Goal: Task Accomplishment & Management: Use online tool/utility

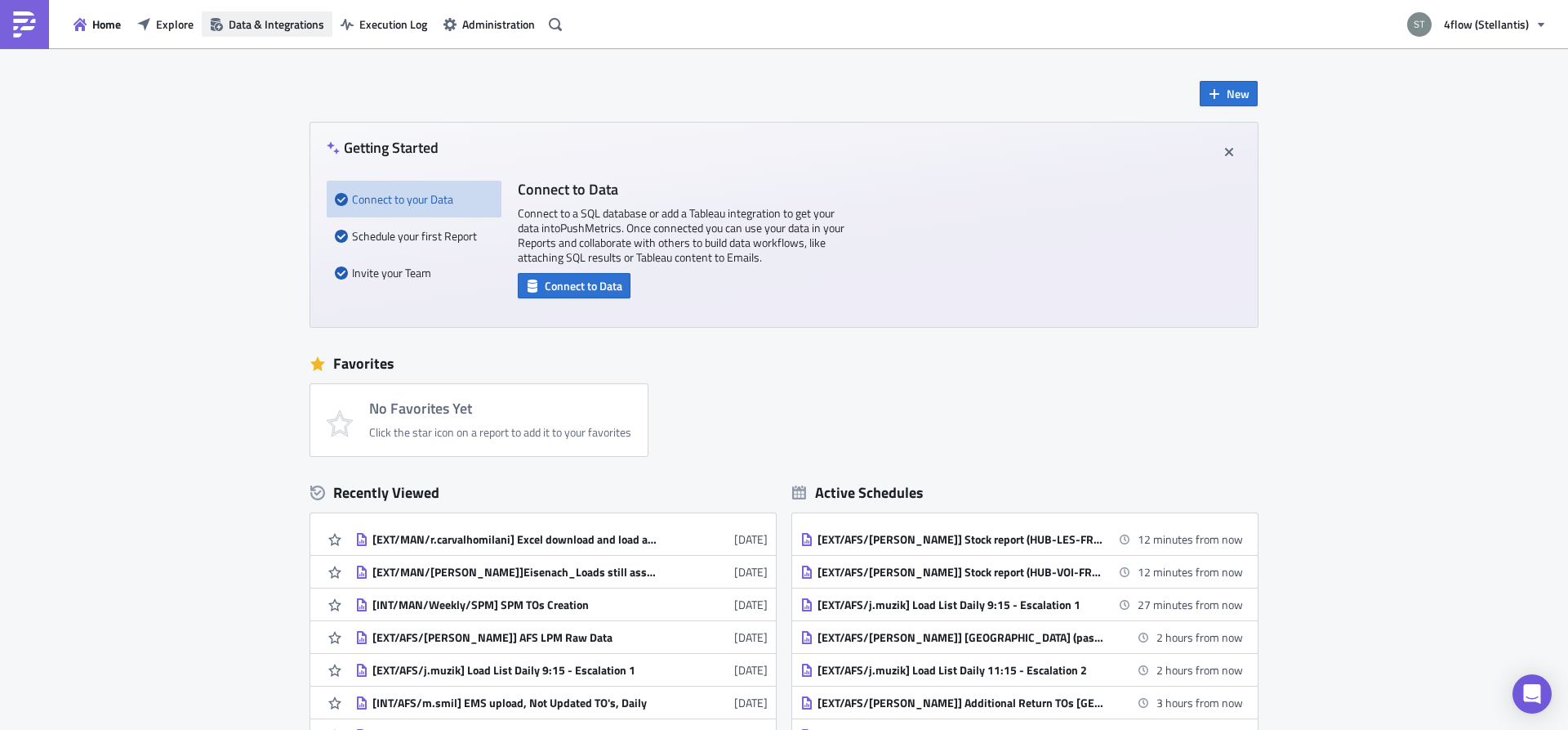
click at [277, 17] on span "Data & Integrations" at bounding box center [277, 24] width 96 height 17
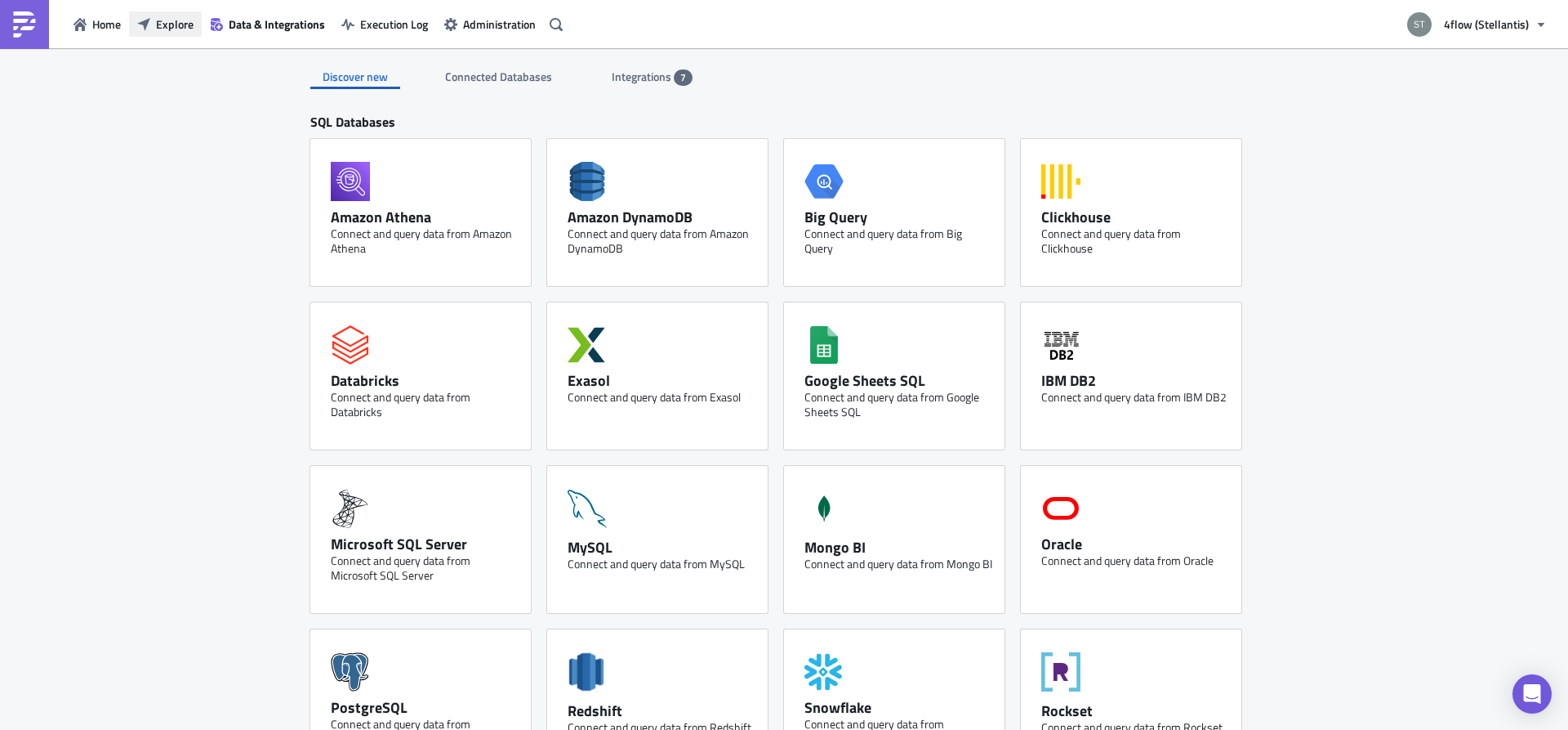
click at [174, 26] on span "Explore" at bounding box center [175, 24] width 38 height 17
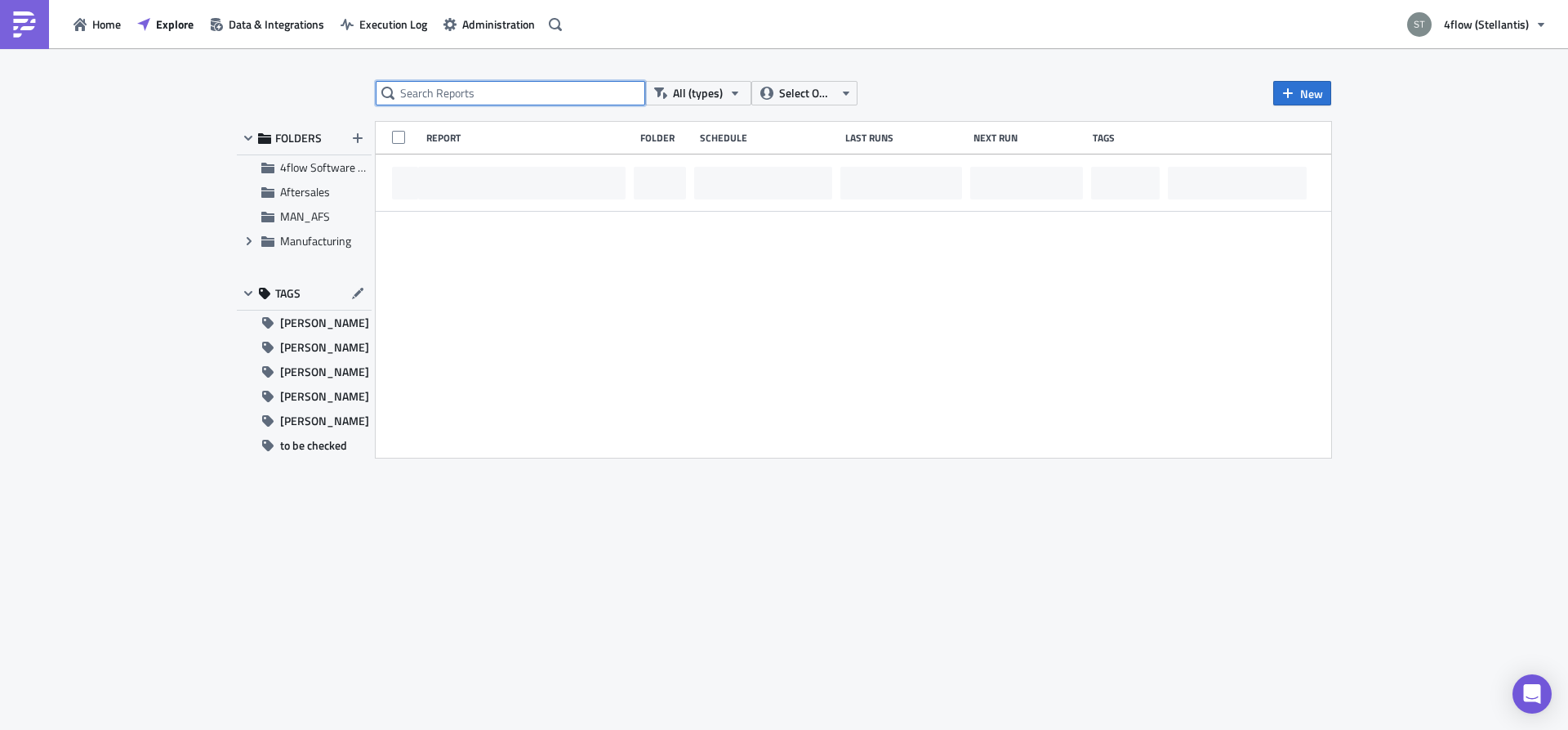
click at [472, 87] on input "text" at bounding box center [510, 93] width 270 height 25
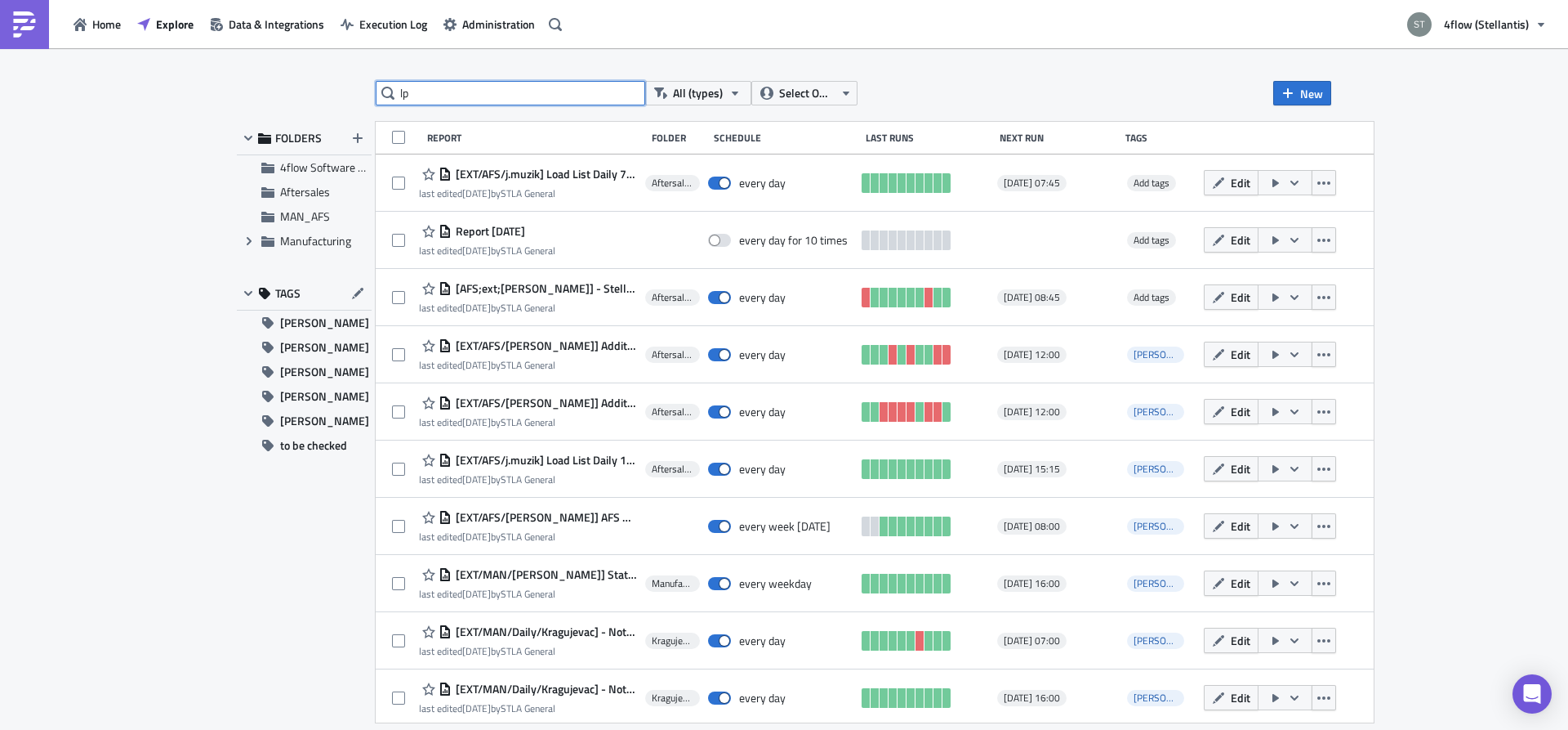
type input "lp"
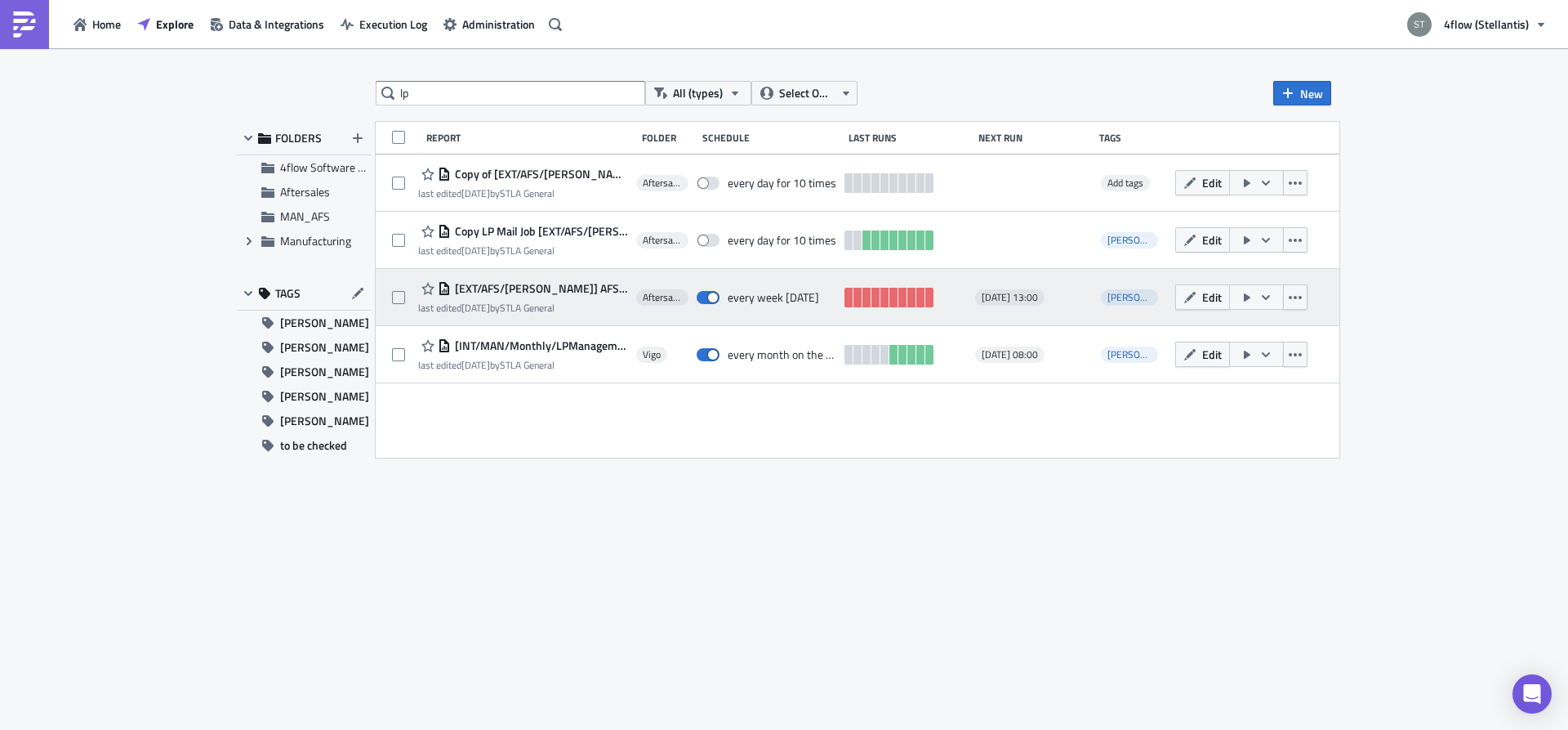
click at [552, 285] on span "[EXT/AFS/[PERSON_NAME]] AFS LPM Raw Data" at bounding box center [539, 288] width 177 height 15
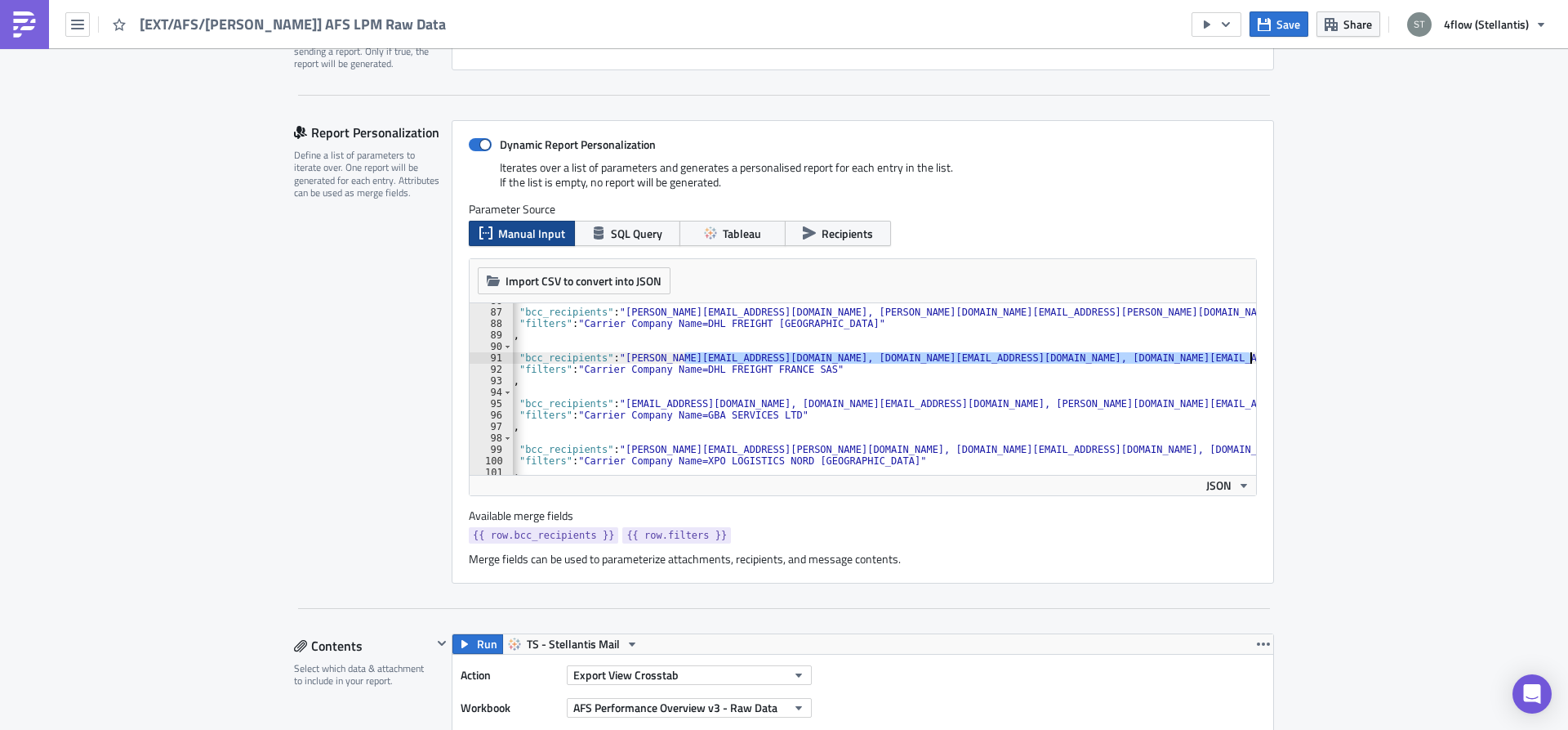
scroll to position [0, 21]
drag, startPoint x: 703, startPoint y: 356, endPoint x: 1130, endPoint y: 362, distance: 427.0
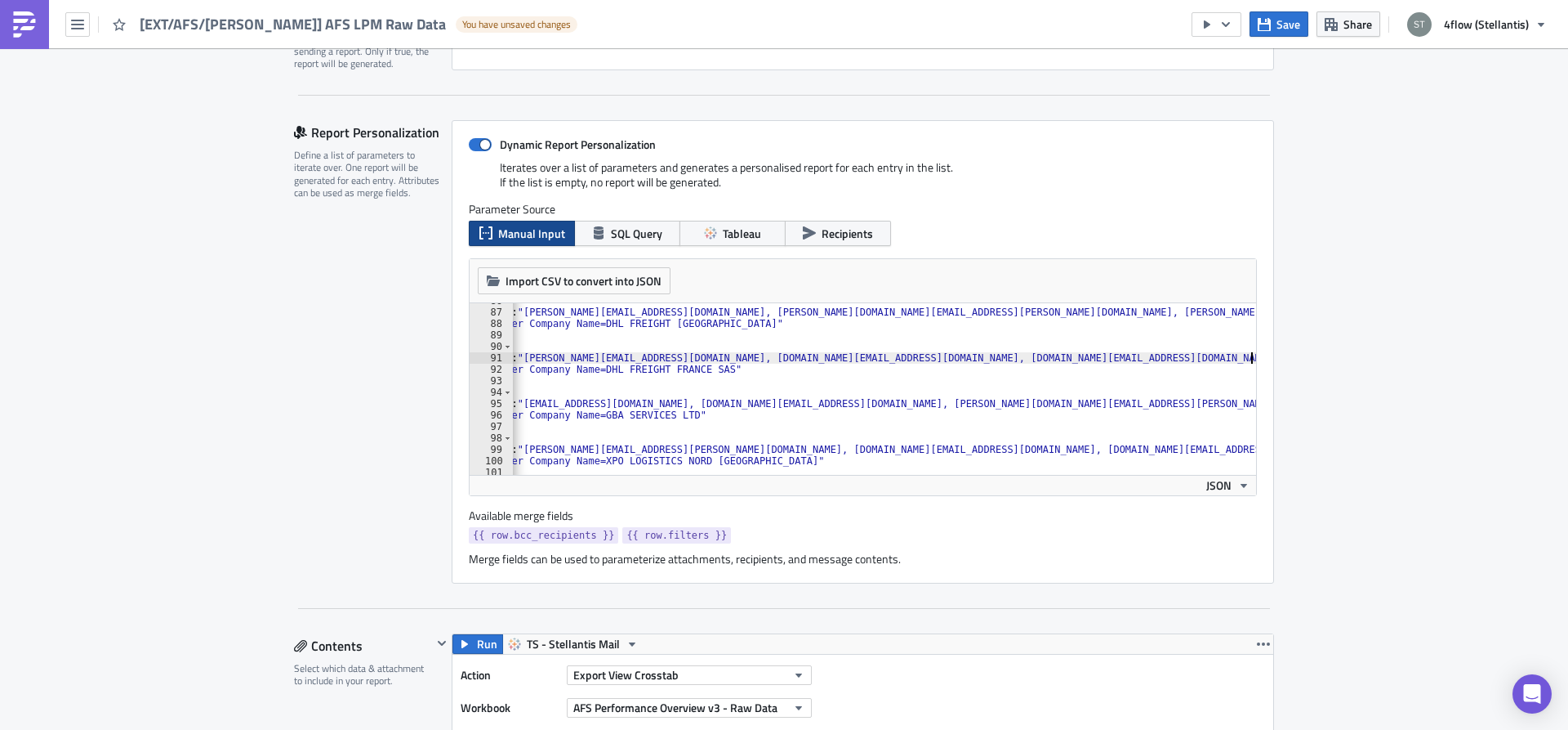
scroll to position [0, 122]
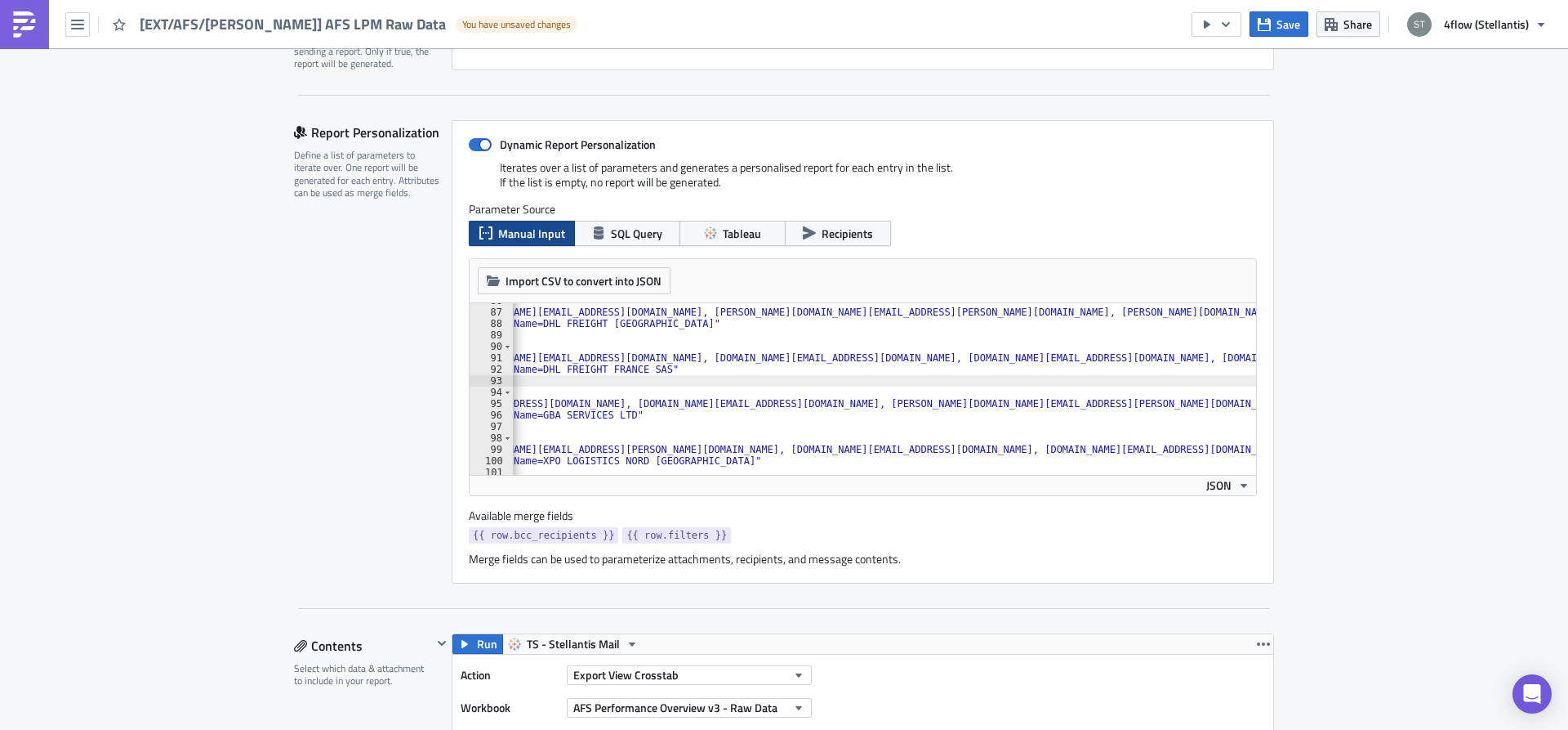
scroll to position [0, 188]
type textarea "},"
click at [1265, 27] on icon "button" at bounding box center [1264, 24] width 13 height 13
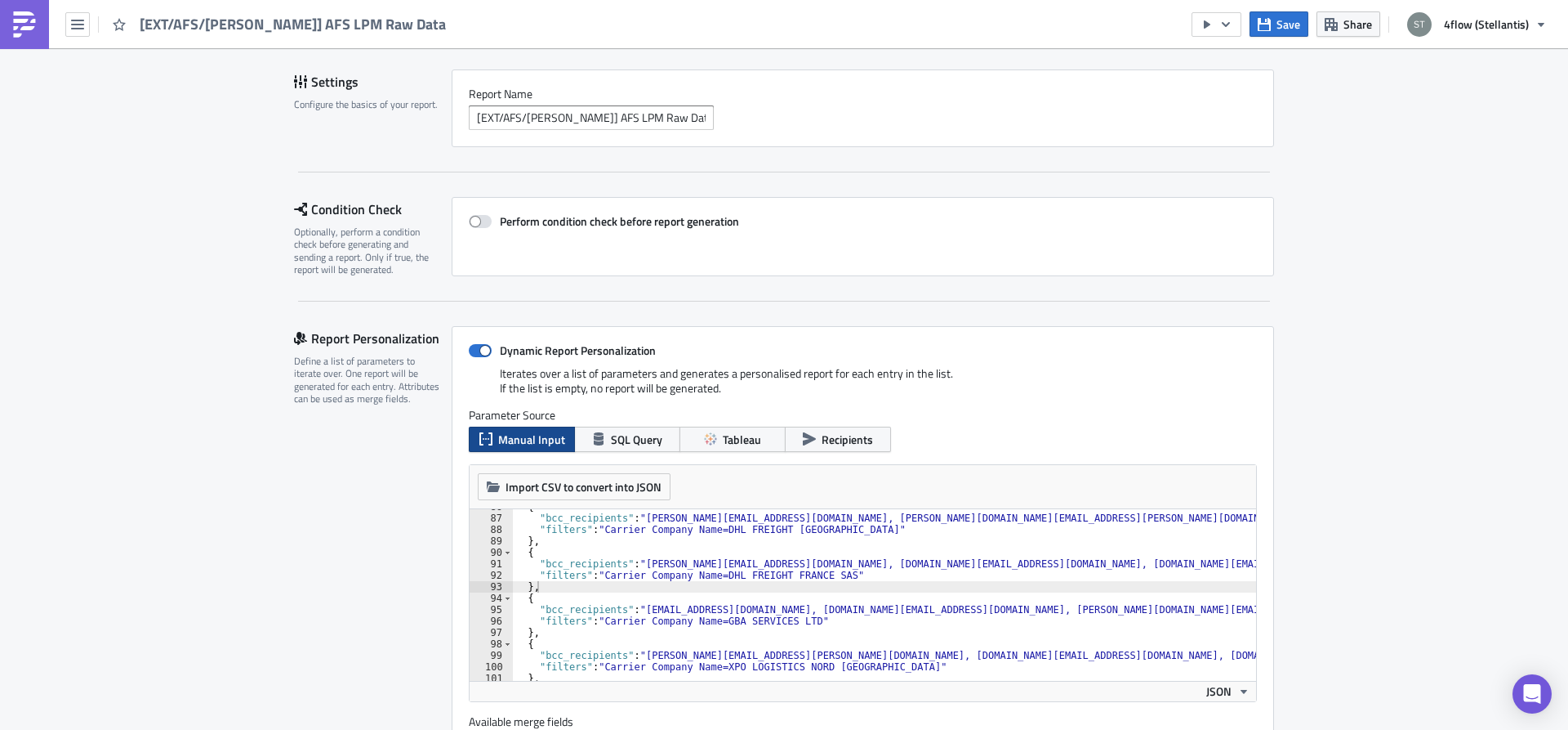
scroll to position [0, 0]
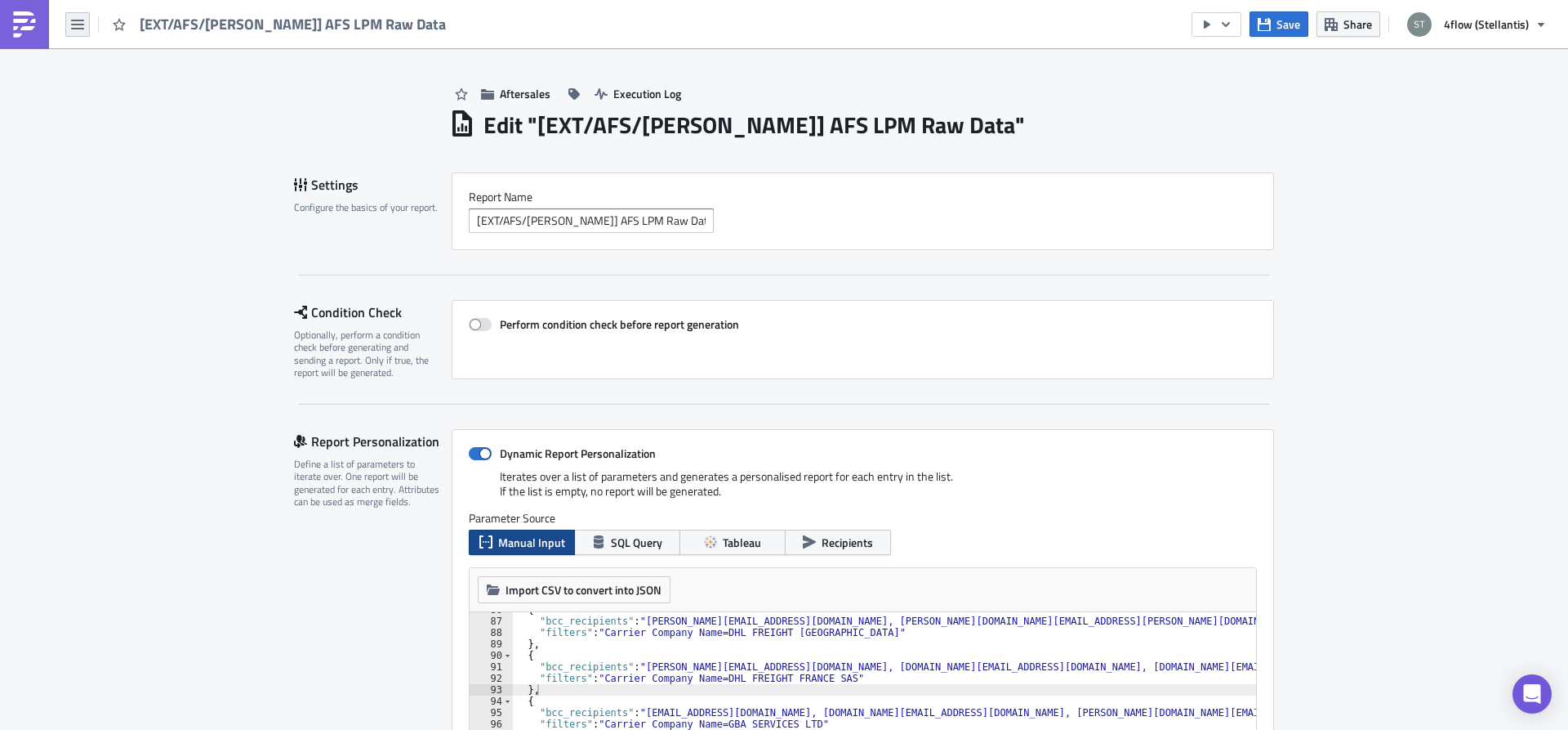
click at [72, 27] on icon "button" at bounding box center [77, 24] width 13 height 9
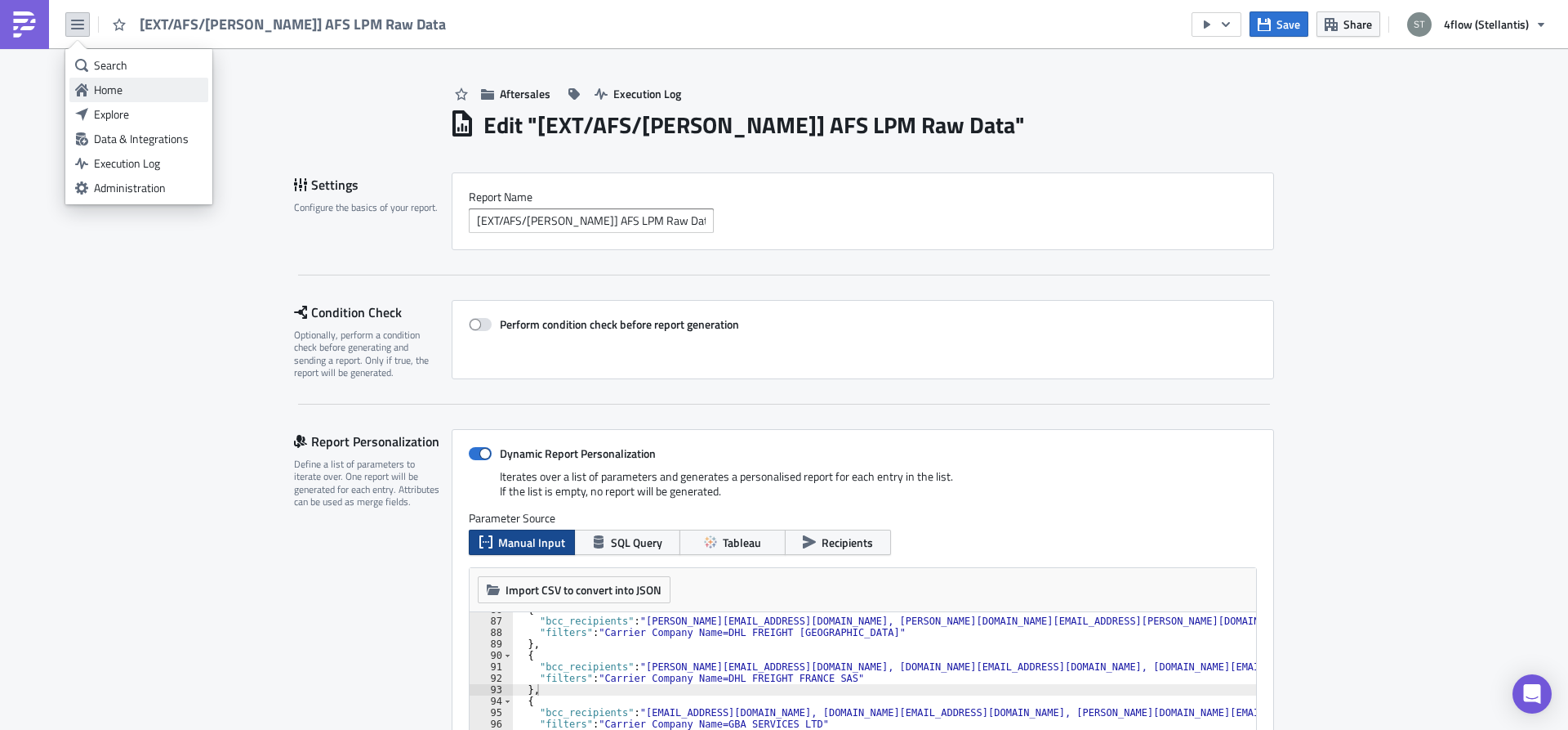
click at [128, 88] on div "Home" at bounding box center [148, 89] width 109 height 16
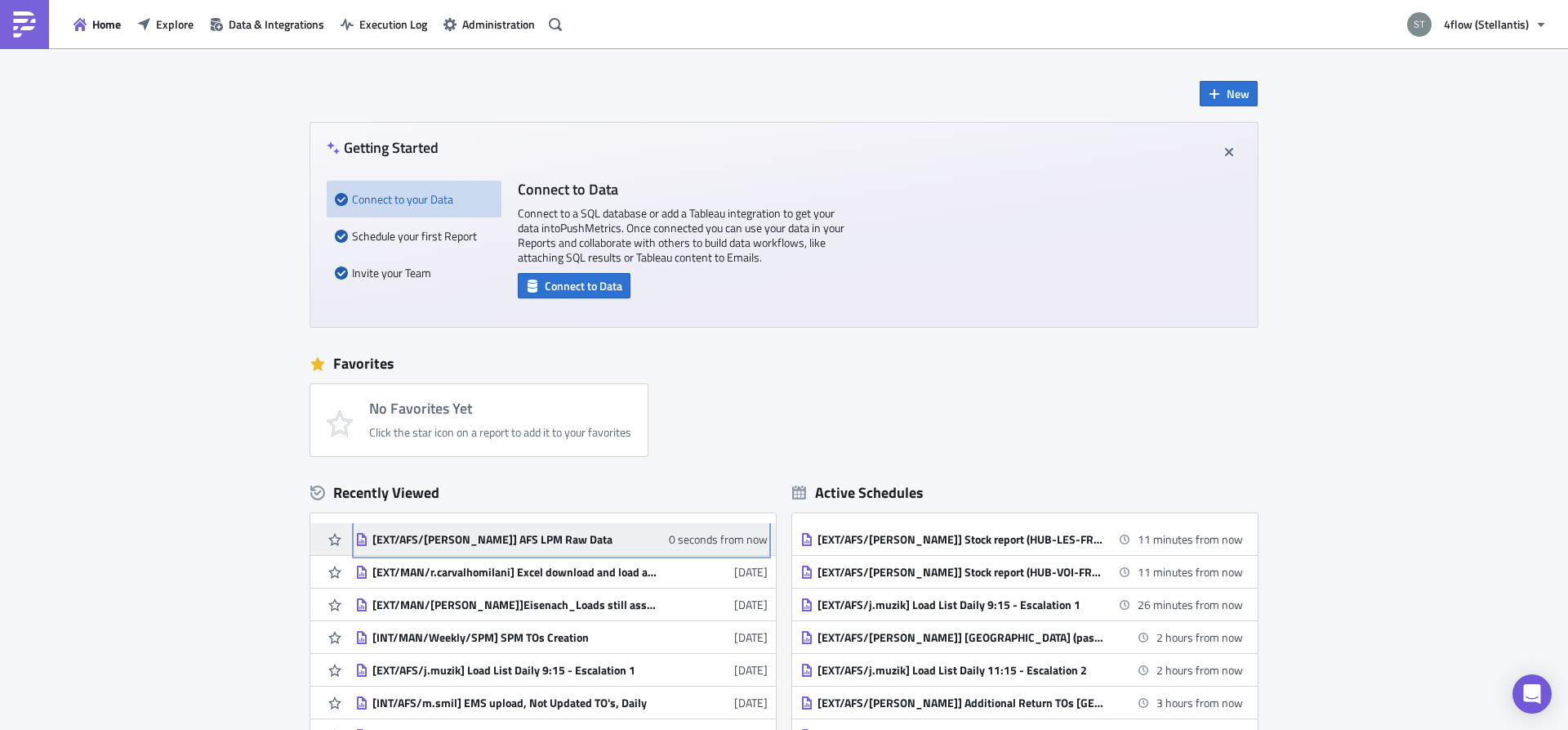
click at [509, 536] on div "[EXT/AFS/[PERSON_NAME]] AFS LPM Raw Data" at bounding box center [516, 539] width 286 height 15
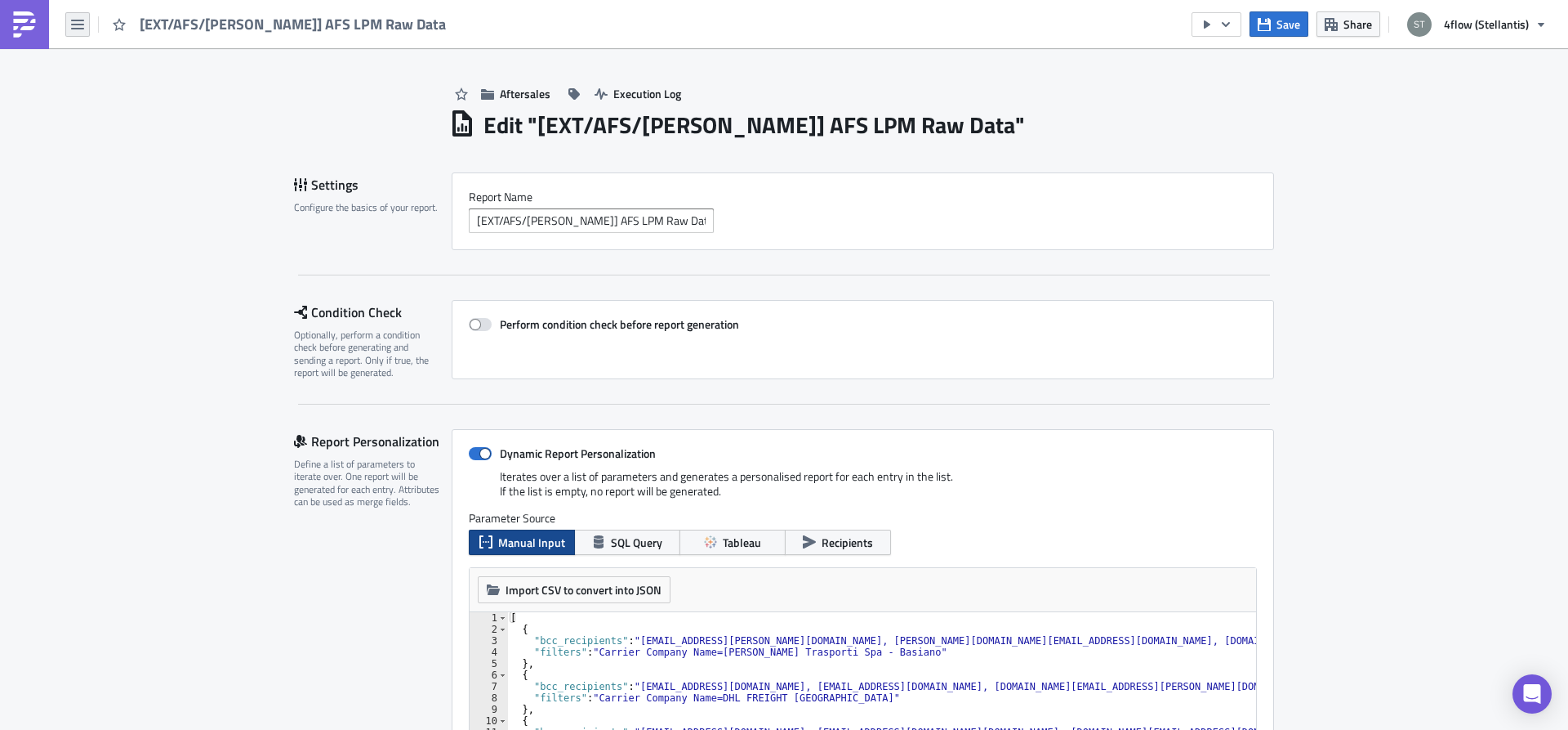
click at [80, 25] on icon "button" at bounding box center [77, 24] width 13 height 9
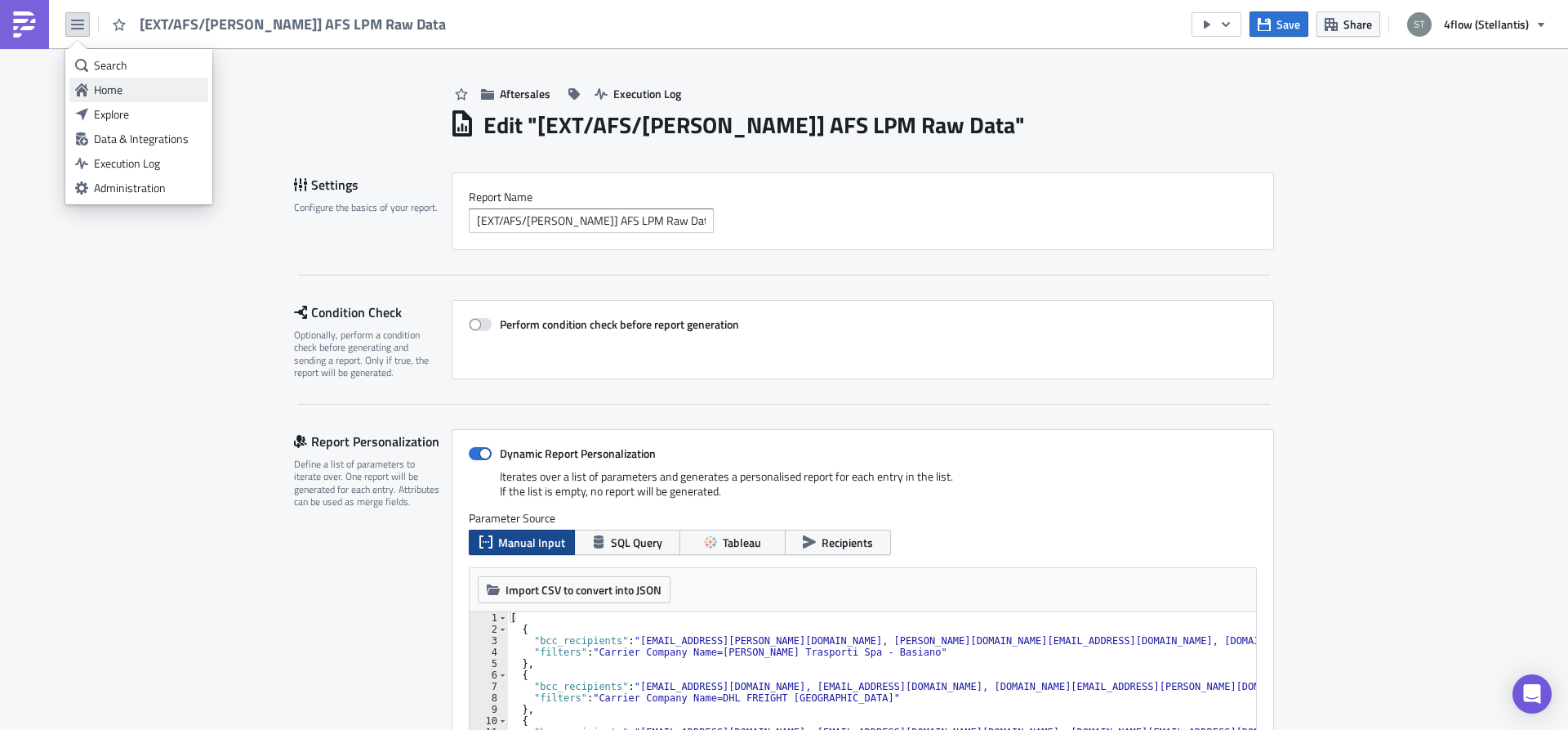
click at [130, 87] on div "Home" at bounding box center [148, 89] width 109 height 16
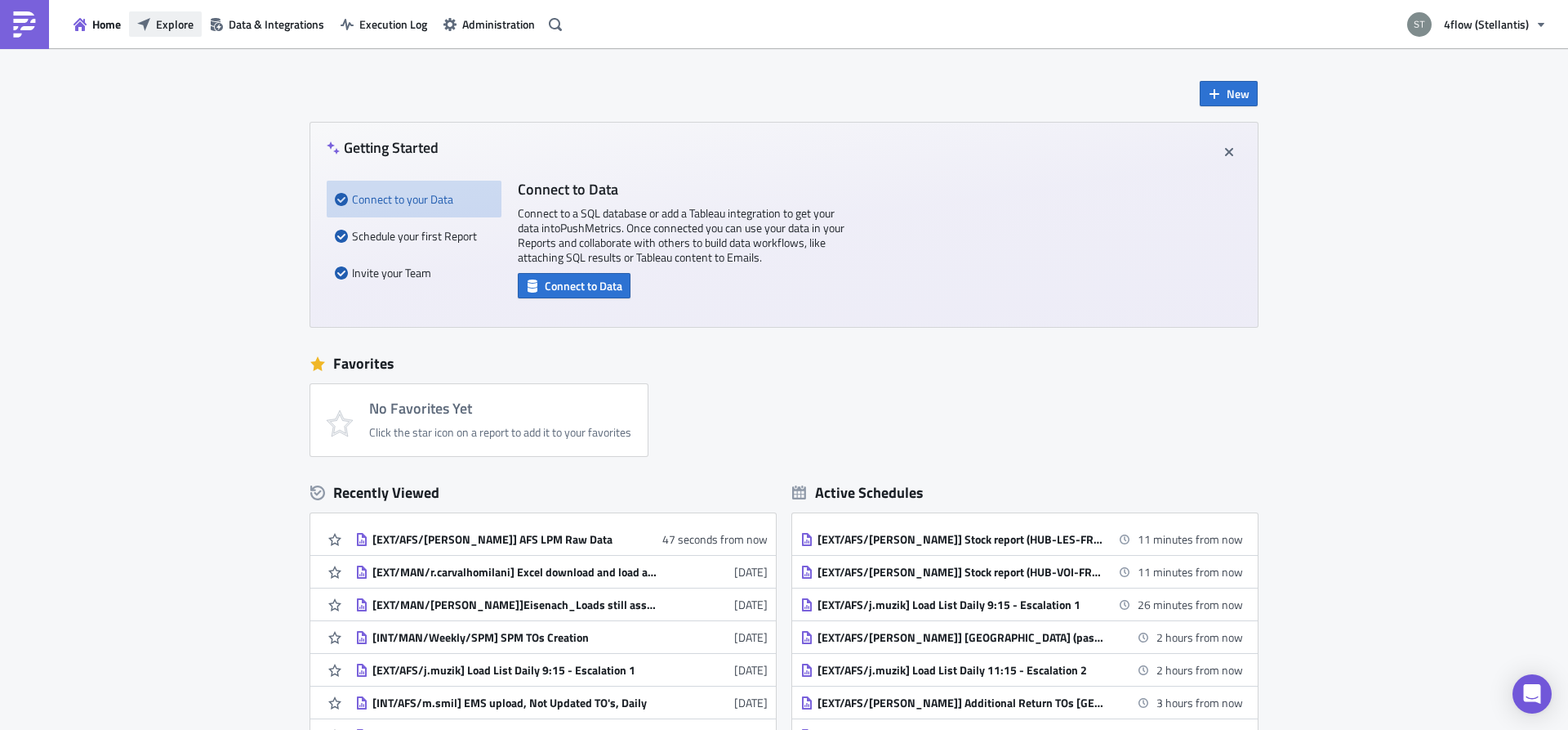
click at [163, 23] on span "Explore" at bounding box center [175, 24] width 38 height 17
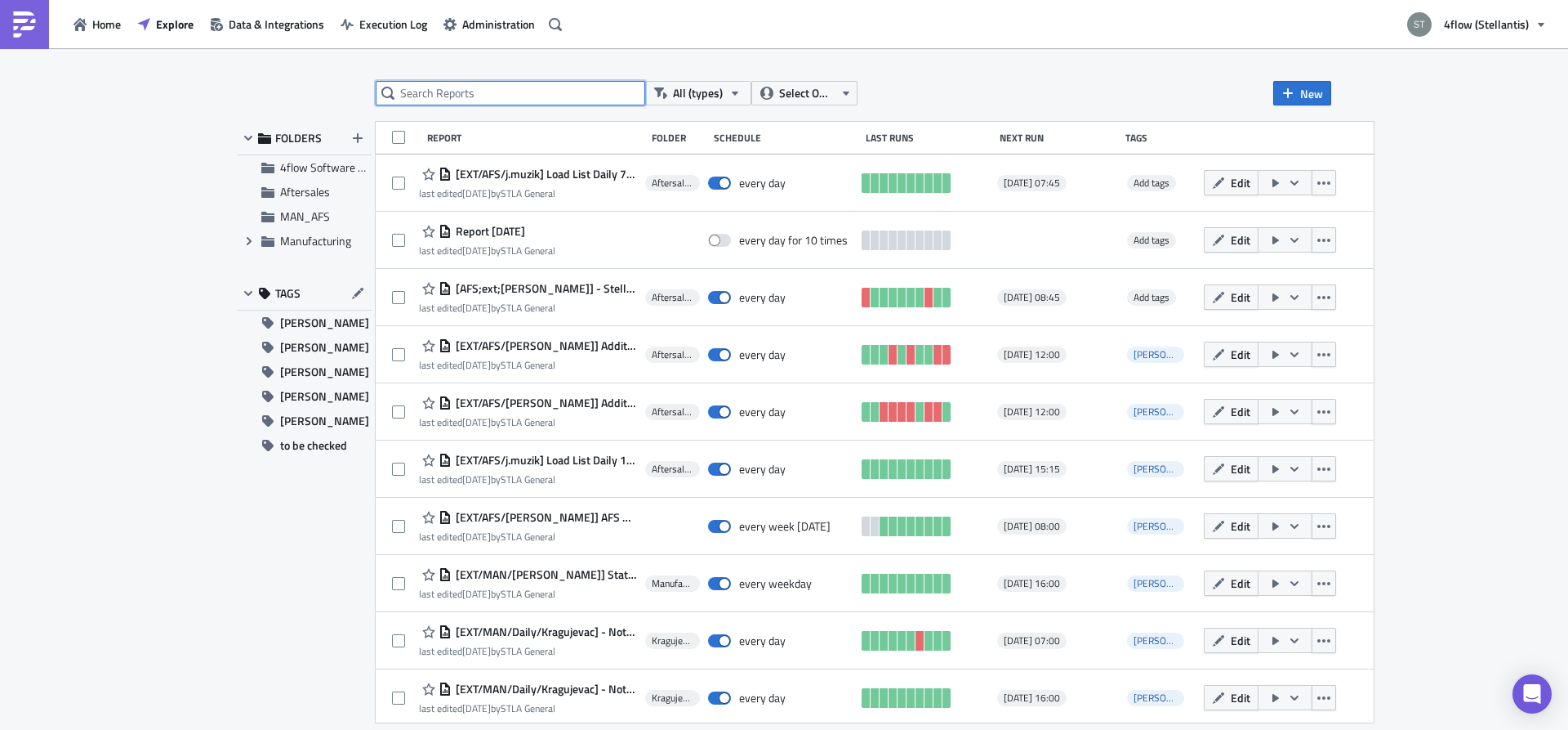
click at [520, 104] on input "text" at bounding box center [510, 93] width 270 height 25
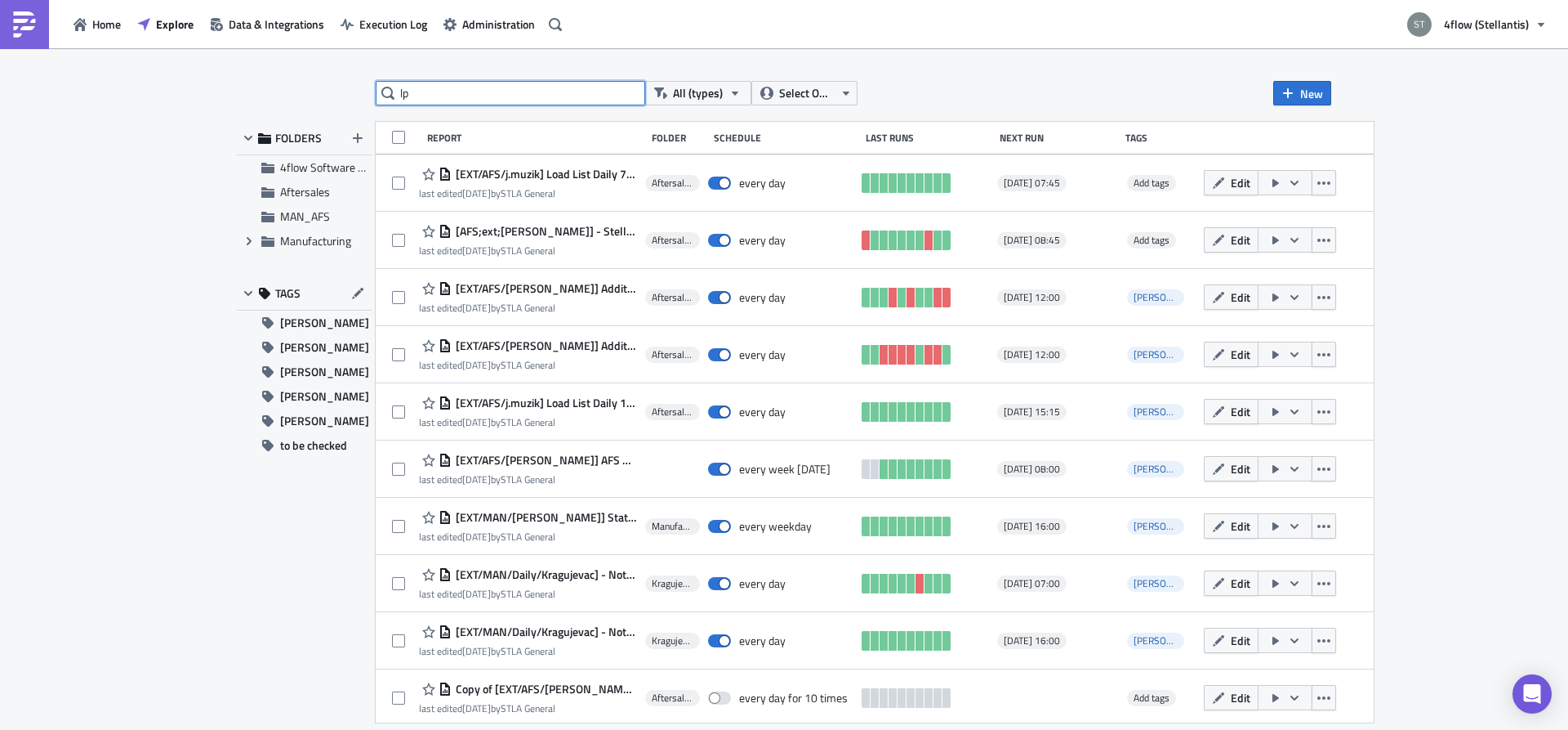
type input "lp"
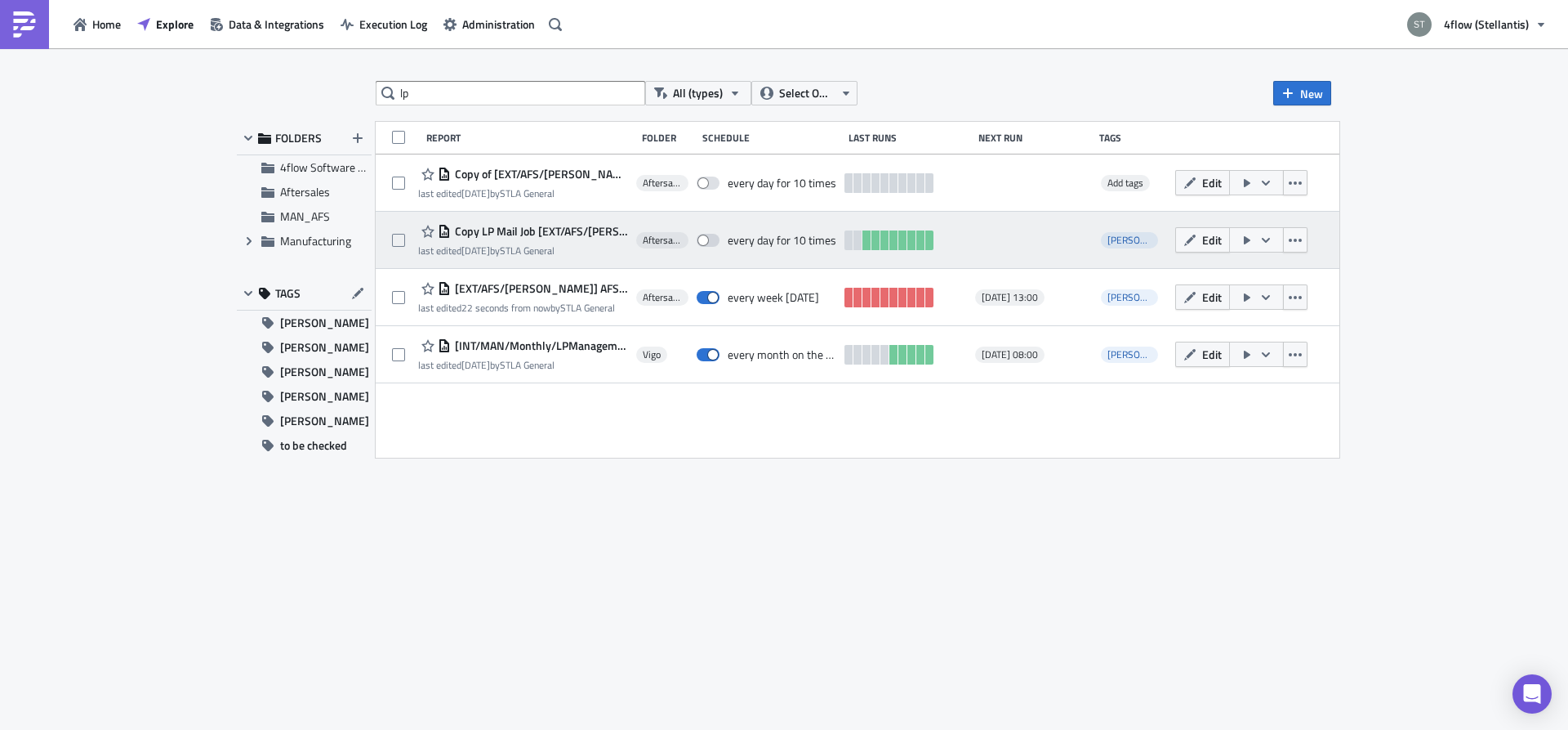
click at [560, 235] on span "Copy LP Mail Job [EXT/AFS/[PERSON_NAME]] AFS LPM Raw Data" at bounding box center [539, 230] width 177 height 15
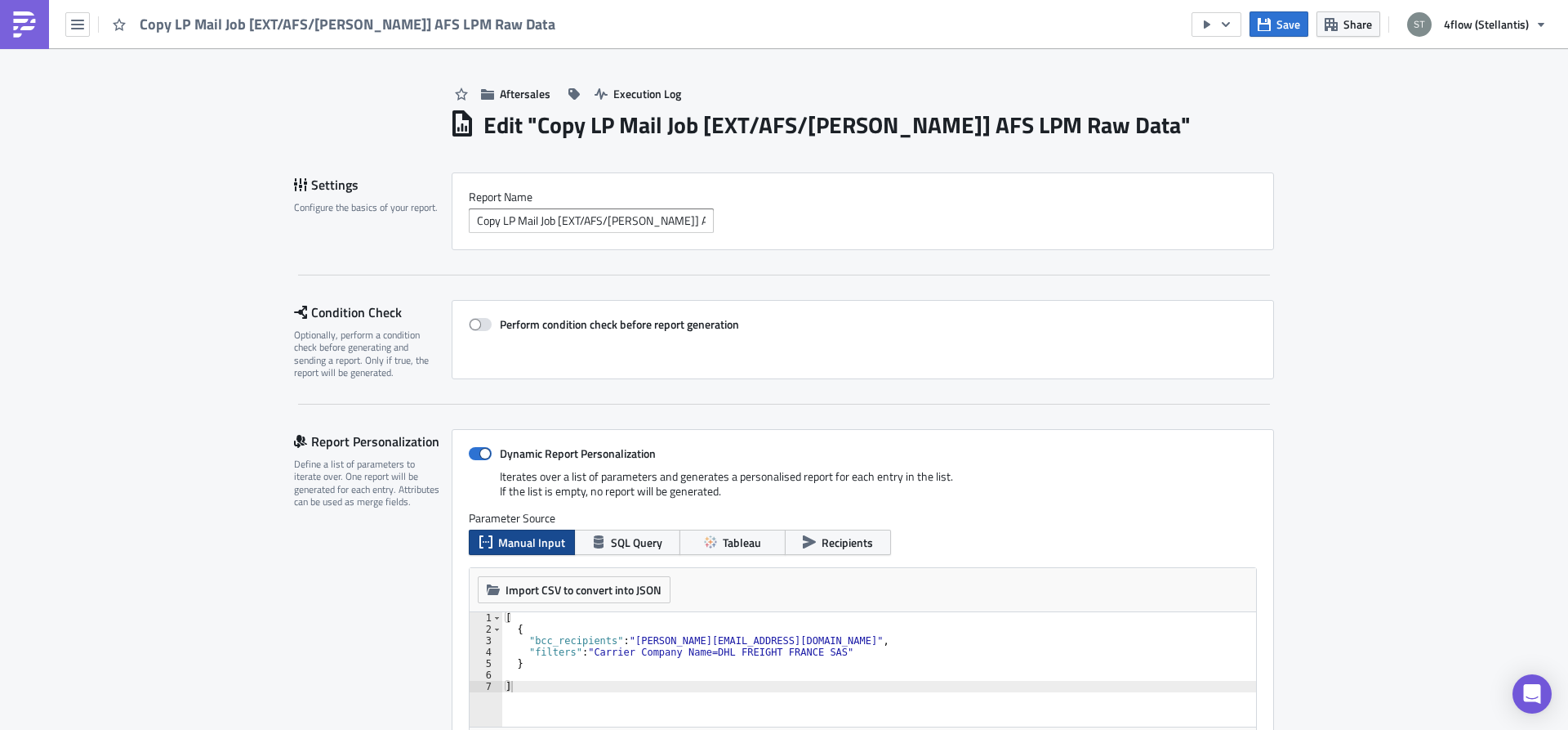
scroll to position [412, 0]
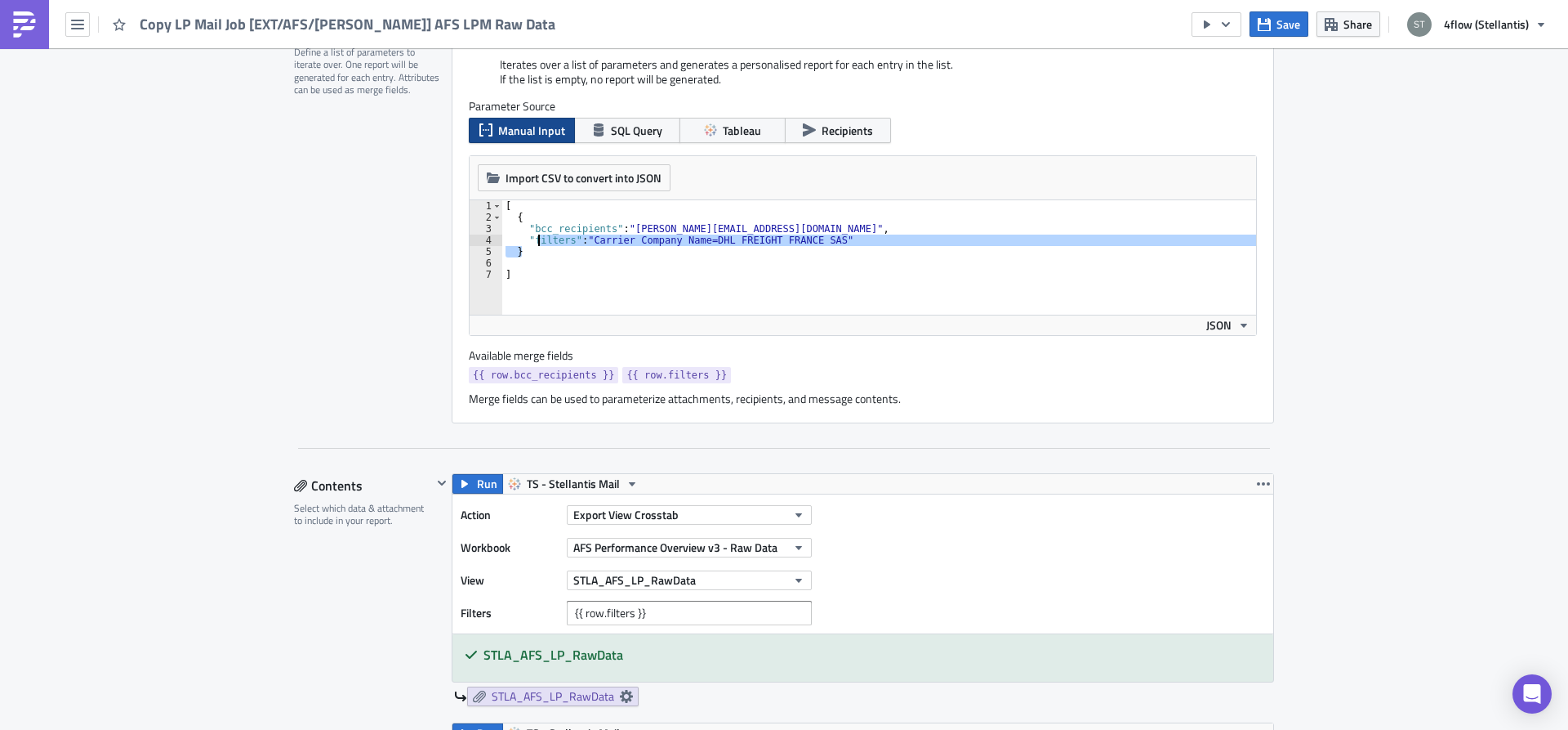
drag, startPoint x: 596, startPoint y: 256, endPoint x: 538, endPoint y: 246, distance: 58.9
click at [538, 246] on div "[ { "bcc_recipients" : "n.schnier@4flow.com" , "filters" : "Carrier Company Nam…" at bounding box center [879, 269] width 754 height 137
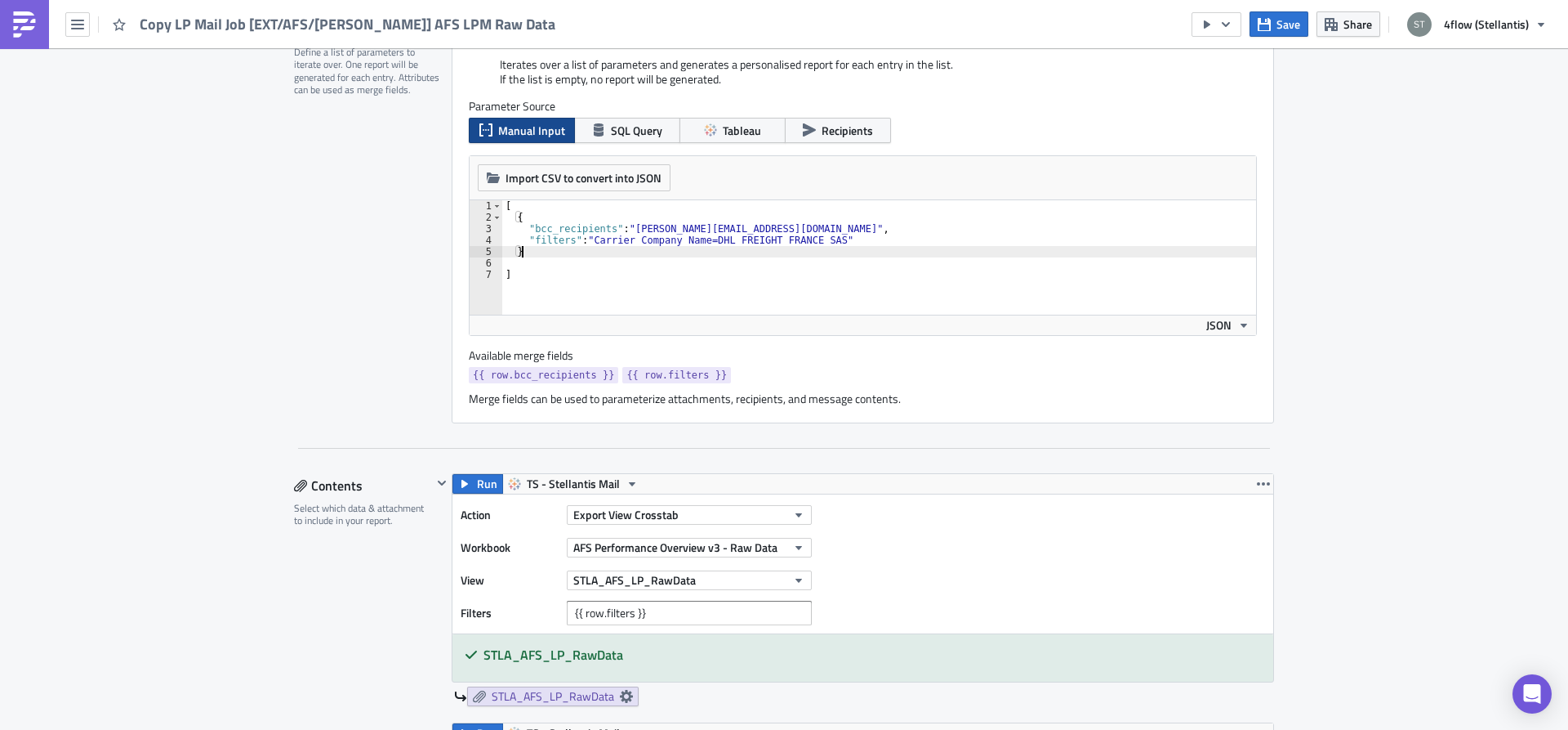
click at [557, 279] on div "[ { "bcc_recipients" : "n.schnier@4flow.com" , "filters" : "Carrier Company Nam…" at bounding box center [879, 269] width 754 height 137
click at [1227, 27] on icon "button" at bounding box center [1225, 24] width 13 height 13
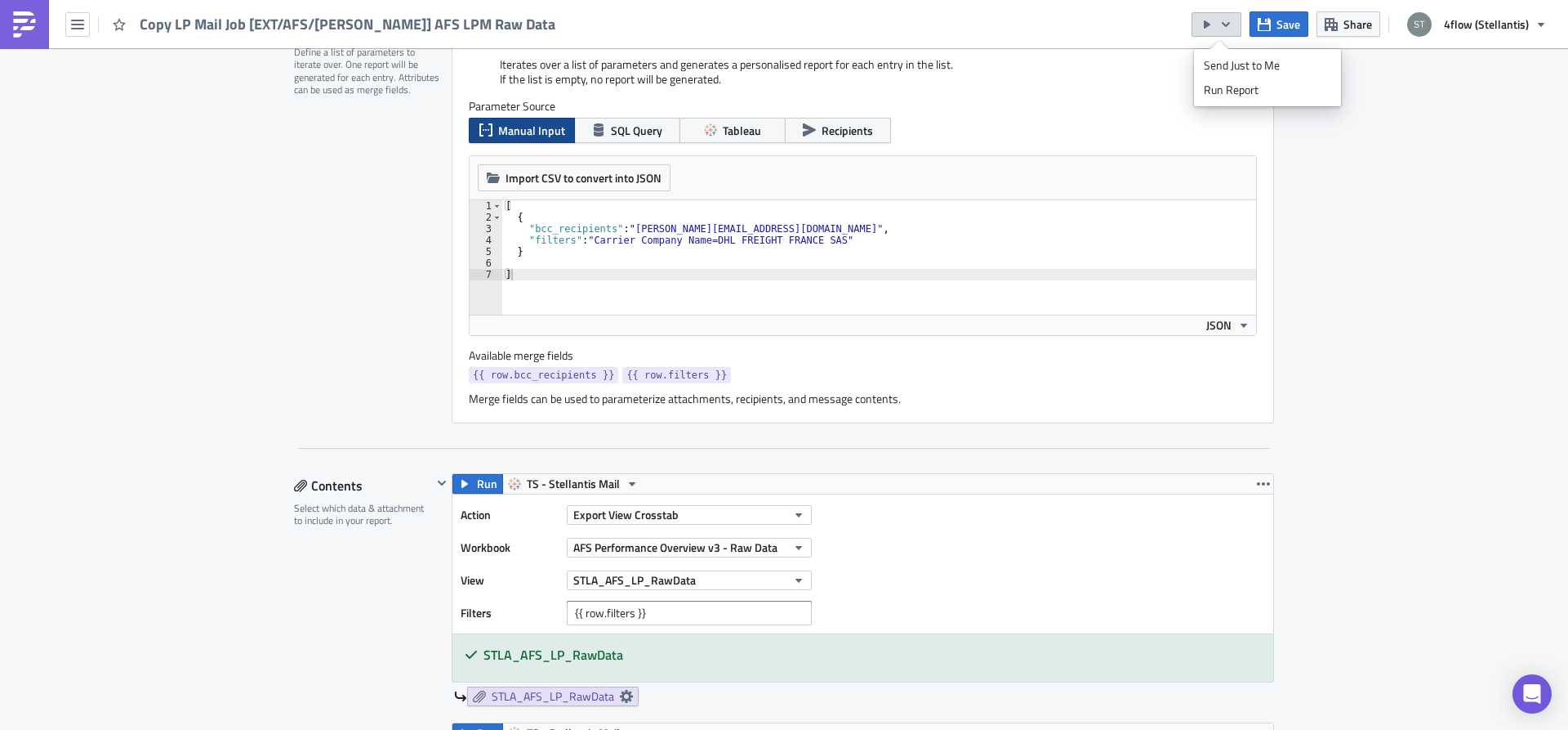
click at [1259, 255] on div "Dynamic Report Personalization Iterates over a list of parameters and generates…" at bounding box center [862, 220] width 822 height 406
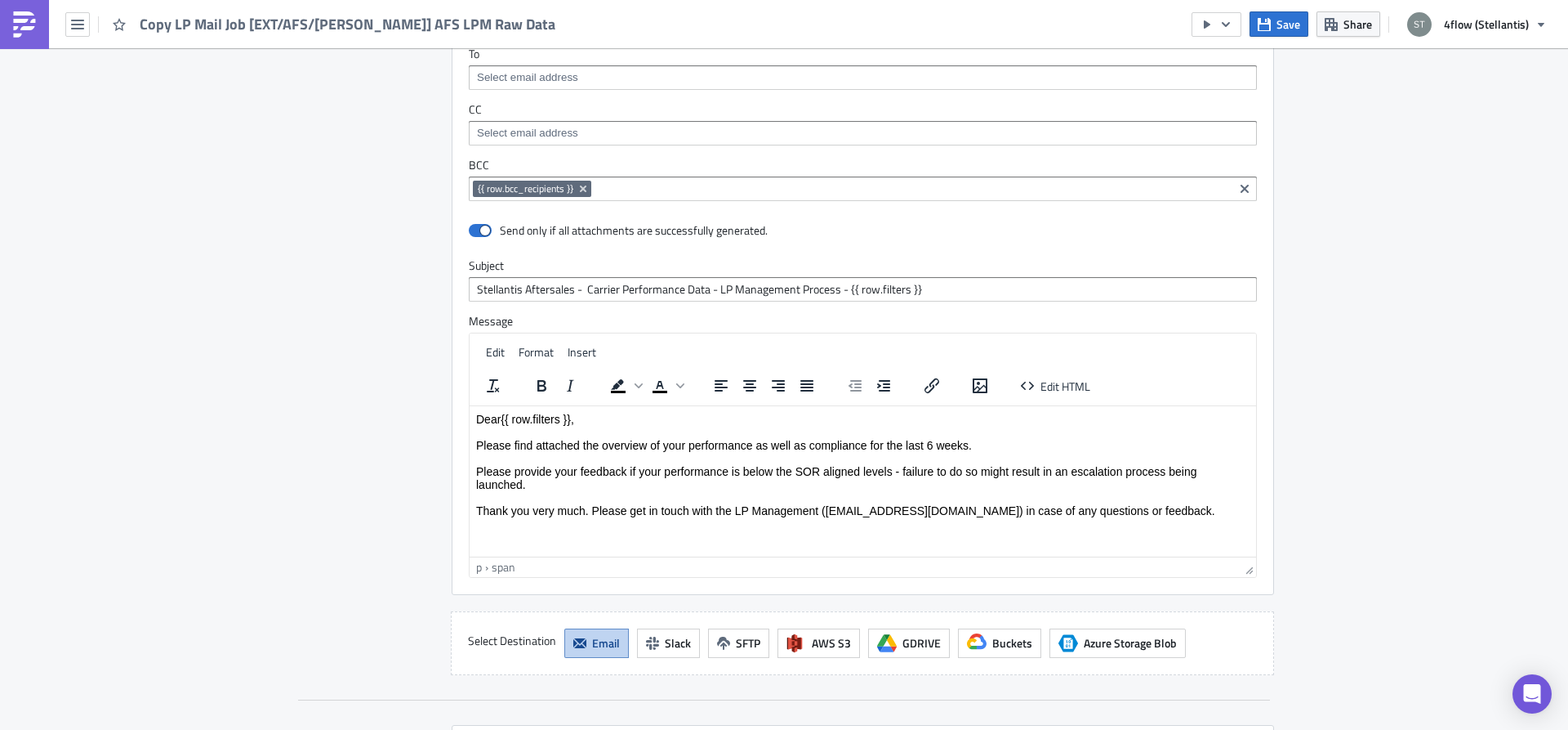
scroll to position [1236, 0]
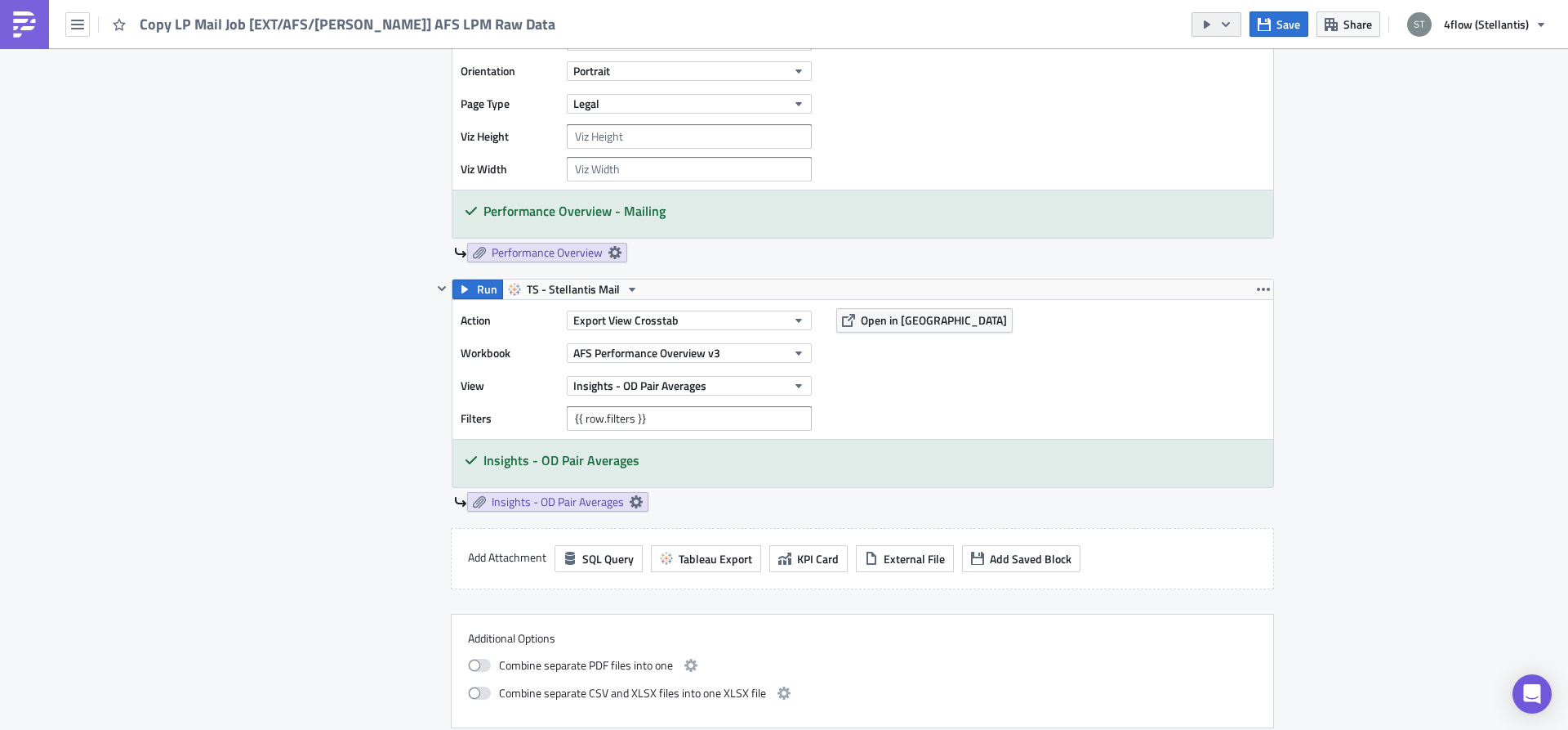
click at [1217, 32] on button "button" at bounding box center [1216, 24] width 50 height 25
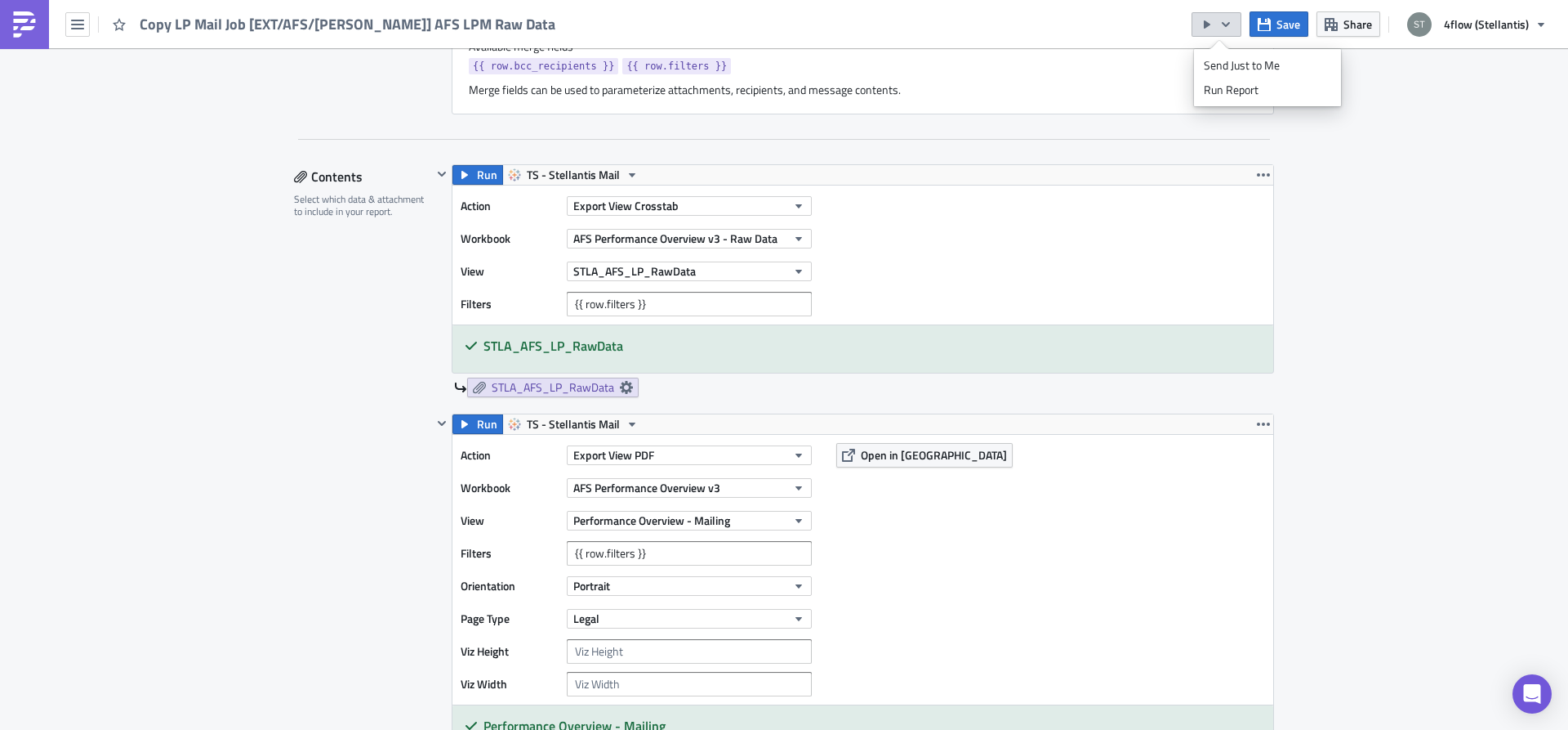
scroll to position [308, 0]
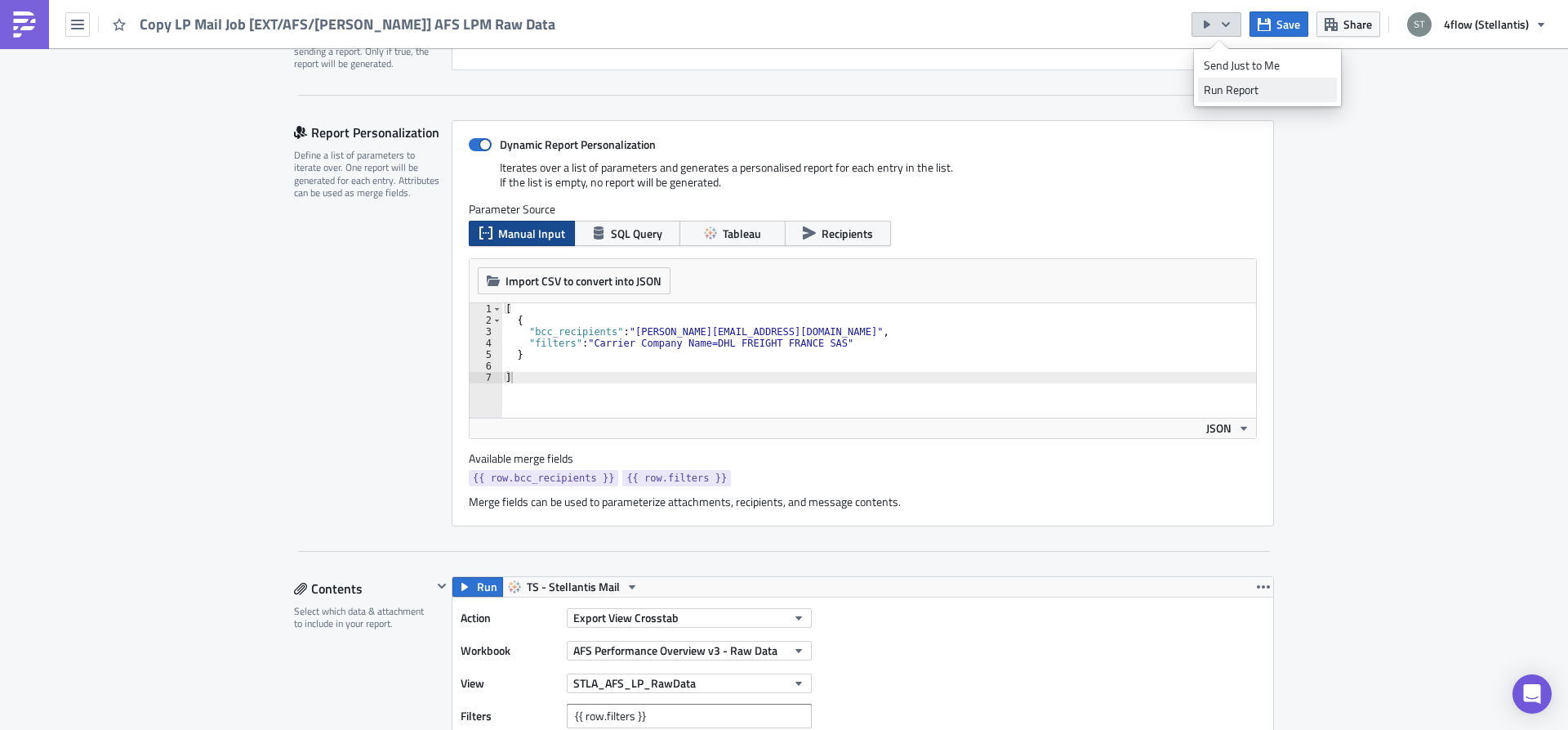
click at [1250, 90] on div "Run Report" at bounding box center [1267, 89] width 128 height 16
click at [731, 330] on div "[ { "bcc_recipients" : "n.schnier@4flow.com" , "filters" : "Carrier Company Nam…" at bounding box center [879, 372] width 754 height 137
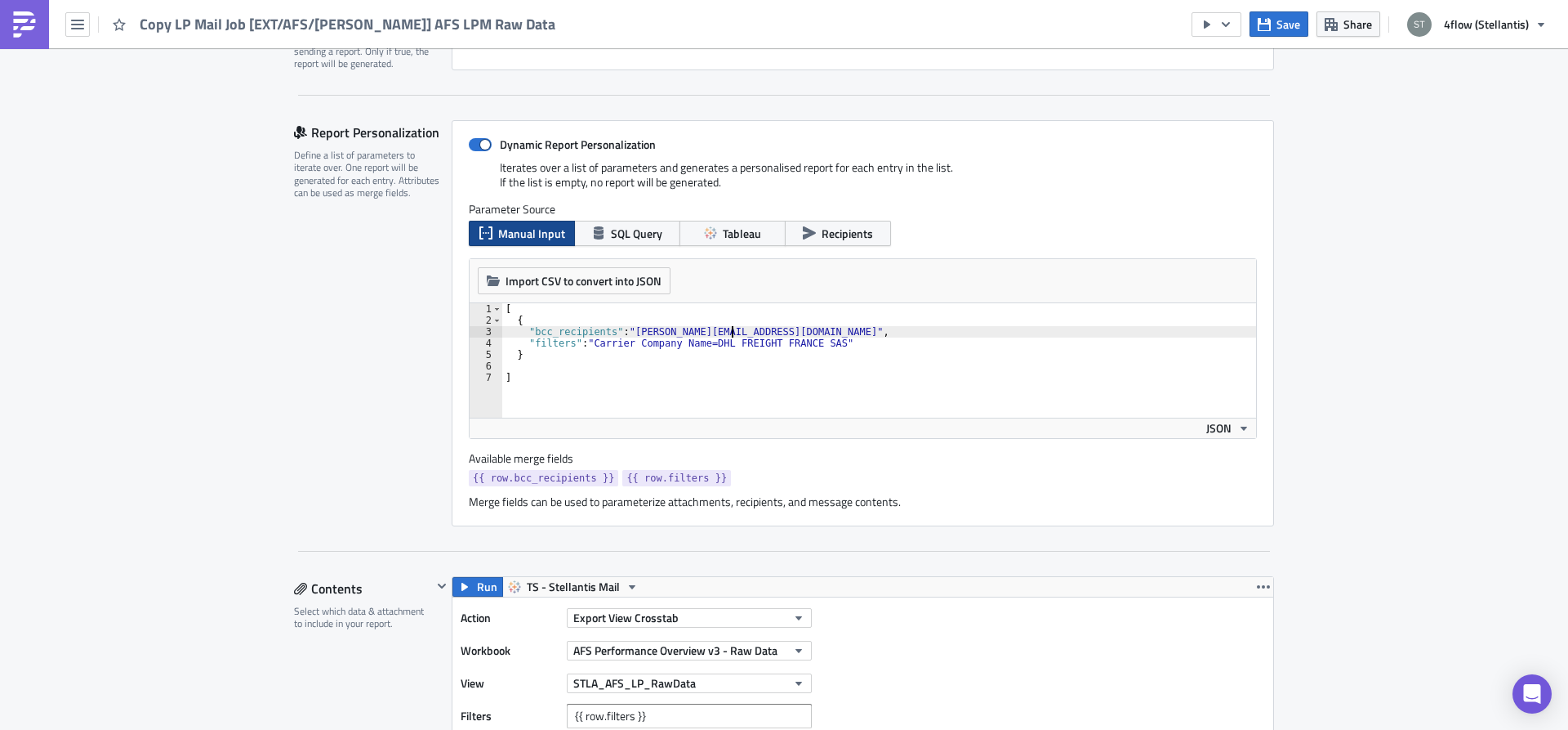
scroll to position [0, 19]
paste textarea "[PERSON_NAME][EMAIL_ADDRESS][DOMAIN_NAME]"
click at [739, 332] on div "[ { "bcc_recipients" : "n.schnier@4flow.com,eloise.assuied@dhl.com " , "filters…" at bounding box center [879, 372] width 754 height 137
type textarea ""bcc_recipients": "n.schnier@4flow.com, eloise.assuied@dhl.com ","
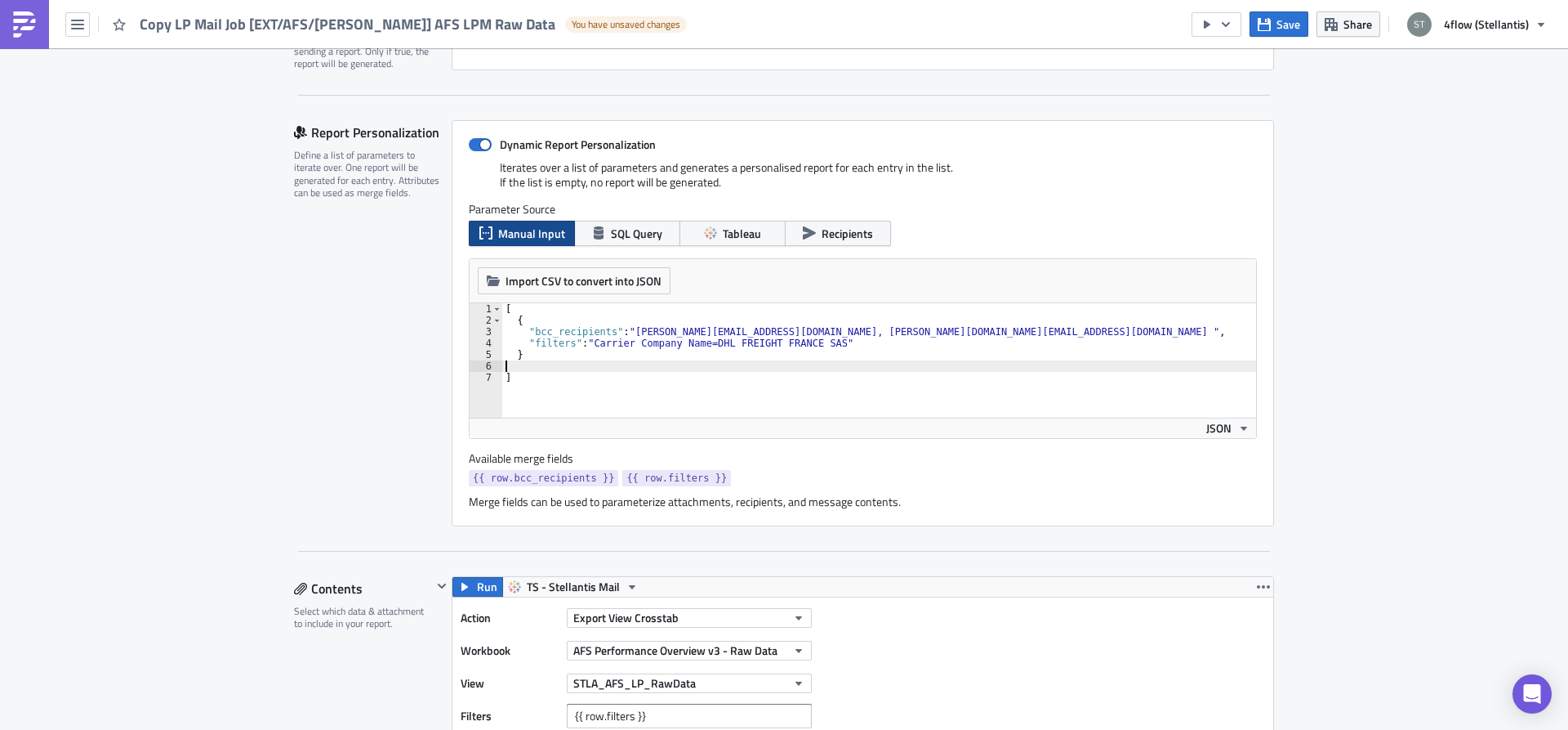
click at [749, 371] on div "[ { "bcc_recipients" : "n.schnier@4flow.com, eloise.assuied@dhl.com " , "filter…" at bounding box center [879, 372] width 754 height 137
click at [1290, 18] on span "Save" at bounding box center [1289, 24] width 24 height 17
click at [1219, 28] on button "button" at bounding box center [1216, 24] width 50 height 25
click at [1221, 86] on div "Run Report" at bounding box center [1267, 89] width 128 height 16
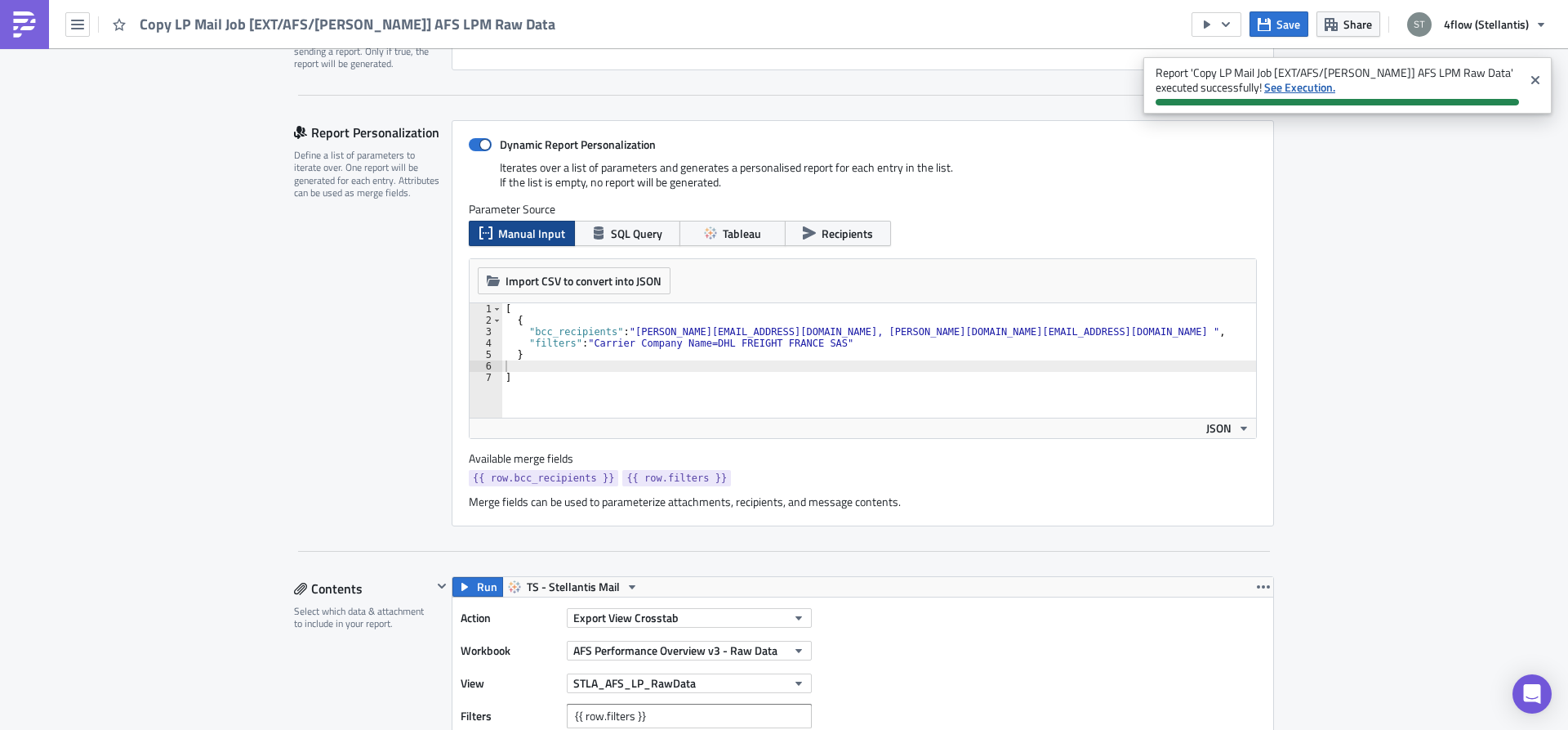
click at [1264, 87] on strong "See Execution." at bounding box center [1299, 87] width 71 height 17
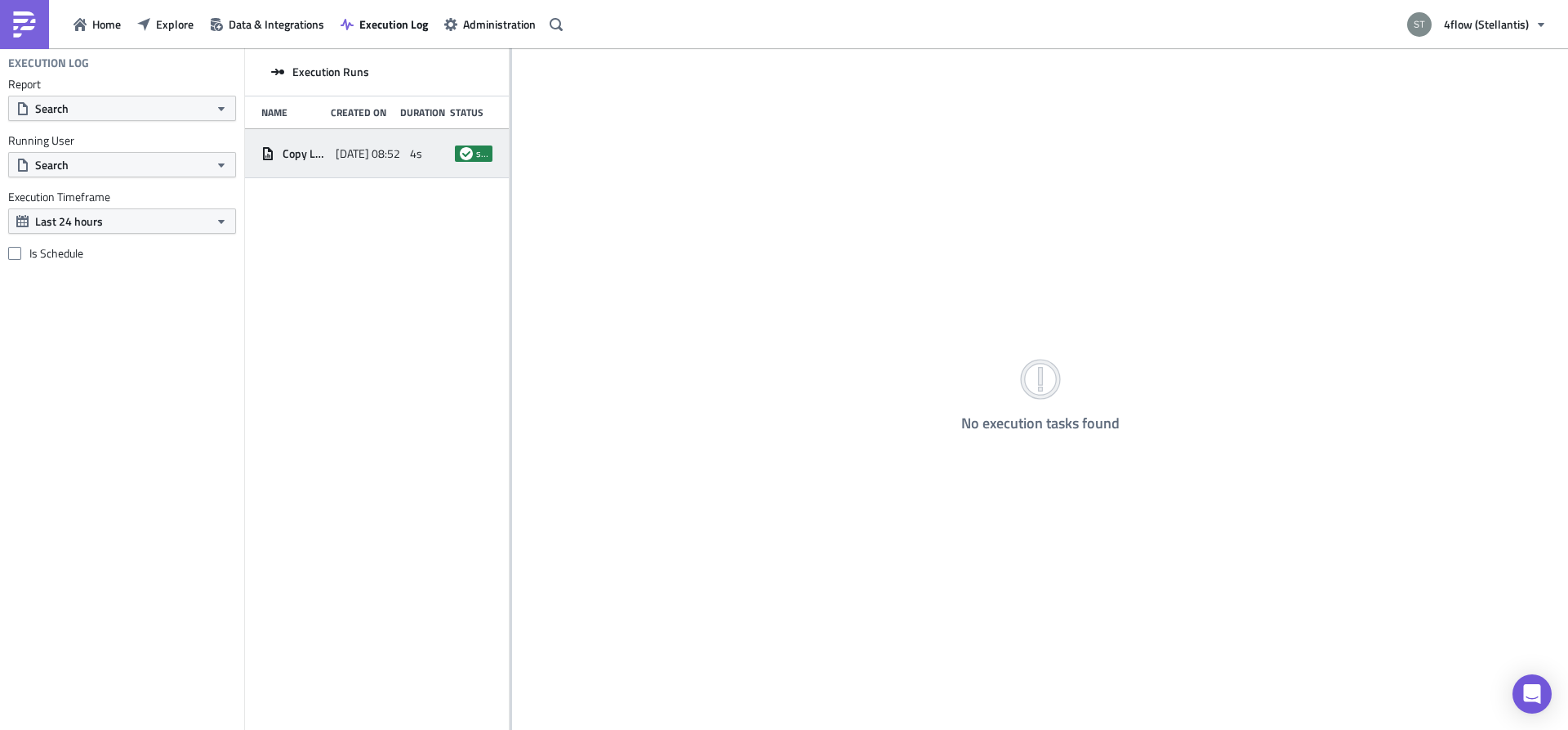
click at [367, 153] on span "[DATE] 08:52" at bounding box center [367, 153] width 64 height 15
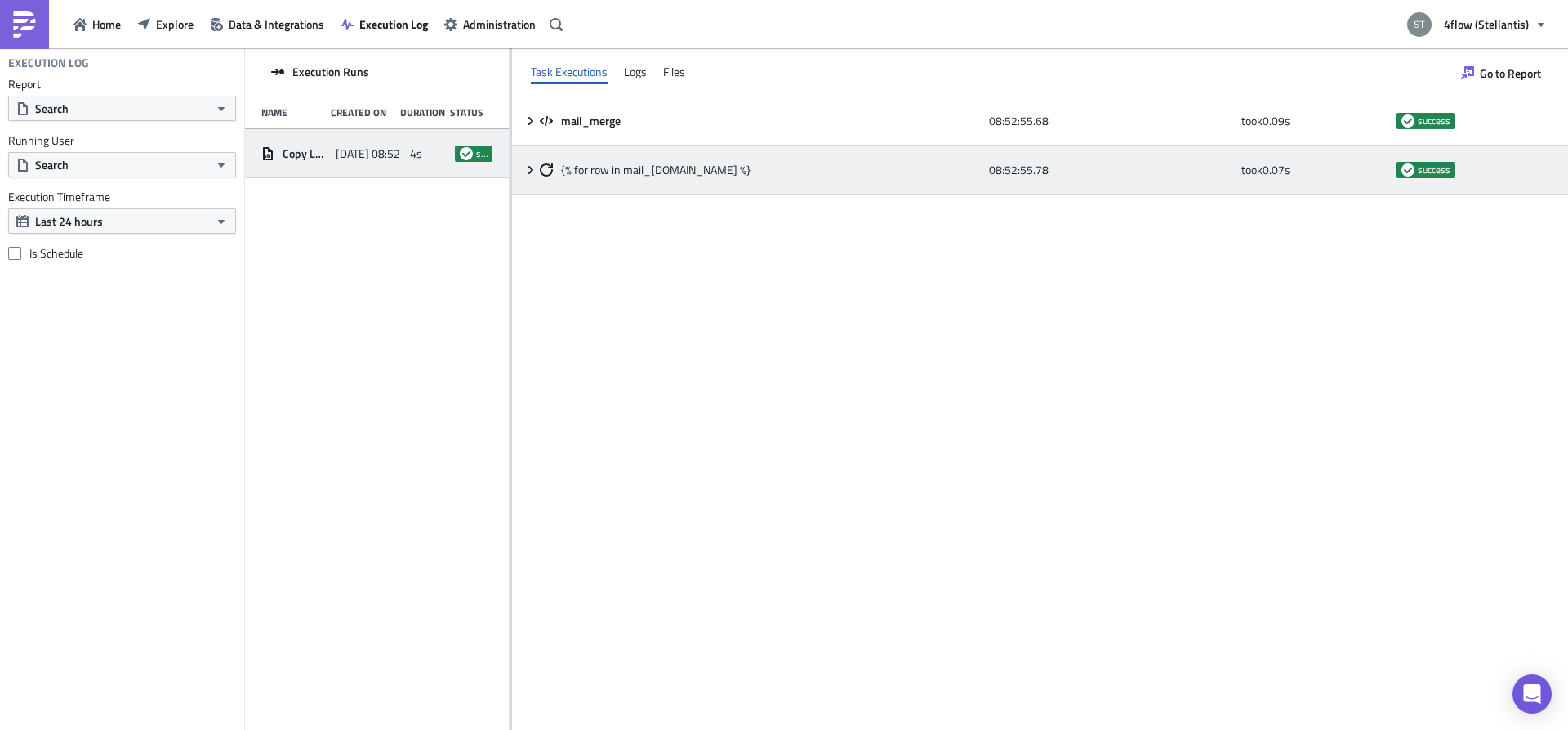
click at [528, 165] on icon at bounding box center [530, 170] width 13 height 13
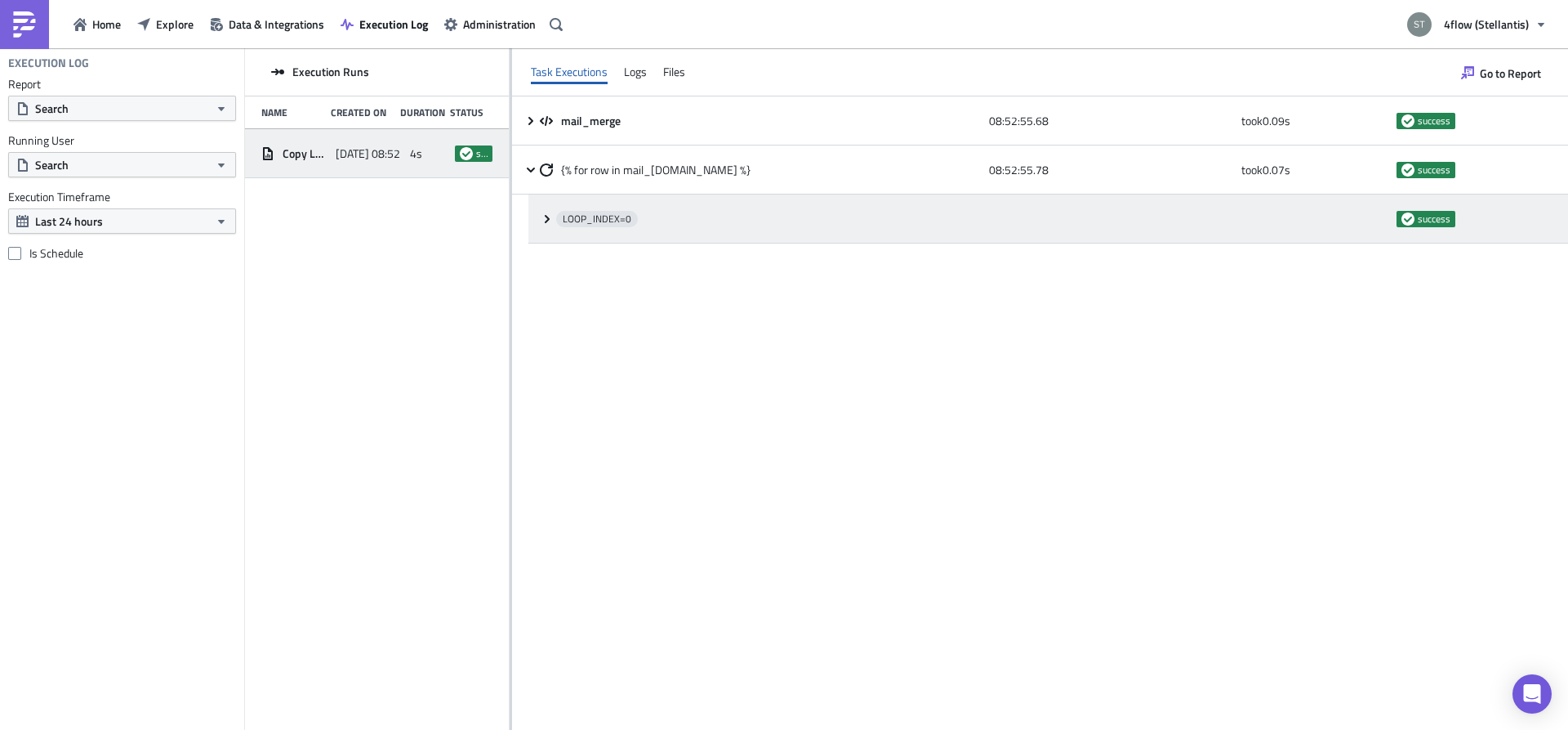
click at [541, 215] on icon at bounding box center [546, 218] width 13 height 13
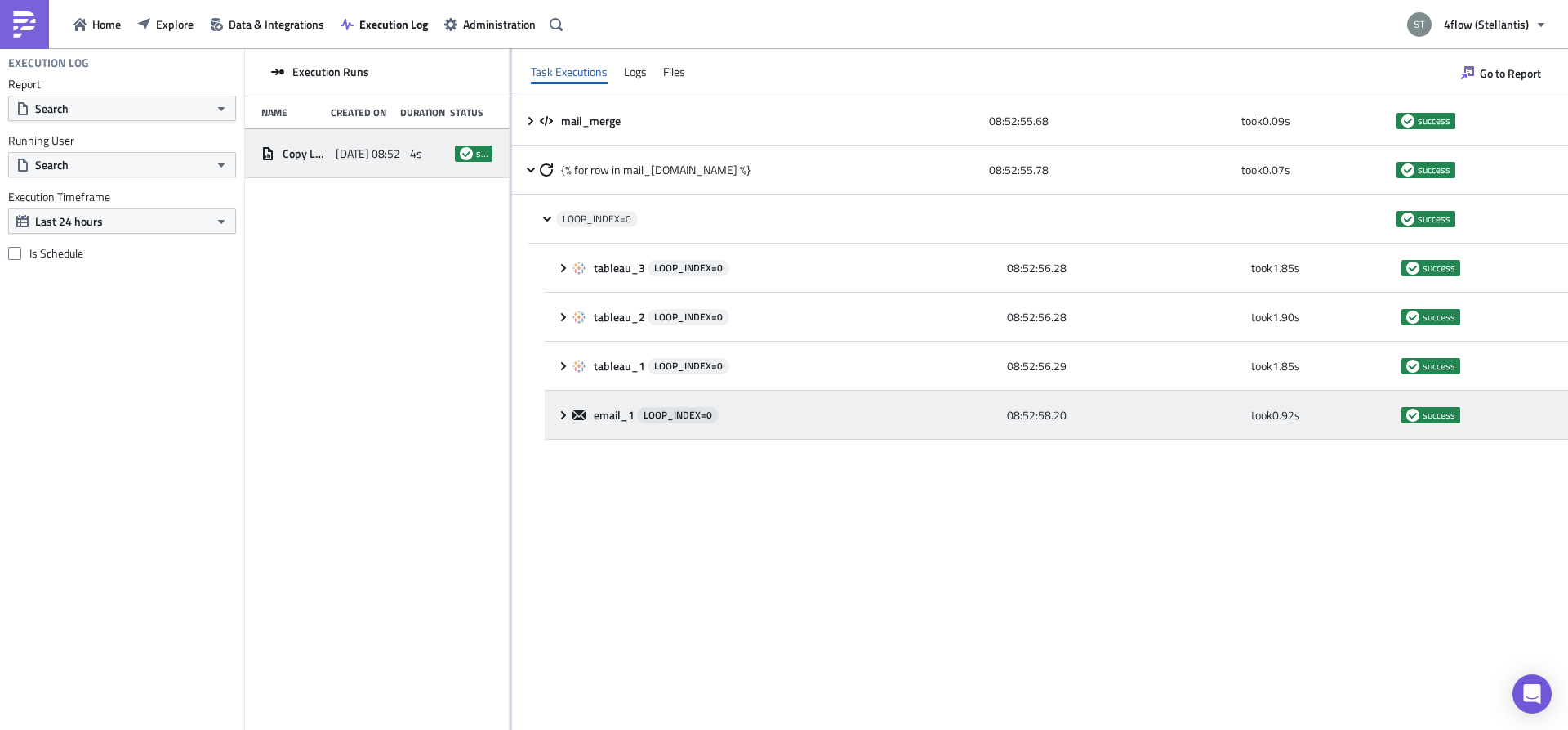
click at [551, 420] on div "email_1 LOOP_INDEX= 0 08:52:58.20 took 0.92 s success" at bounding box center [1056, 415] width 1023 height 49
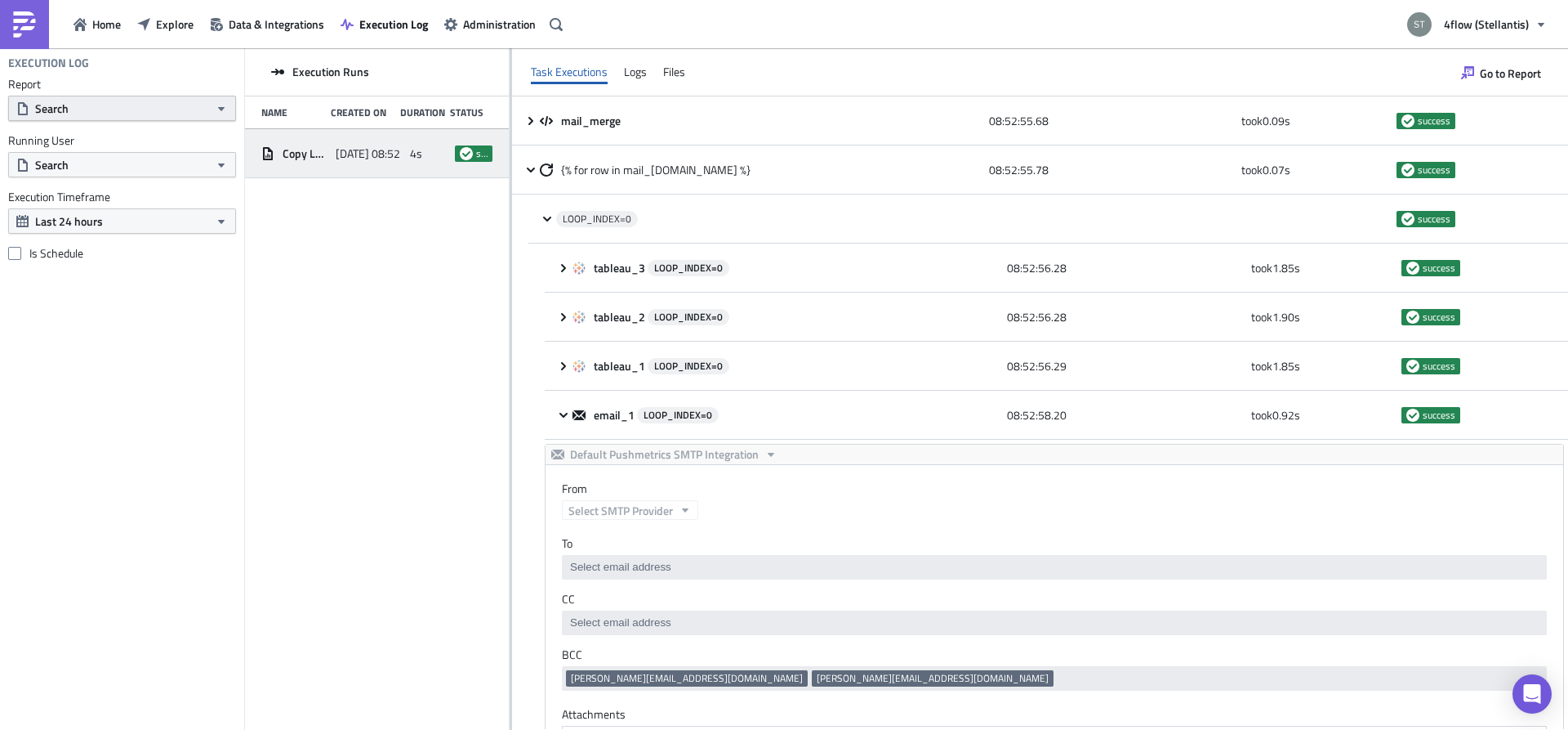
click at [89, 99] on button "Search" at bounding box center [122, 109] width 228 height 26
type input "lp"
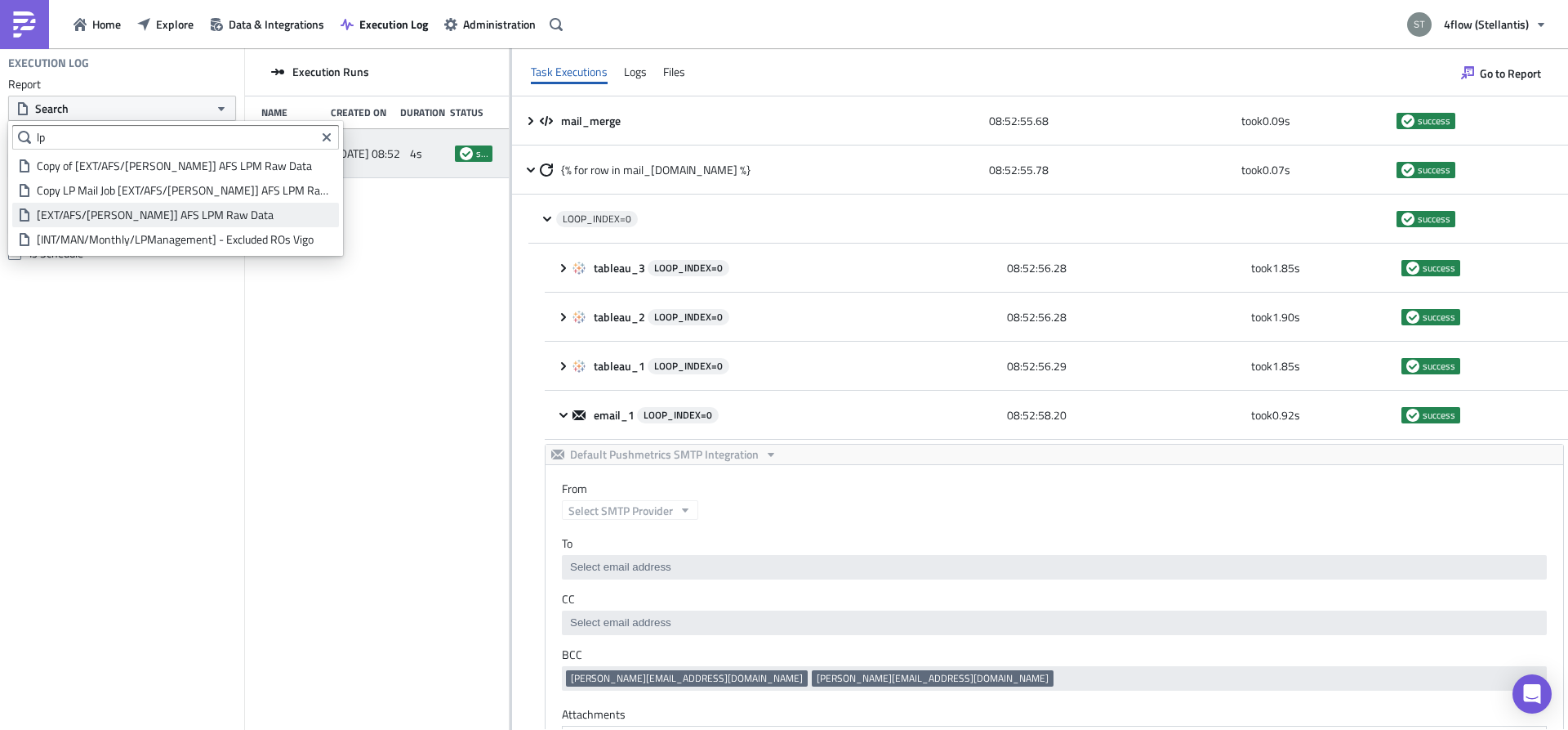
click at [115, 211] on div "[EXT/AFS/[PERSON_NAME]] AFS LPM Raw Data" at bounding box center [185, 214] width 296 height 16
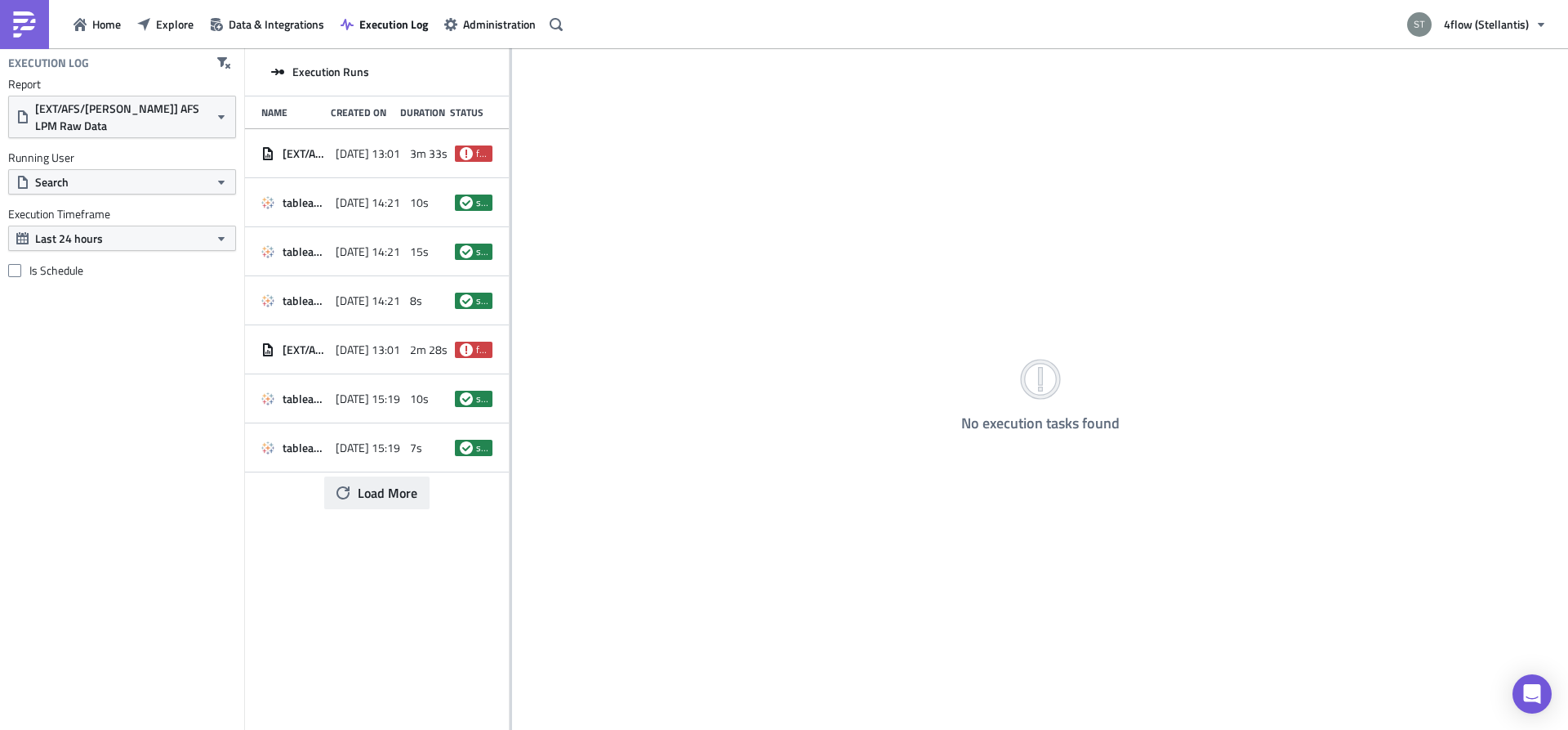
click at [383, 503] on button "Load More" at bounding box center [377, 493] width 105 height 33
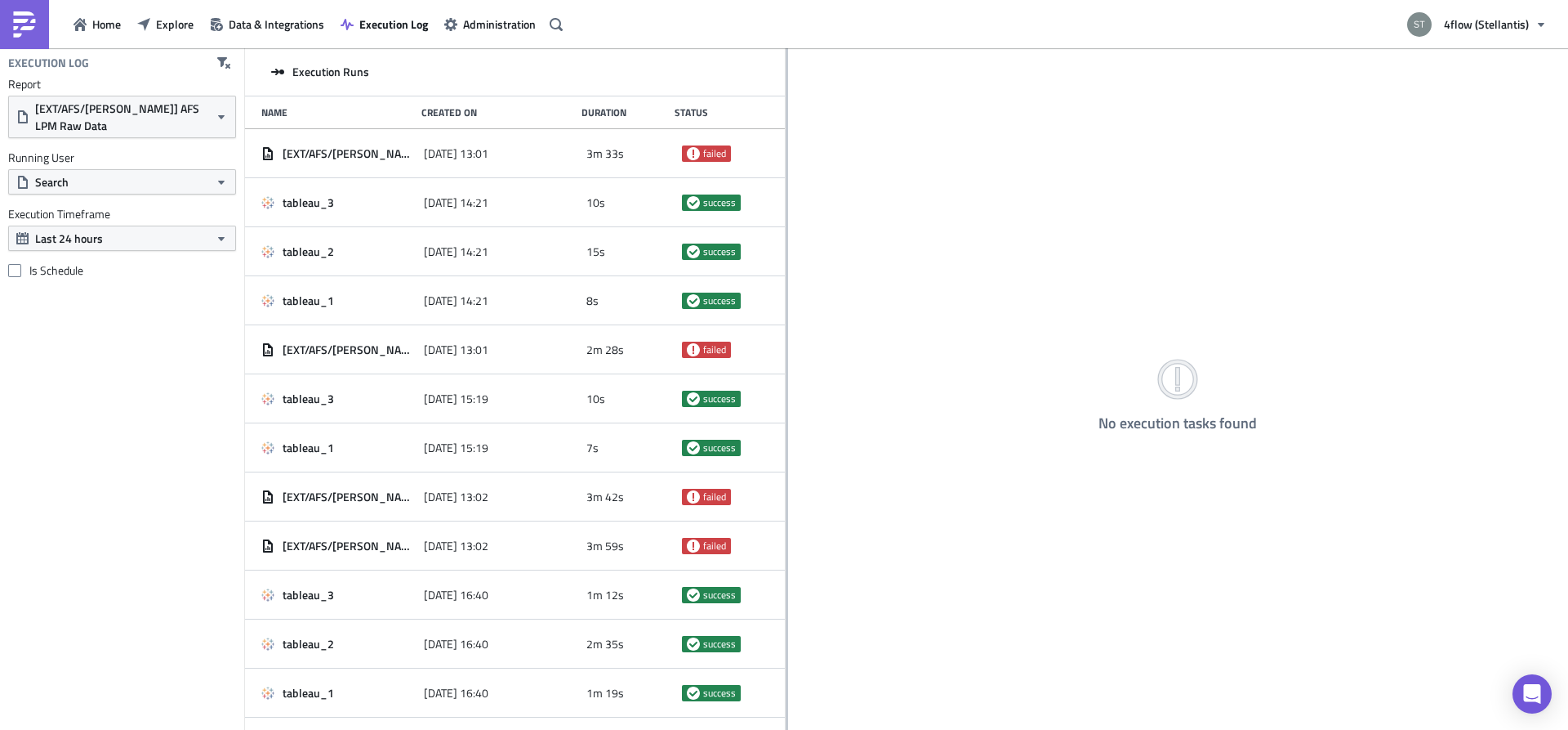
drag, startPoint x: 510, startPoint y: 397, endPoint x: 785, endPoint y: 398, distance: 275.0
click at [785, 398] on div at bounding box center [786, 390] width 3 height 684
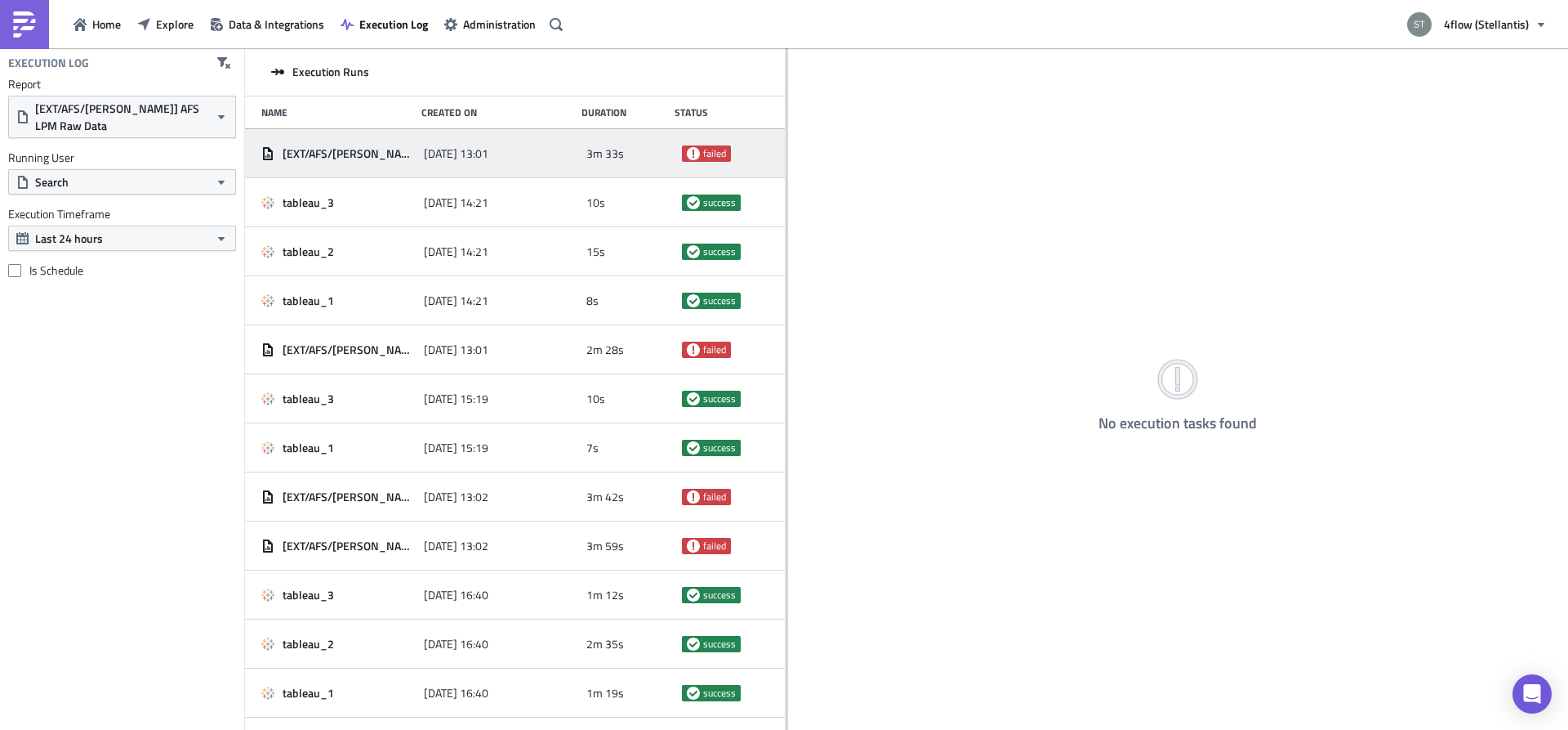
click at [449, 150] on span "[DATE] 13:01" at bounding box center [456, 153] width 64 height 15
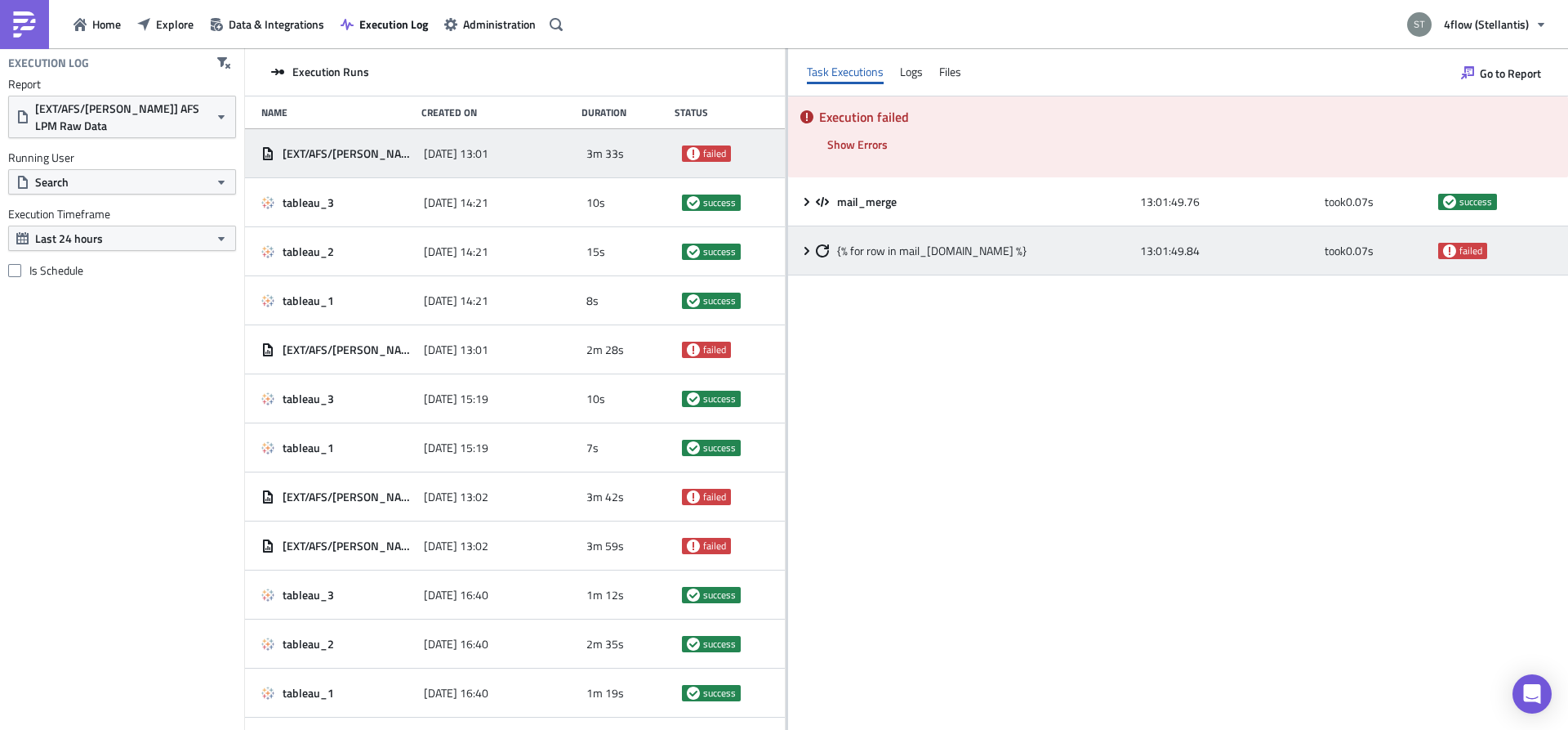
click at [802, 242] on div "{% for row in mail_[DOMAIN_NAME] %} 13:01:49.84 took 0.07 s failed" at bounding box center [1177, 250] width 780 height 49
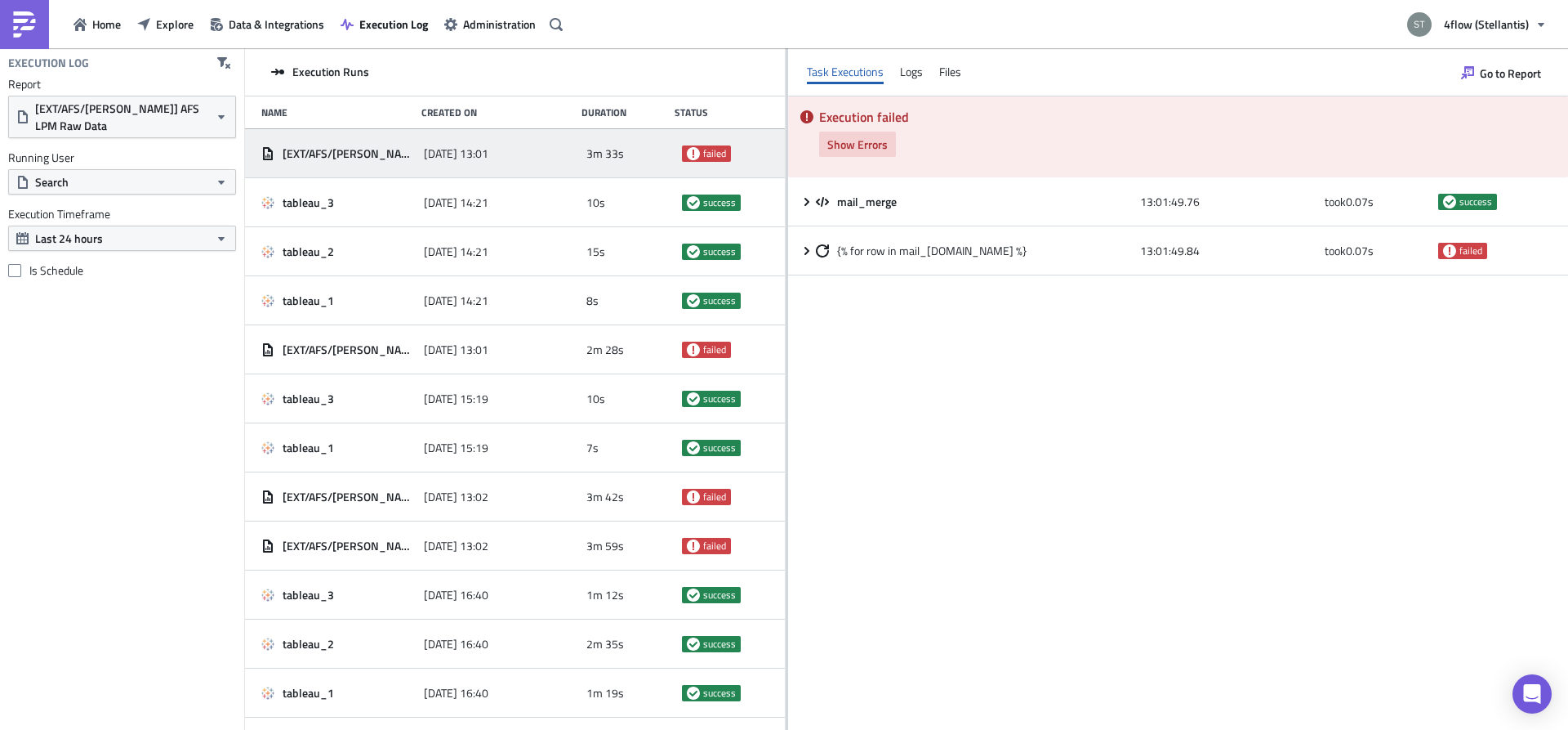
click at [852, 145] on span "Show Errors" at bounding box center [857, 144] width 61 height 17
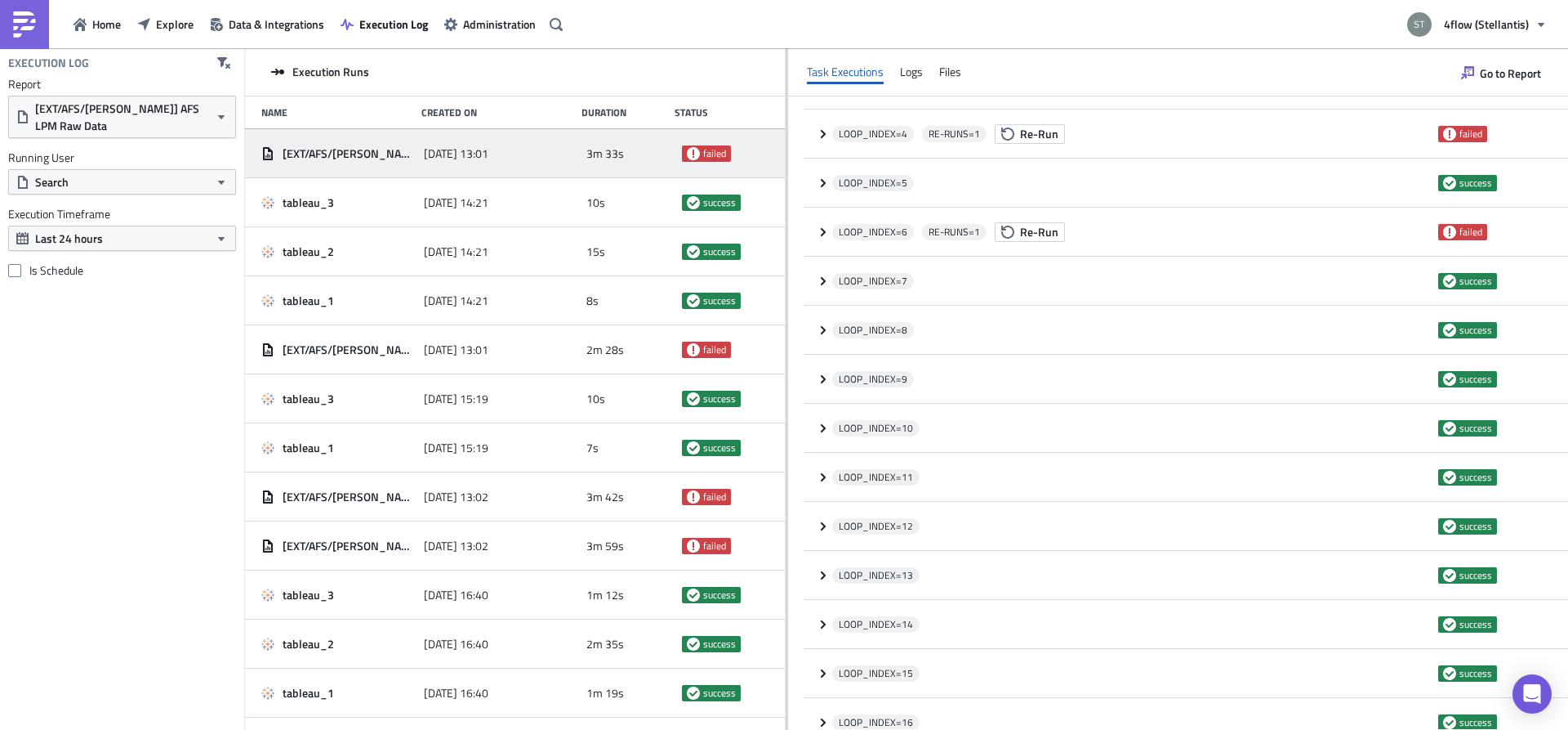
scroll to position [1743, 0]
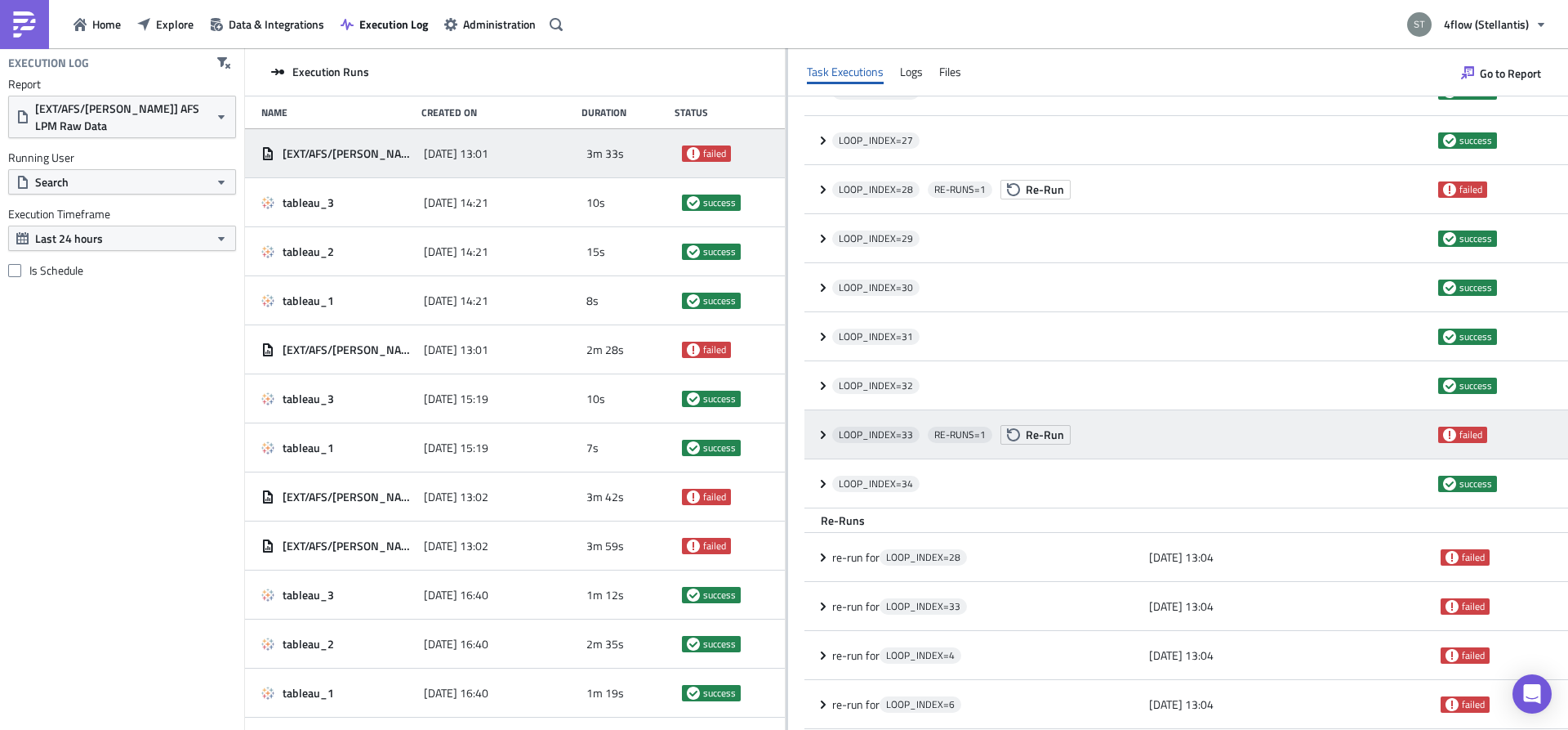
click at [823, 432] on icon at bounding box center [823, 434] width 5 height 9
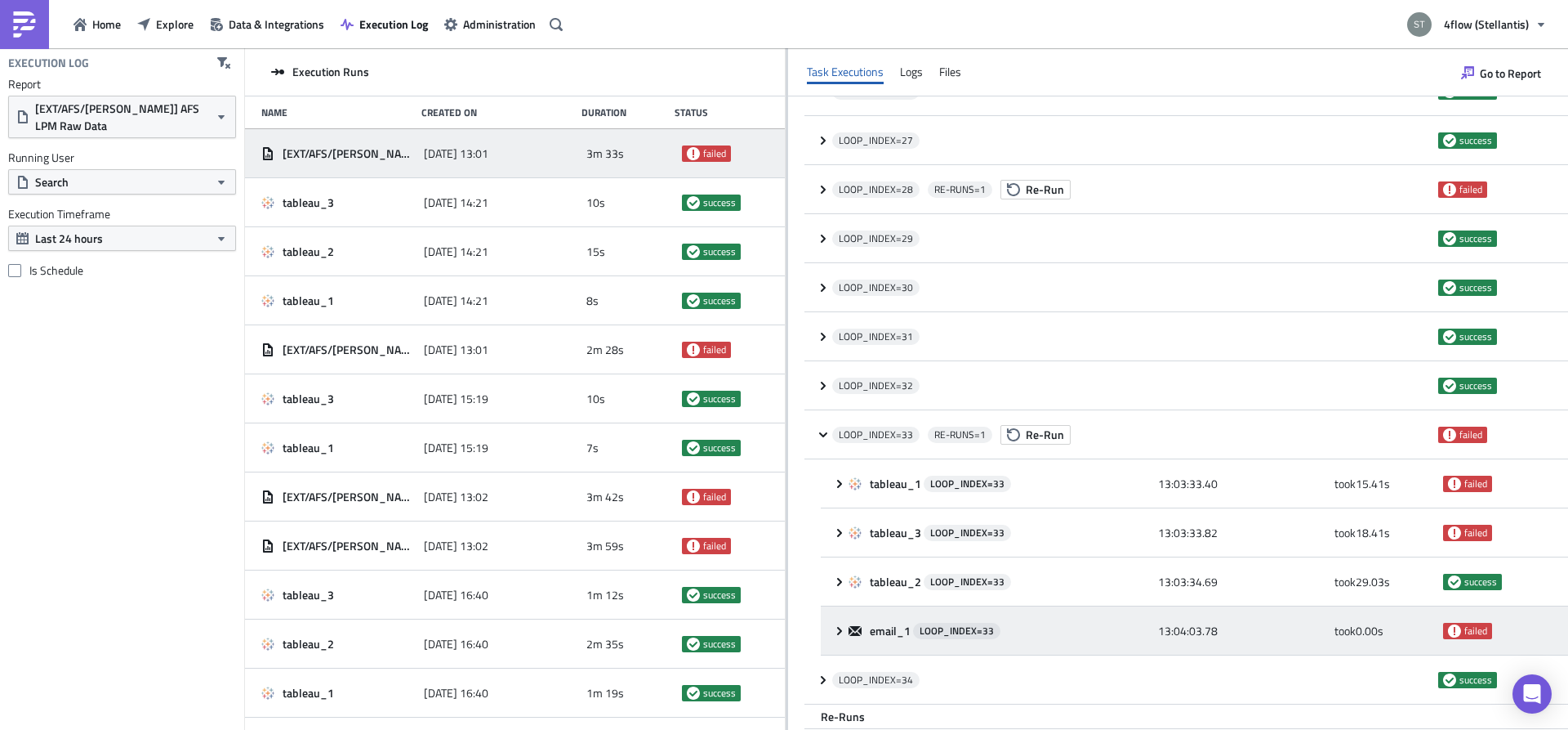
click at [840, 633] on icon at bounding box center [839, 631] width 13 height 13
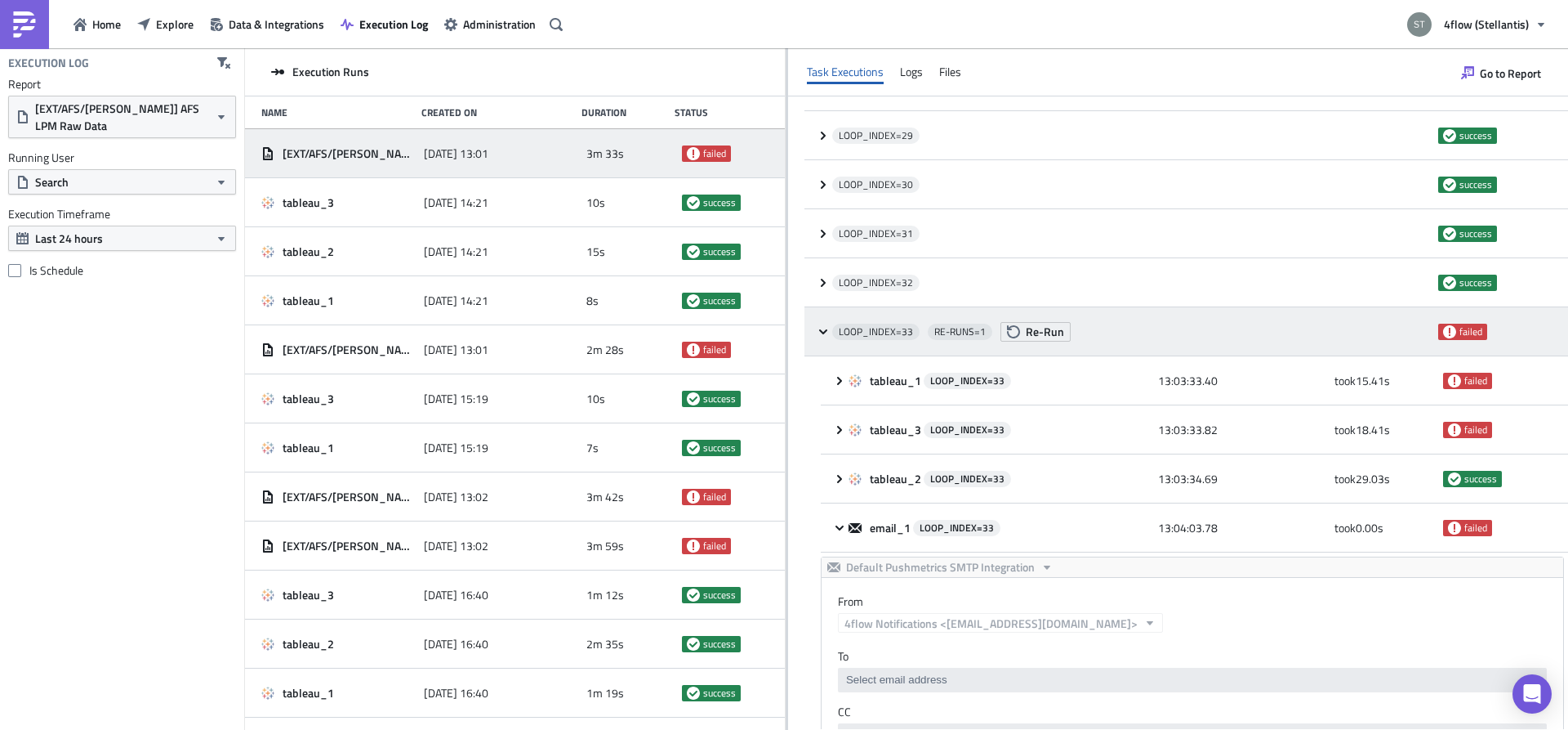
scroll to position [1434, 0]
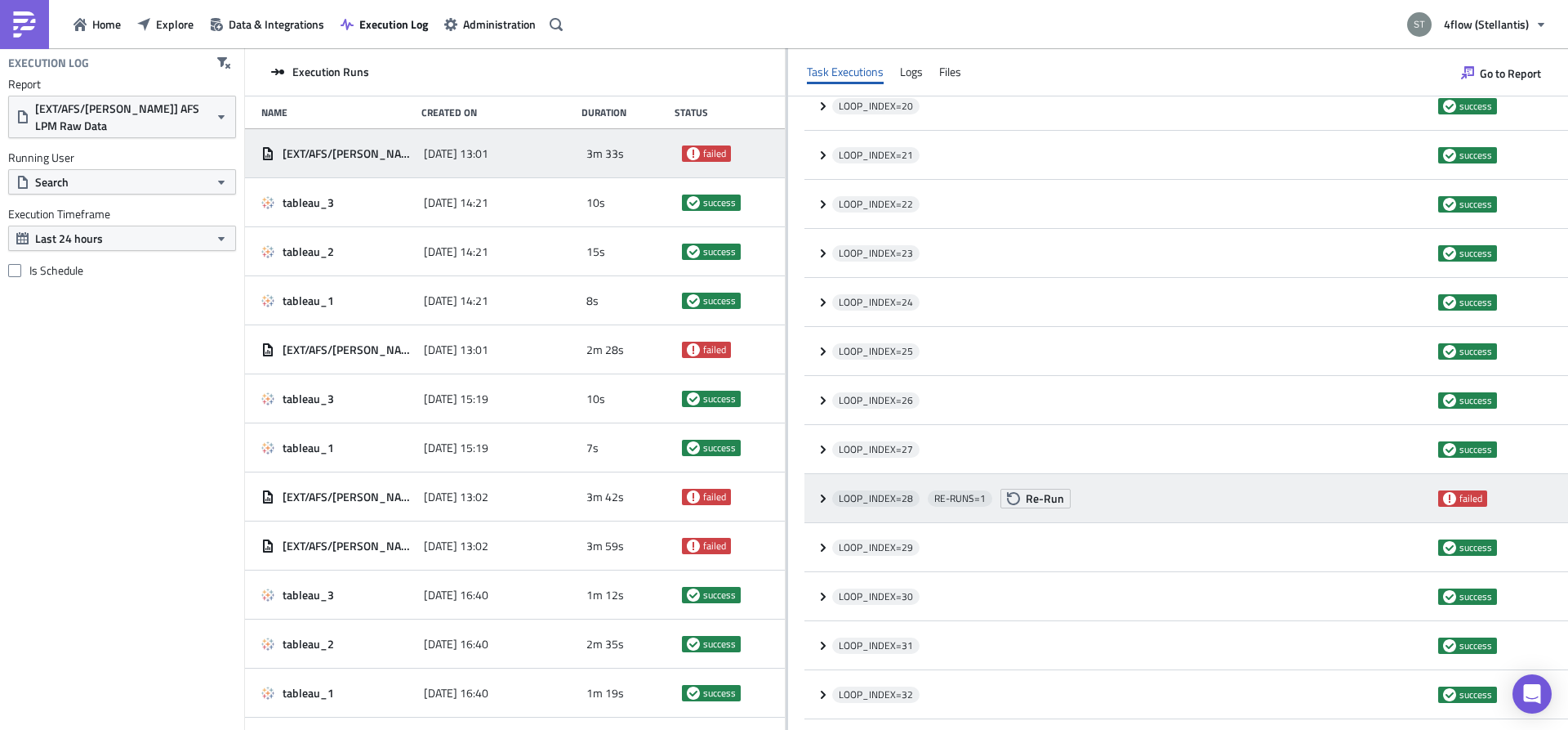
click at [820, 501] on icon at bounding box center [823, 498] width 13 height 13
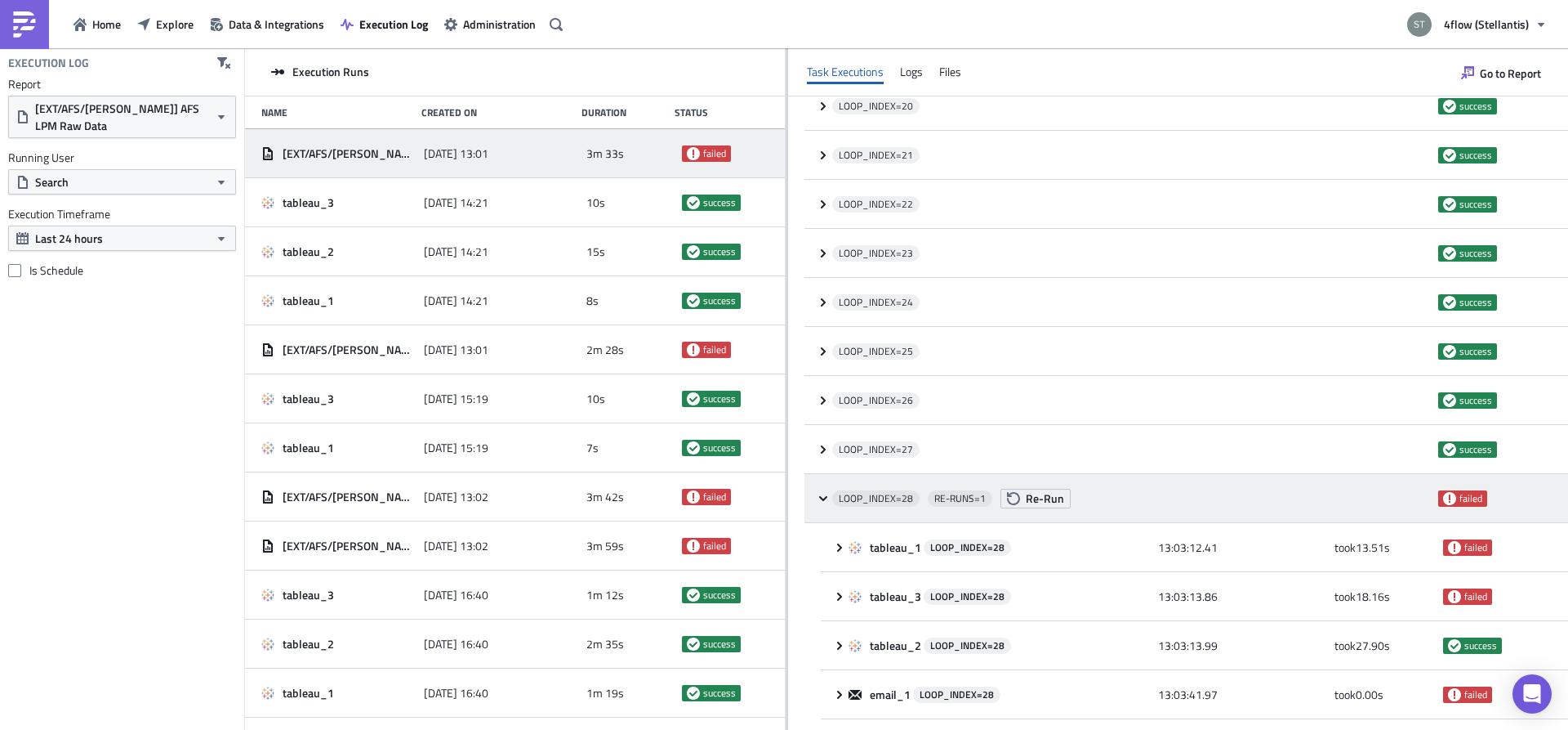
scroll to position [1640, 0]
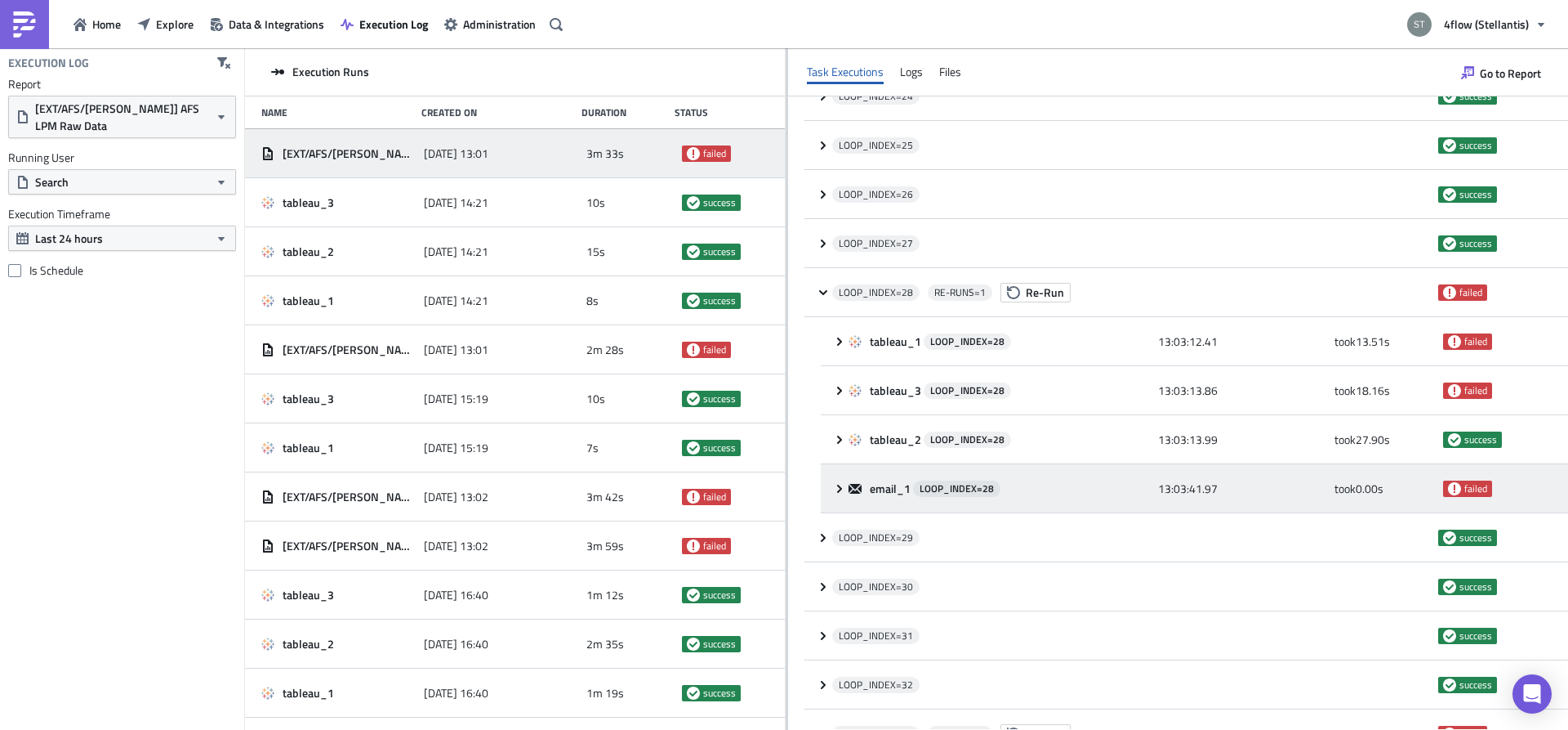
click at [835, 484] on icon at bounding box center [839, 488] width 13 height 13
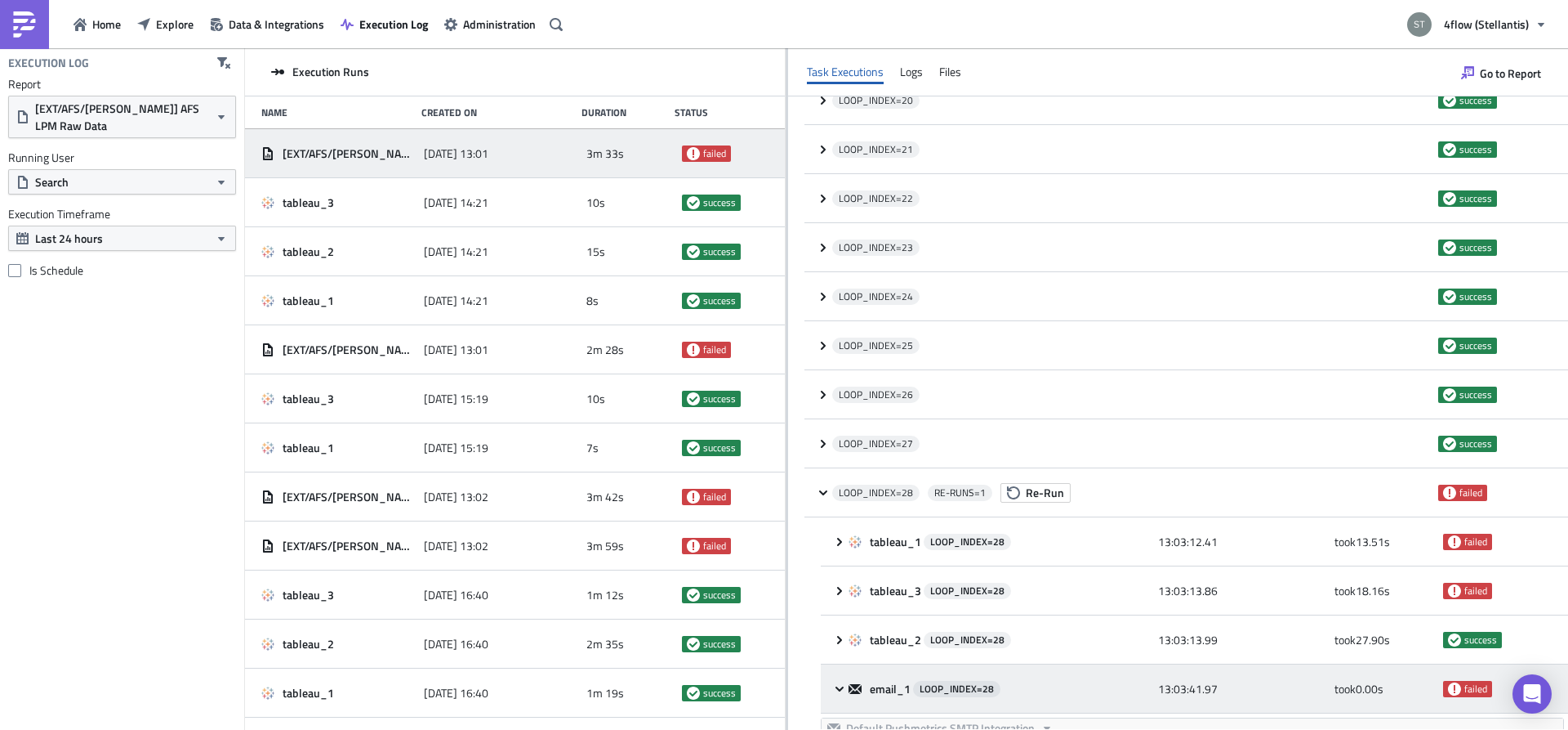
scroll to position [0, 0]
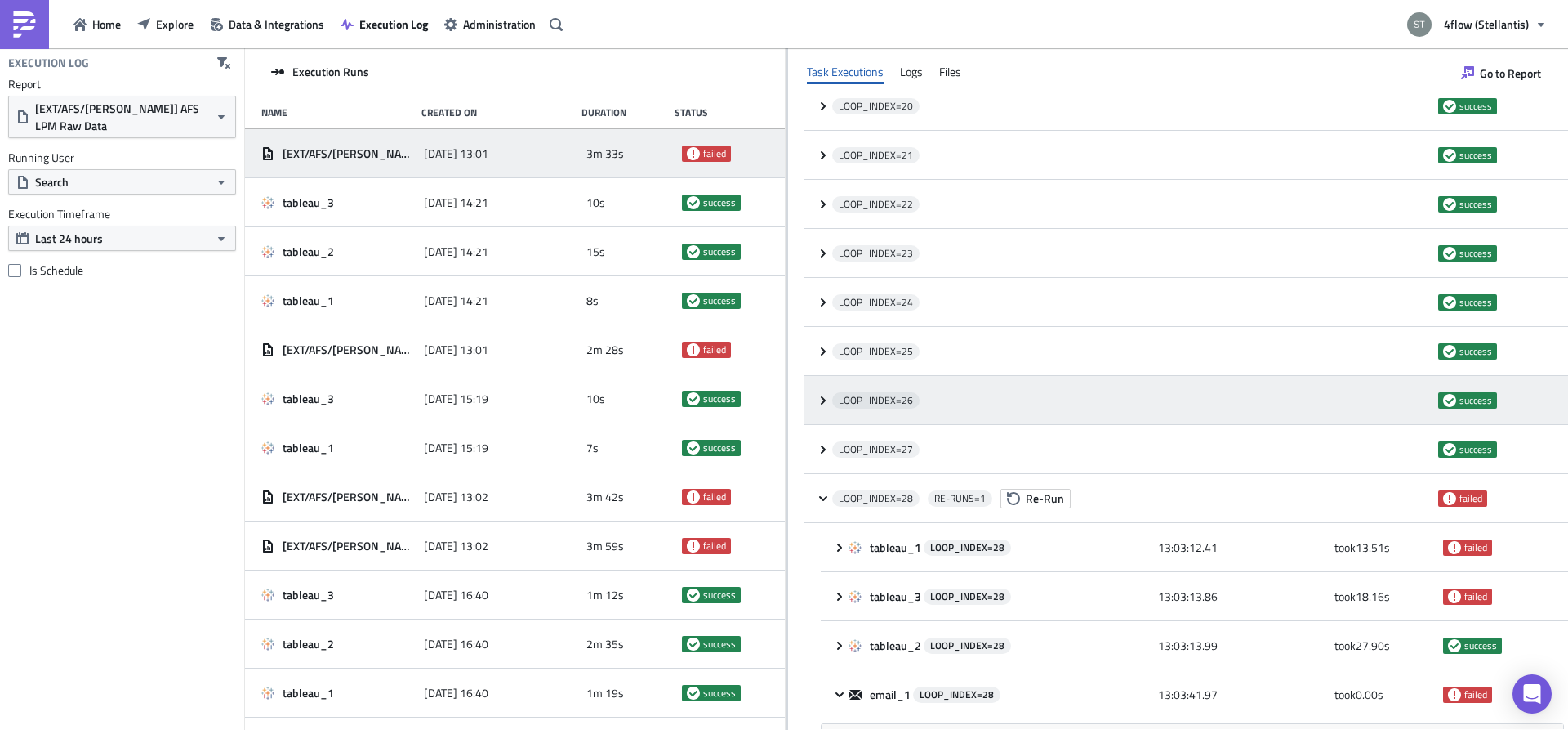
click at [831, 401] on span at bounding box center [825, 400] width 15 height 13
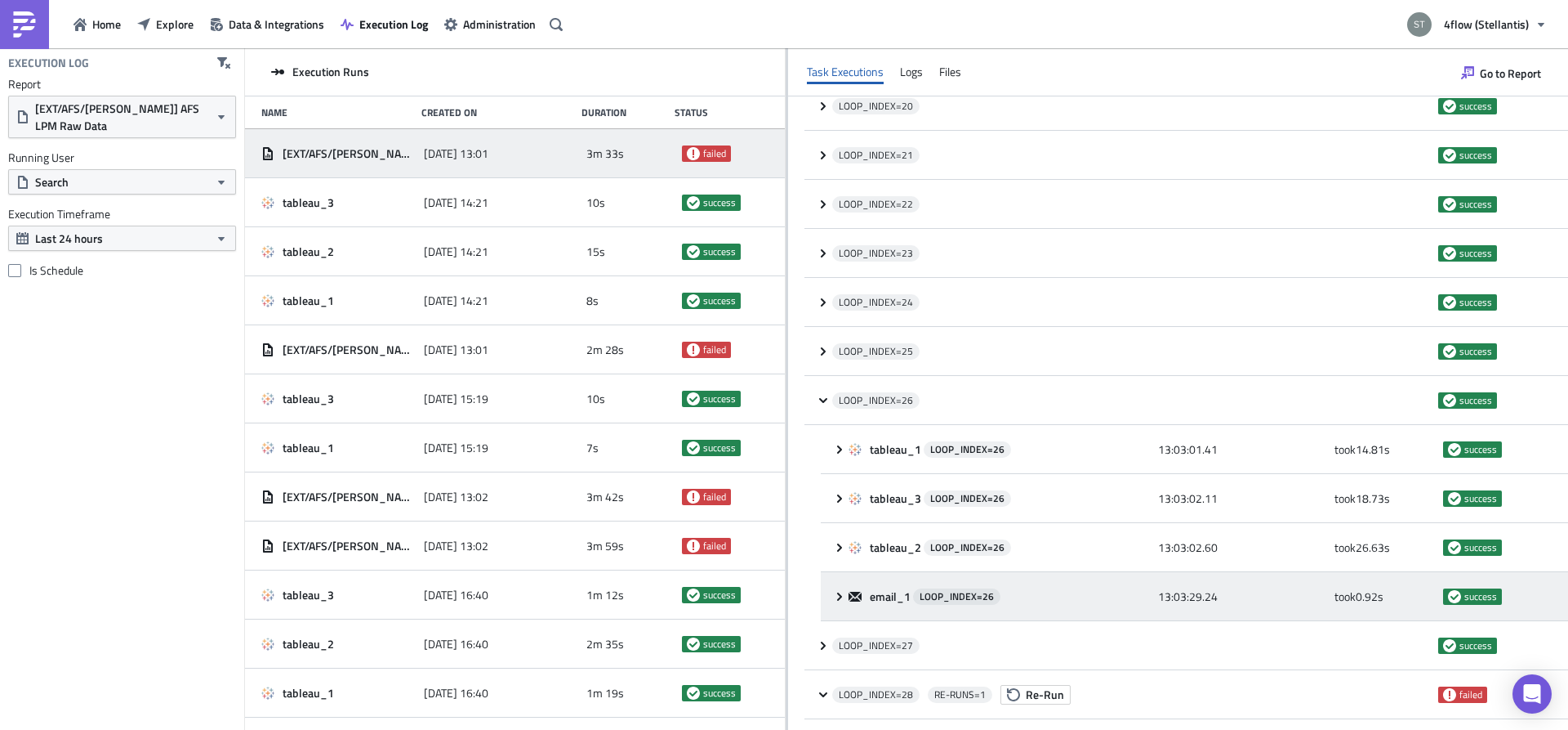
click at [838, 596] on icon at bounding box center [839, 596] width 13 height 13
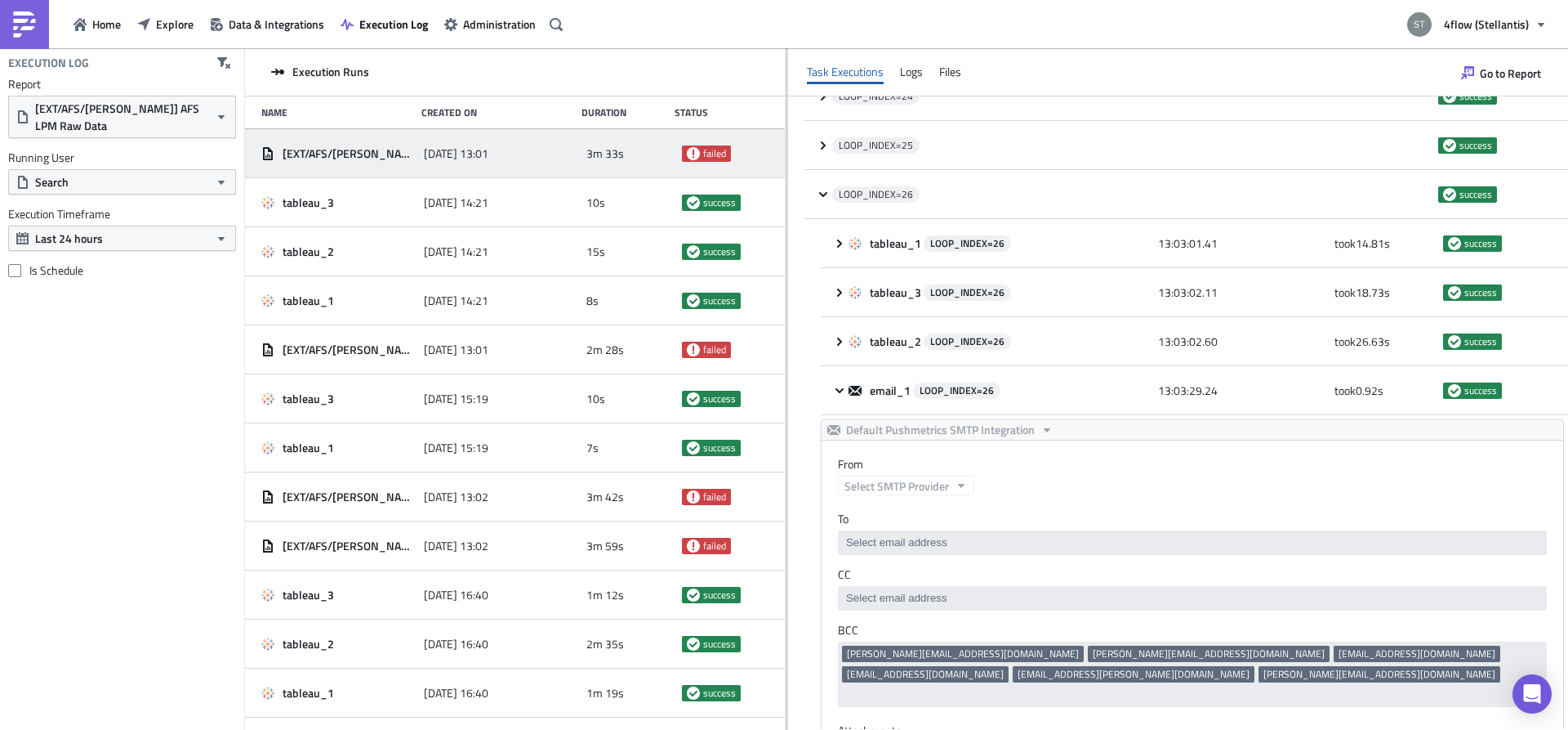
scroll to position [1537, 0]
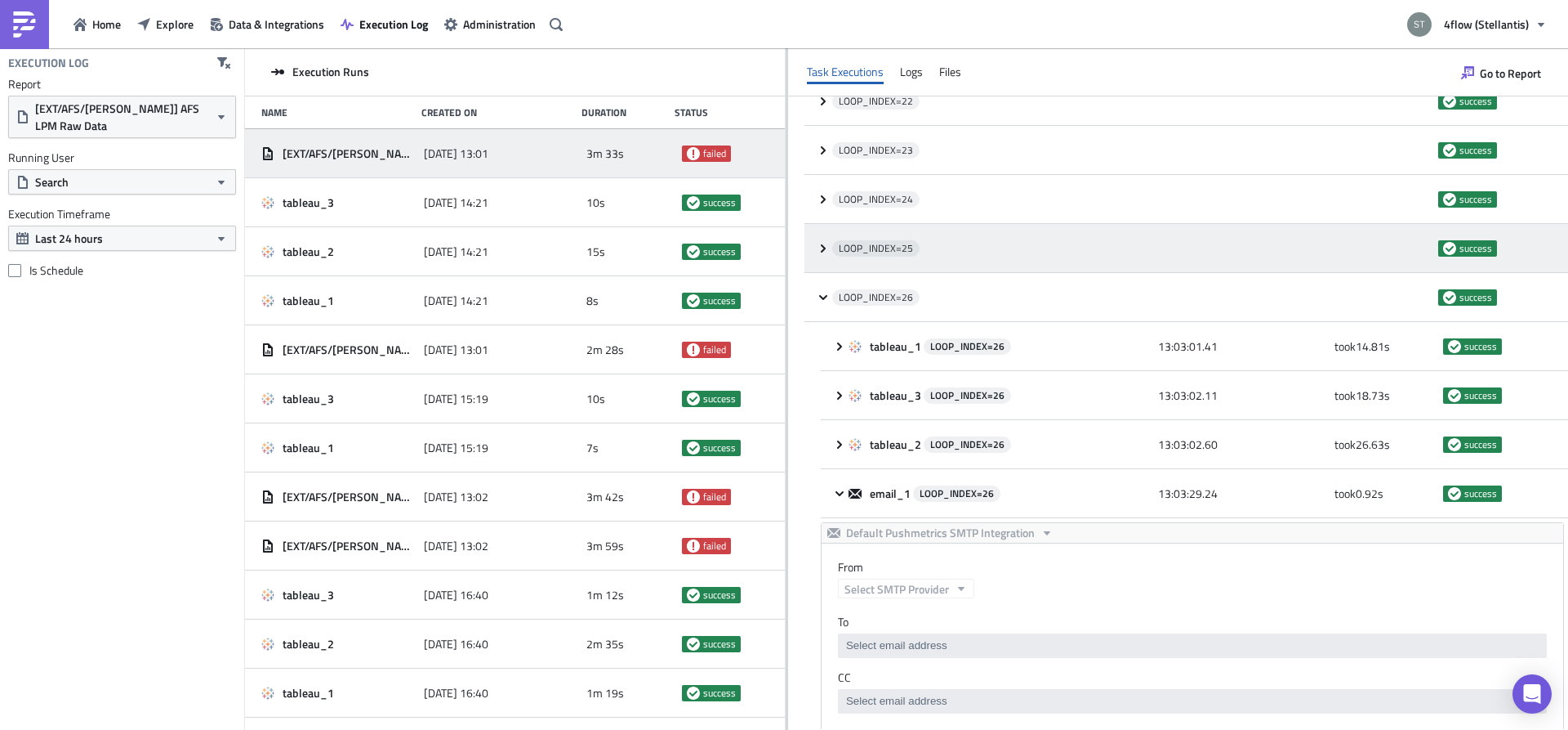
click at [827, 248] on icon at bounding box center [823, 248] width 13 height 13
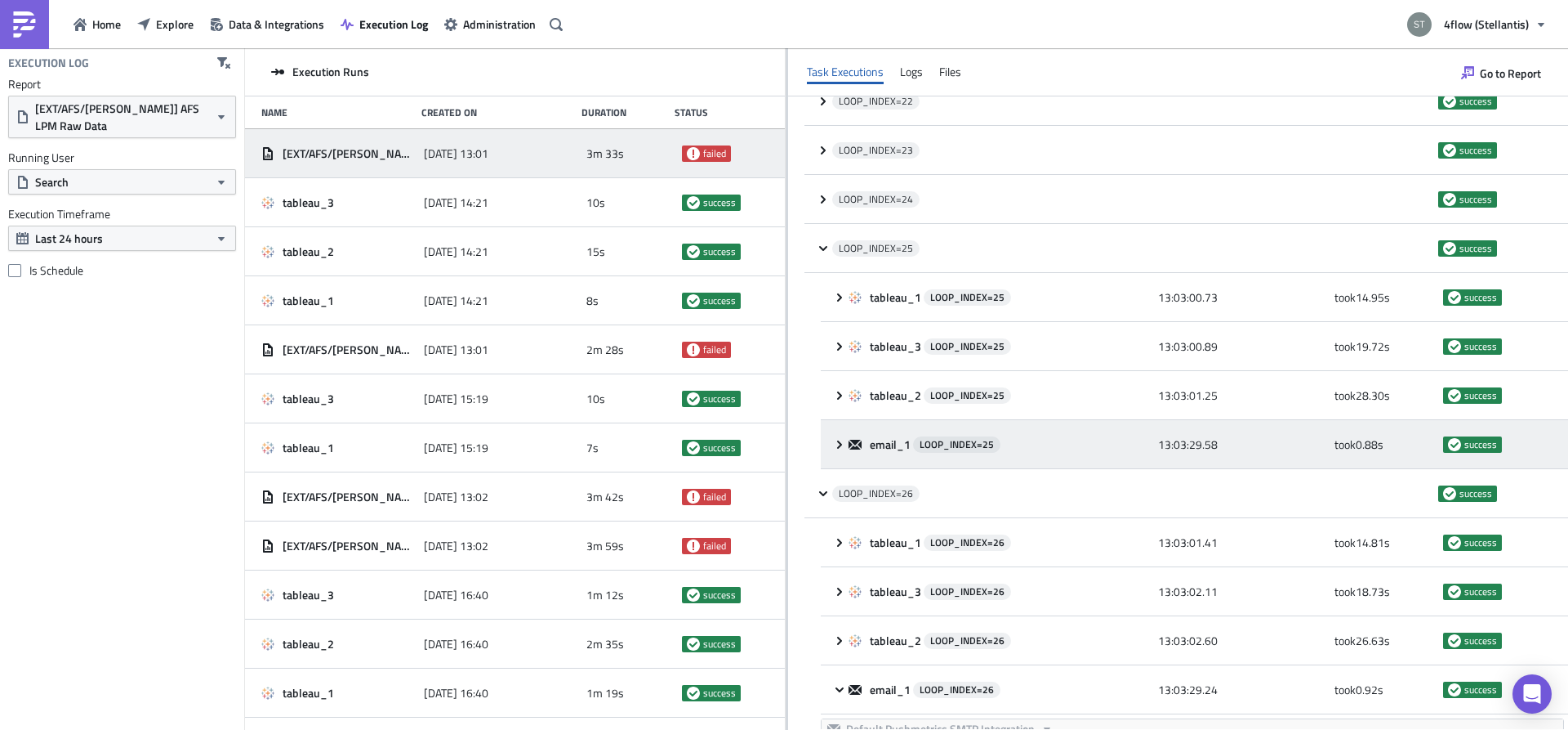
click at [833, 450] on icon at bounding box center [839, 444] width 13 height 13
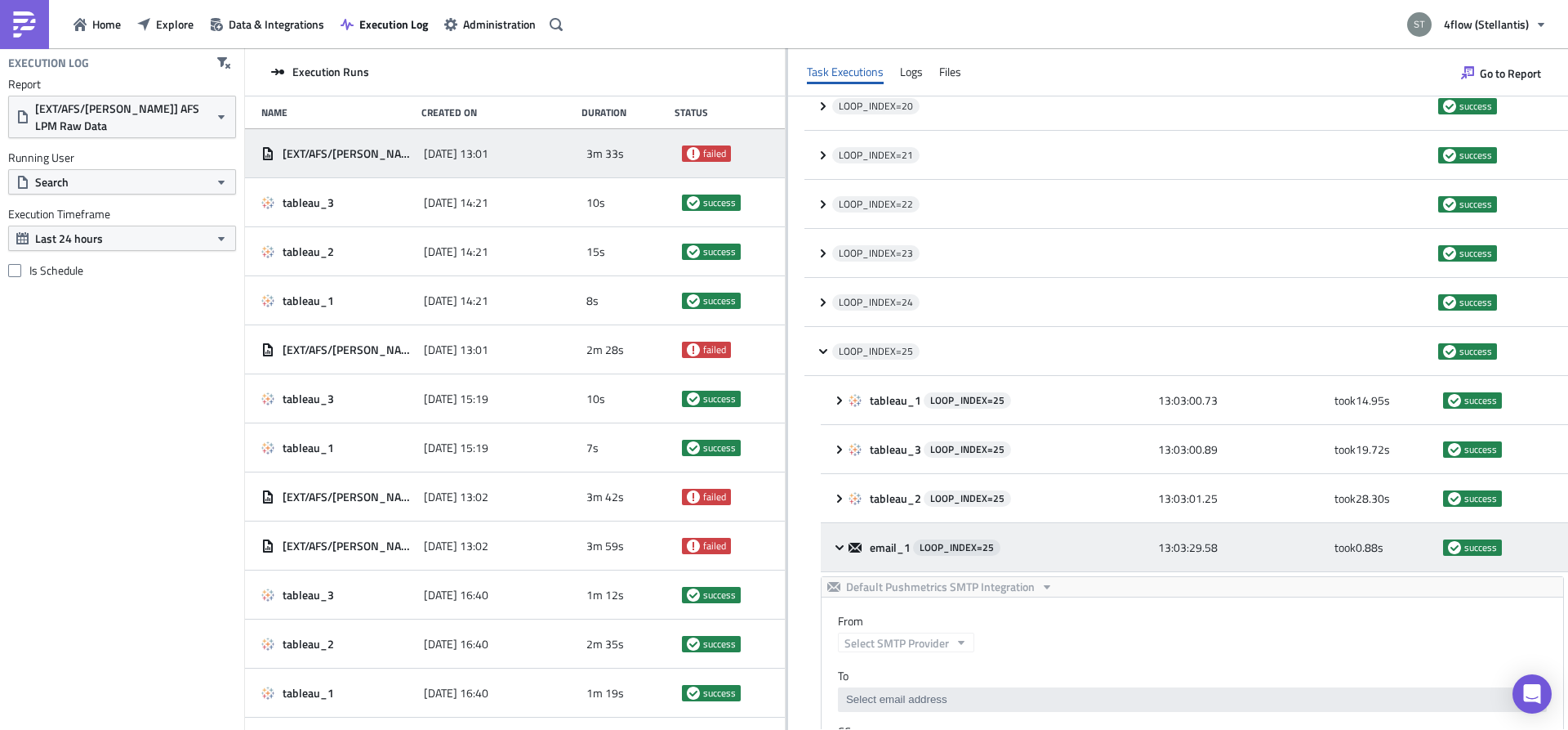
scroll to position [0, 0]
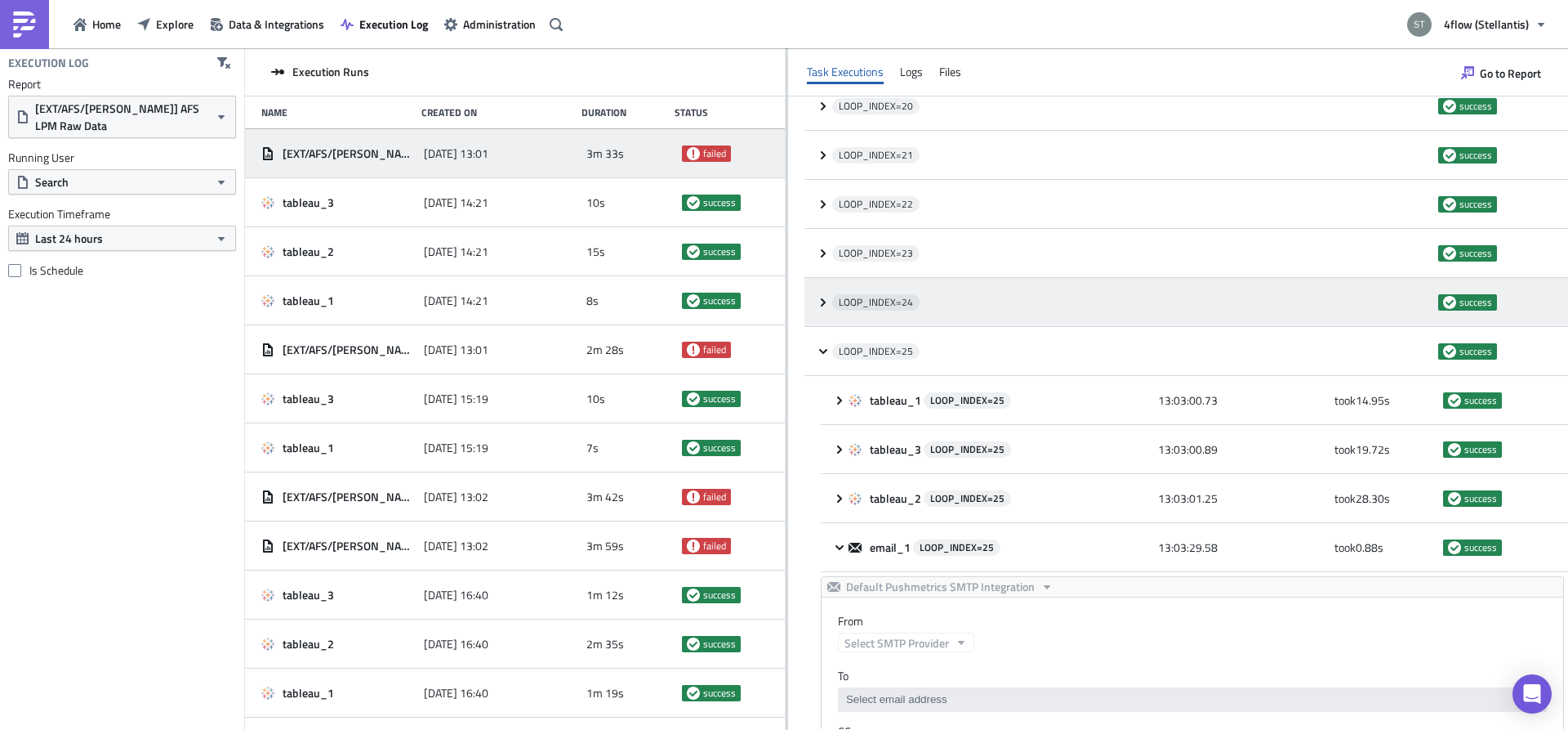
click at [832, 300] on span at bounding box center [825, 302] width 15 height 13
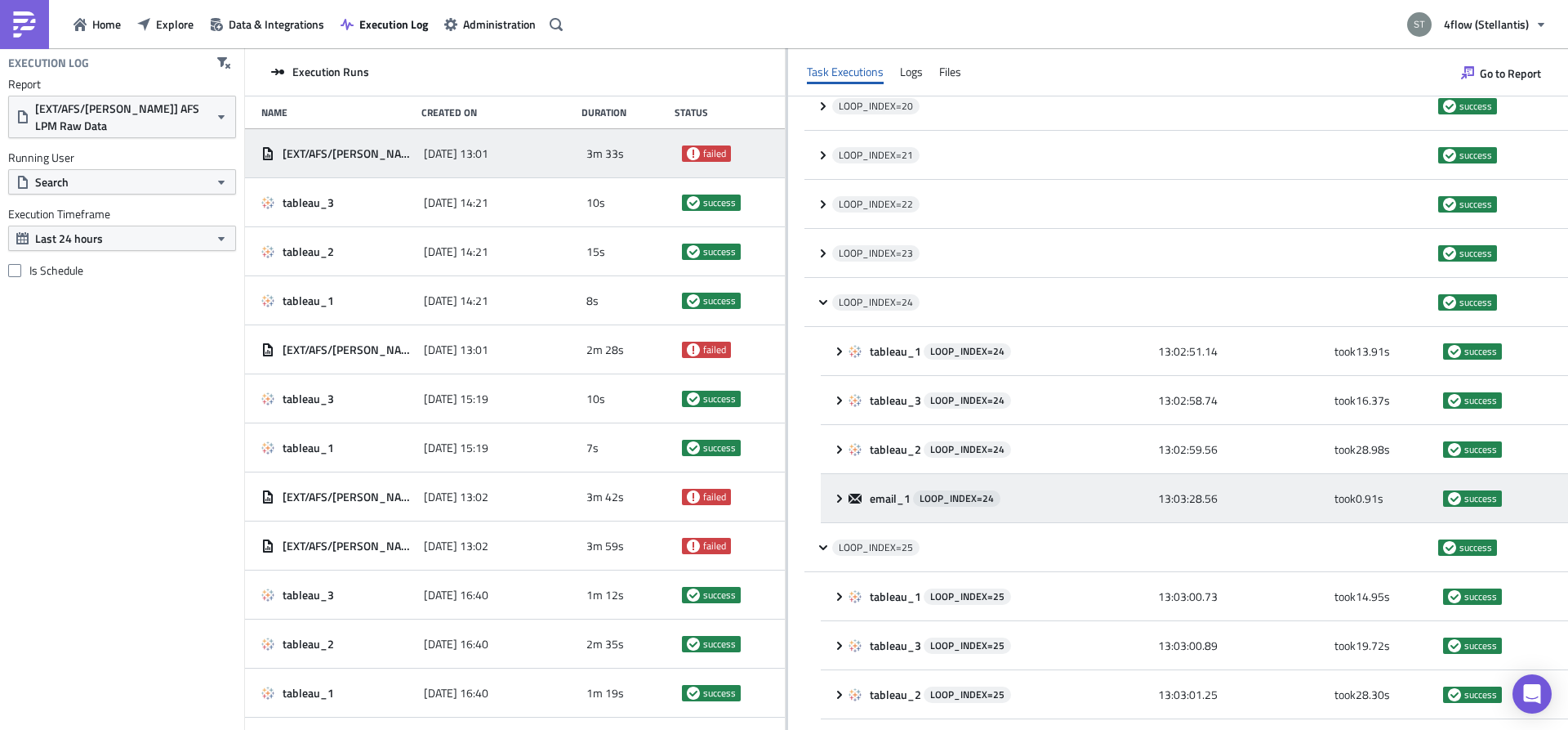
click at [840, 501] on icon at bounding box center [839, 498] width 13 height 13
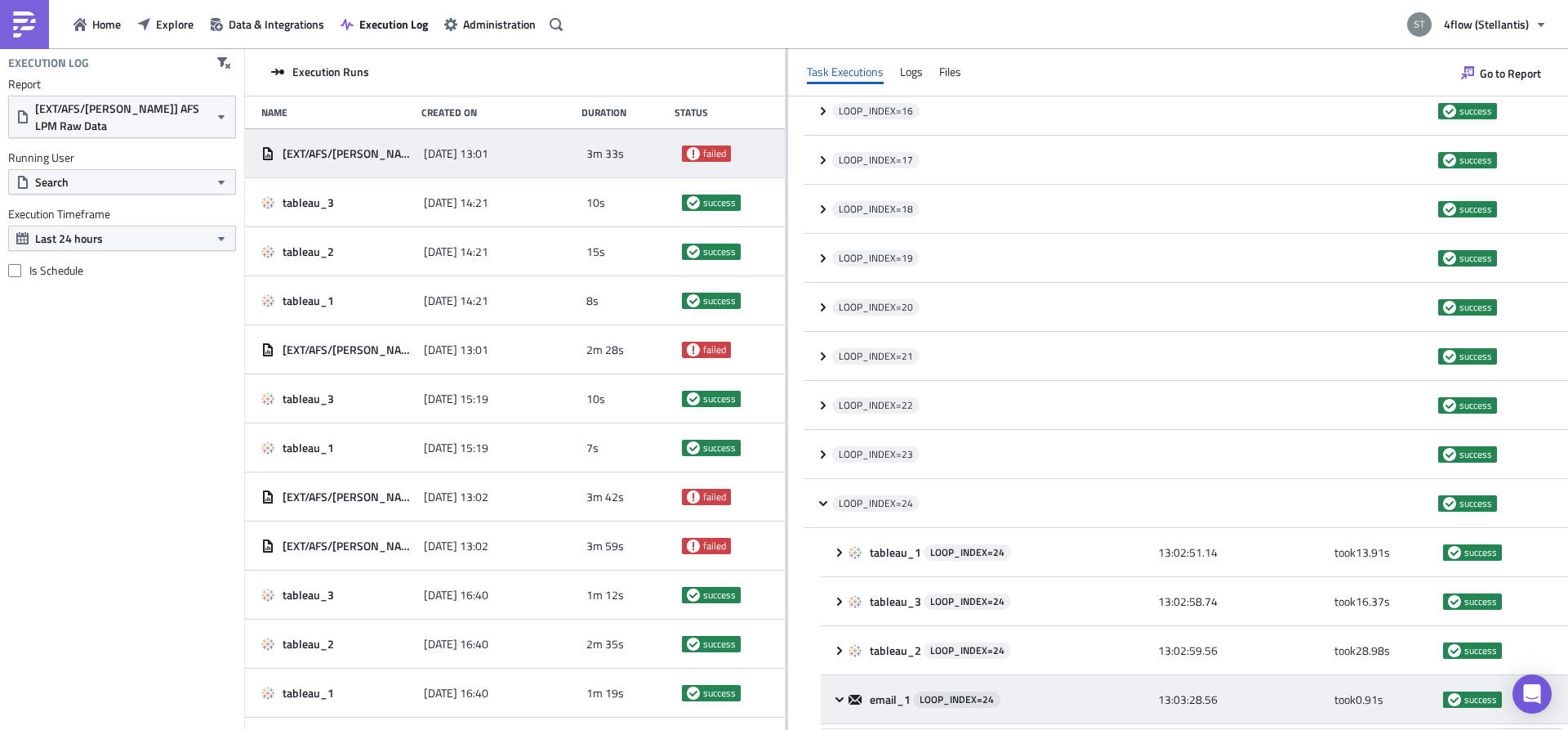
scroll to position [1228, 0]
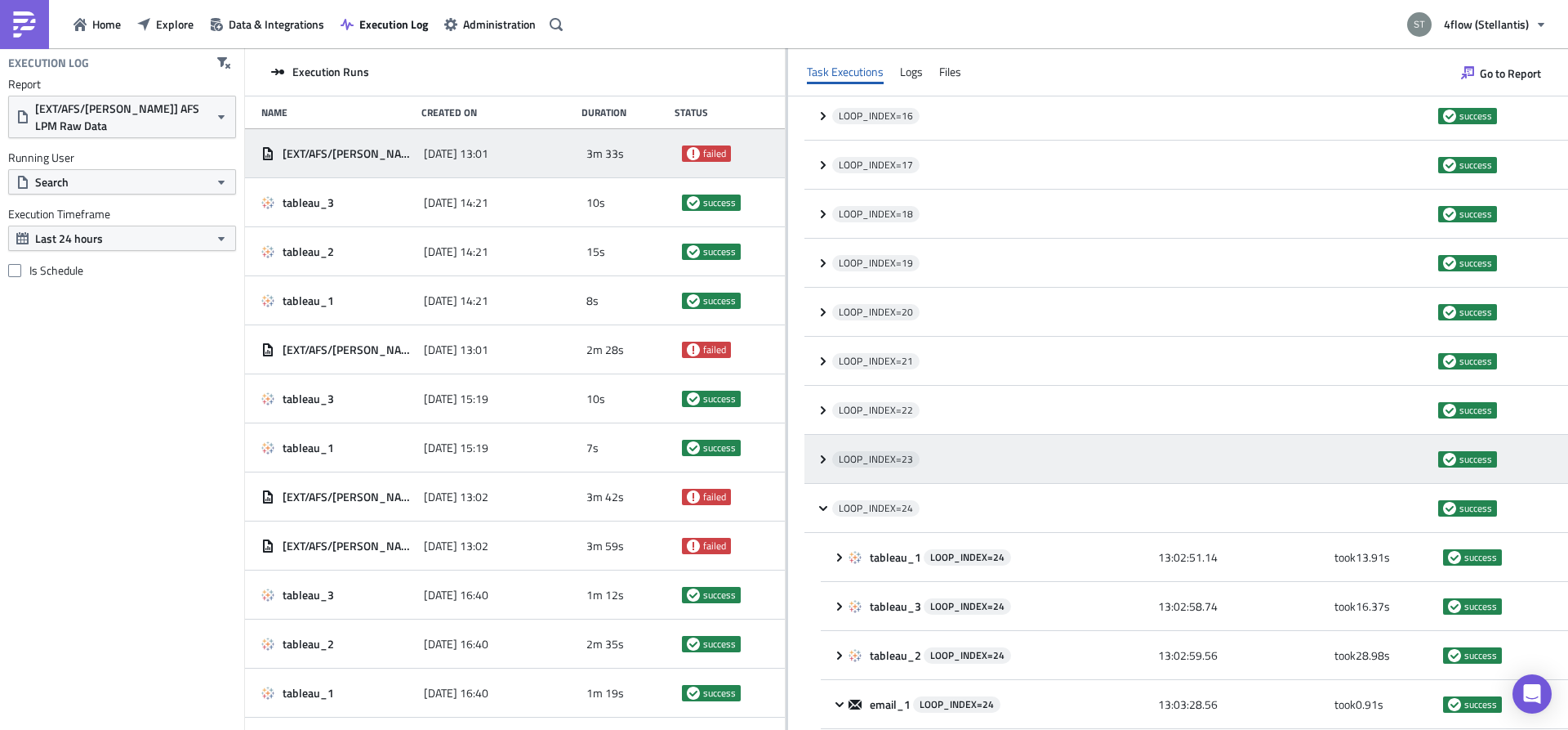
click at [822, 454] on icon at bounding box center [823, 458] width 13 height 13
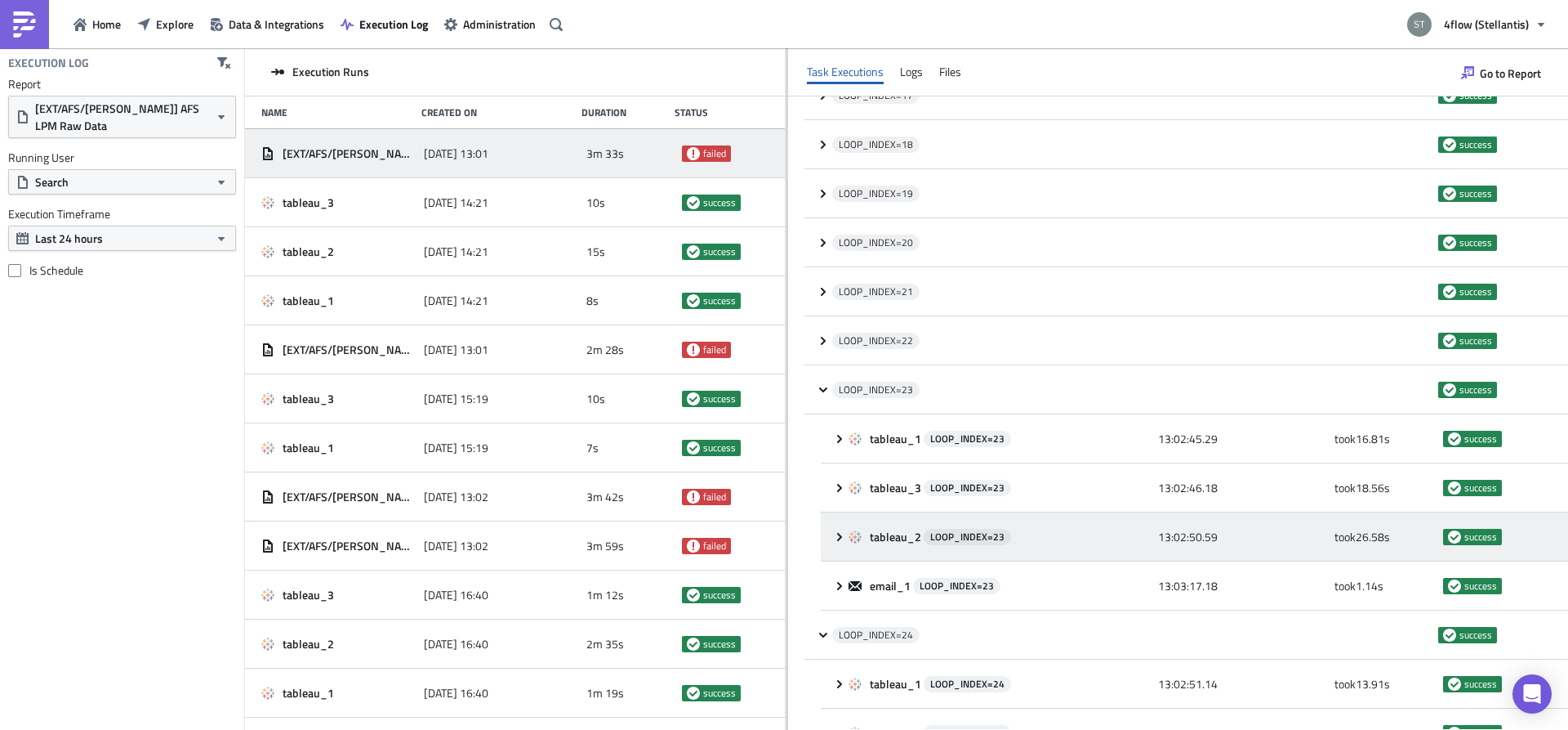
scroll to position [1331, 0]
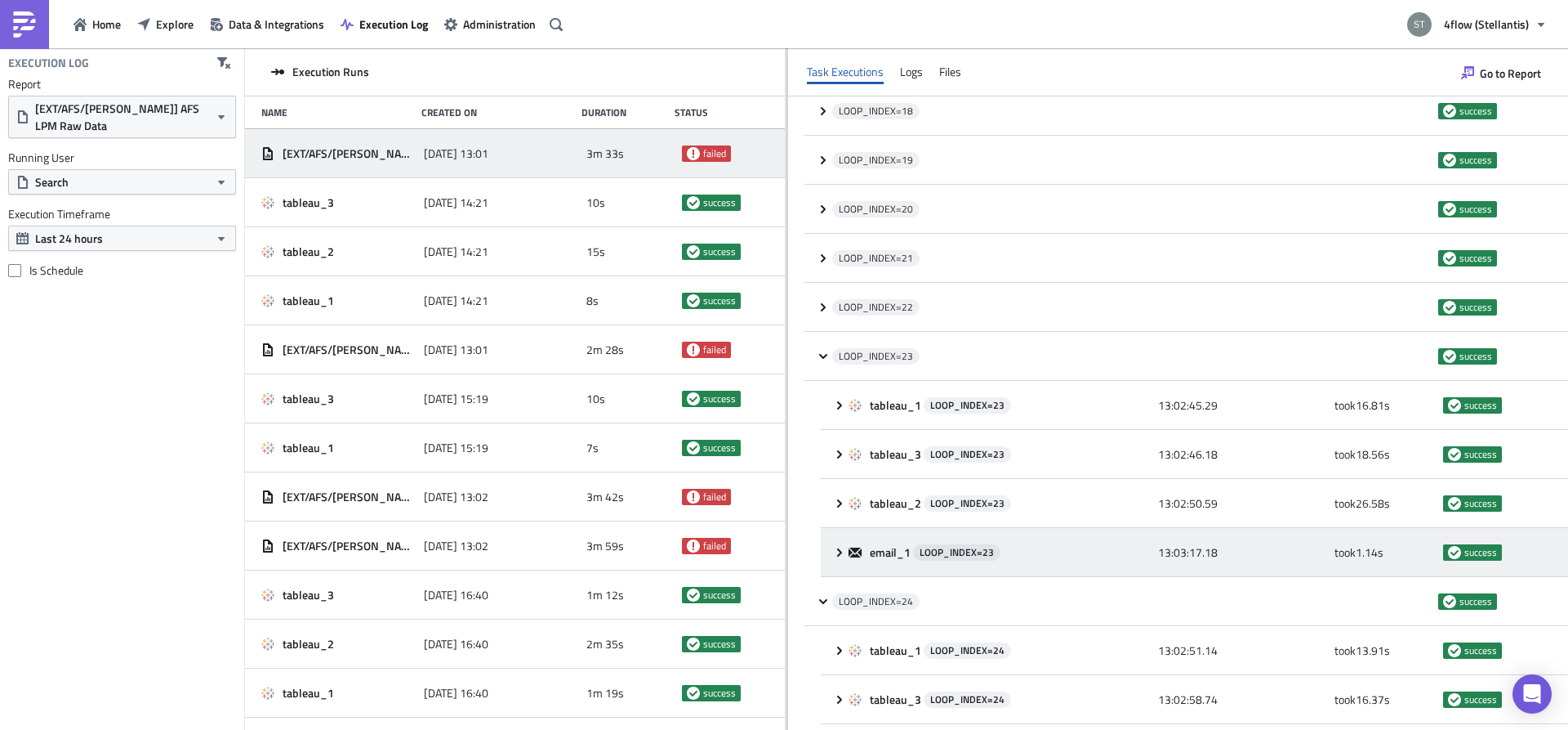
click at [838, 545] on div "email_1 LOOP_INDEX= 23 13:03:17.18 took 1.14 s success" at bounding box center [1194, 552] width 748 height 49
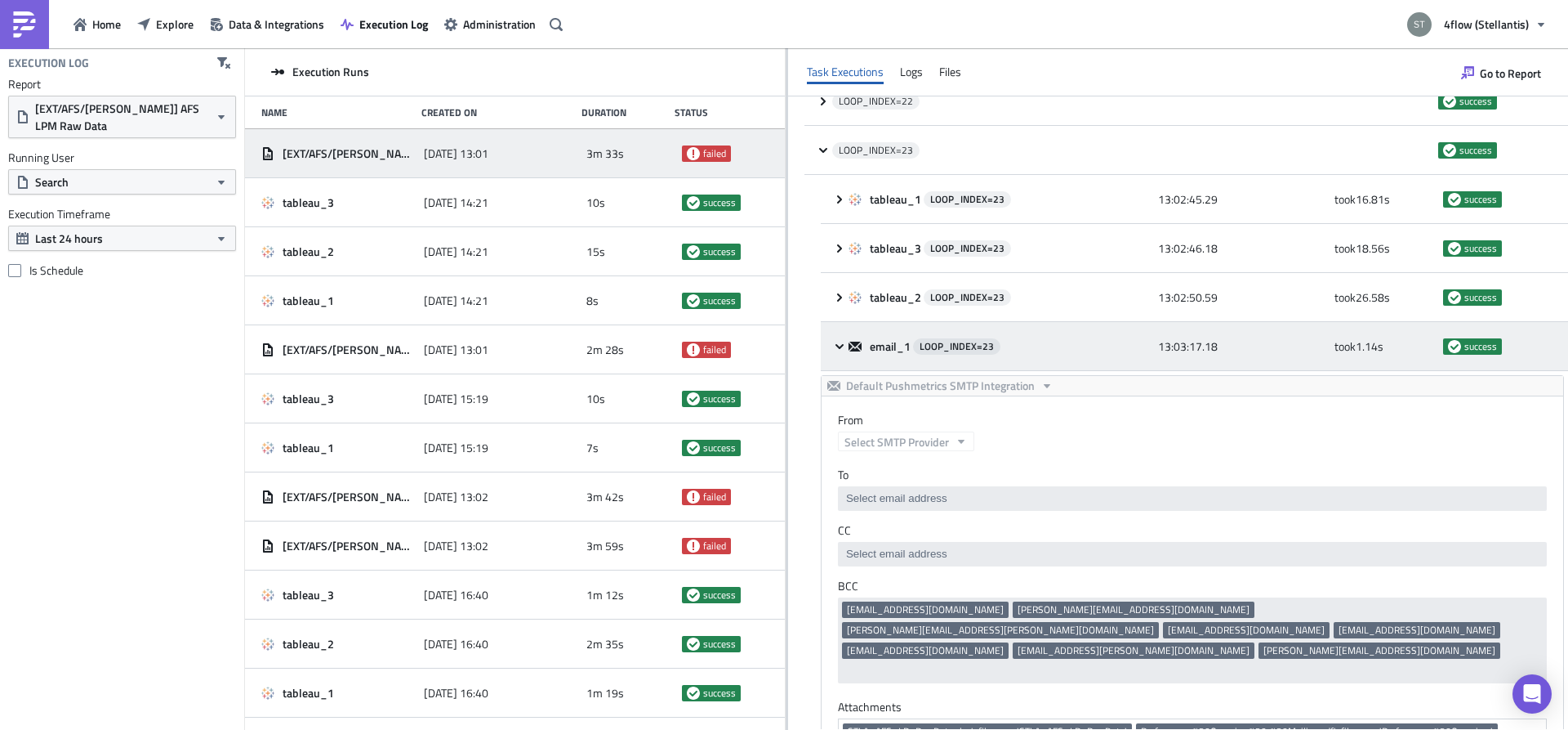
scroll to position [1228, 0]
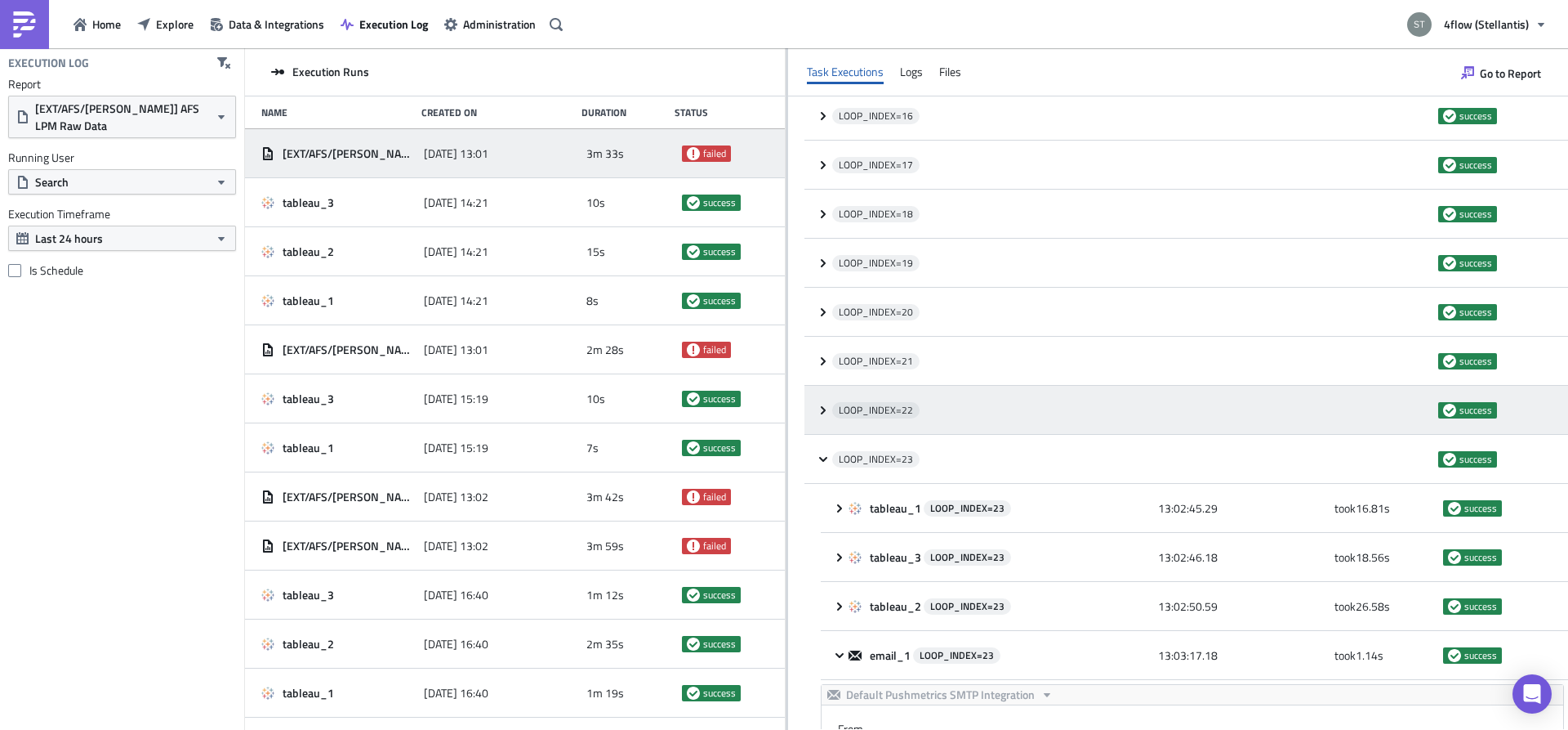
click at [819, 414] on icon at bounding box center [823, 410] width 13 height 13
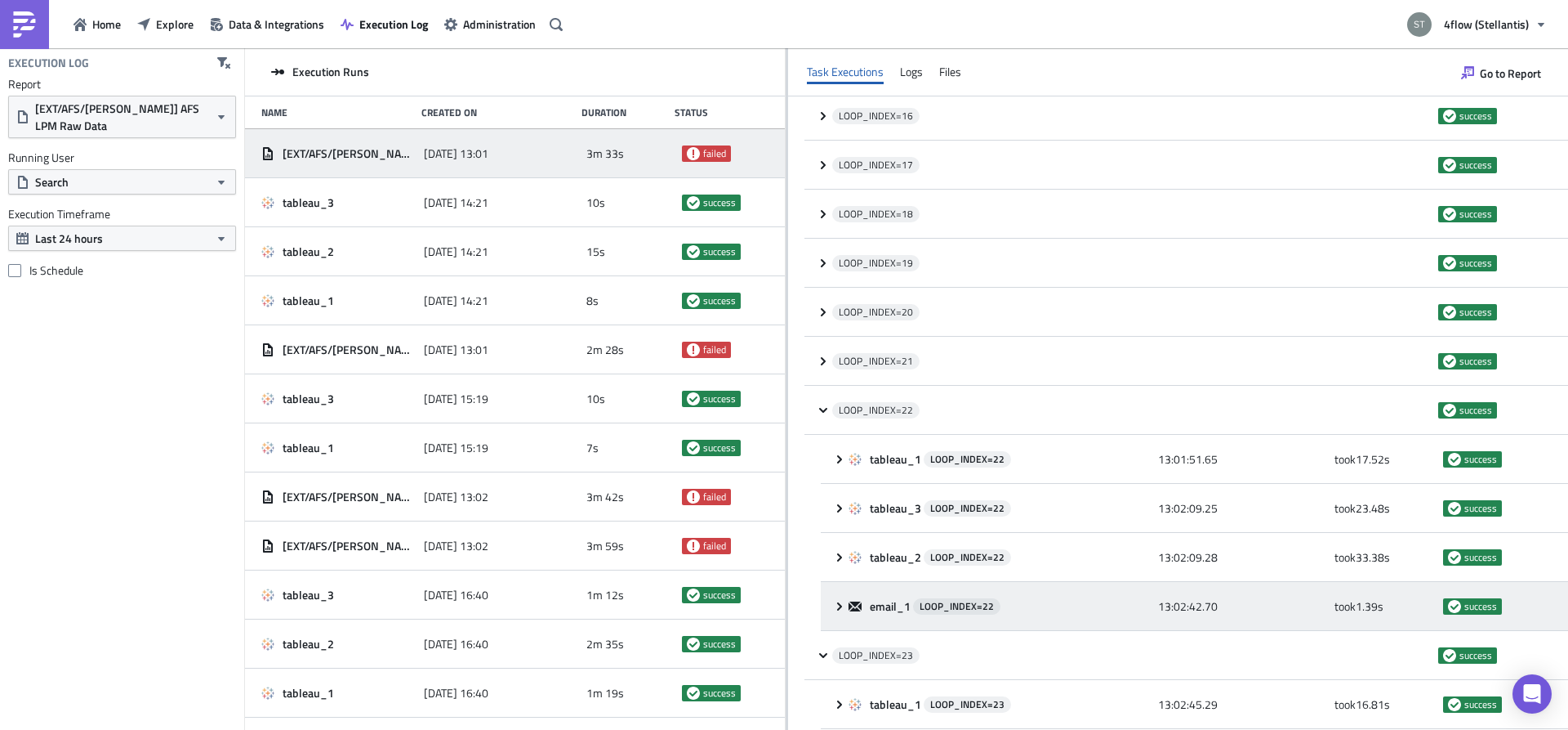
click at [835, 601] on icon at bounding box center [839, 606] width 13 height 13
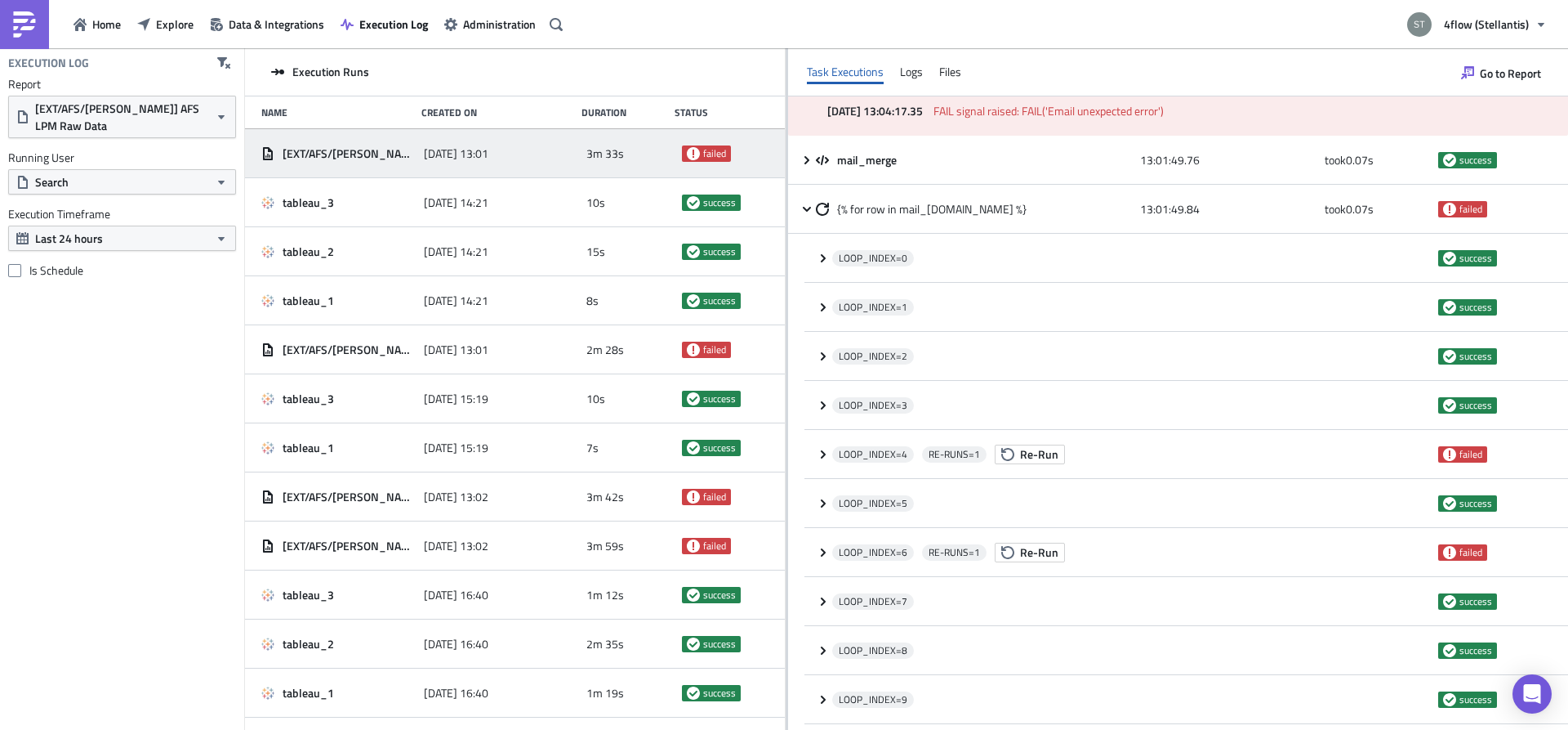
scroll to position [0, 0]
